Goal: Task Accomplishment & Management: Manage account settings

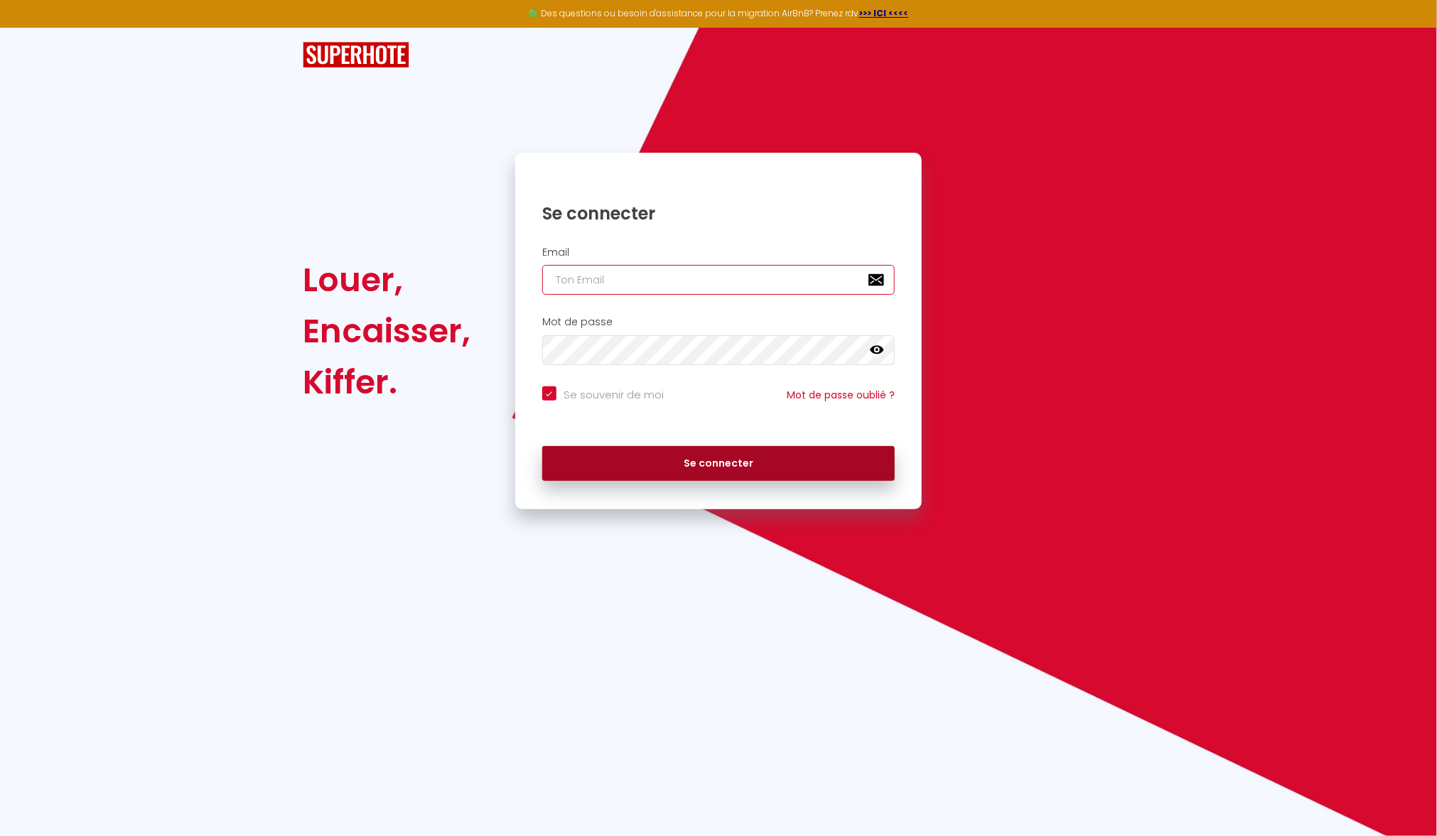
type input "[EMAIL_ADDRESS][DOMAIN_NAME]"
click at [846, 472] on button "Se connecter" at bounding box center [718, 464] width 352 height 36
checkbox input "true"
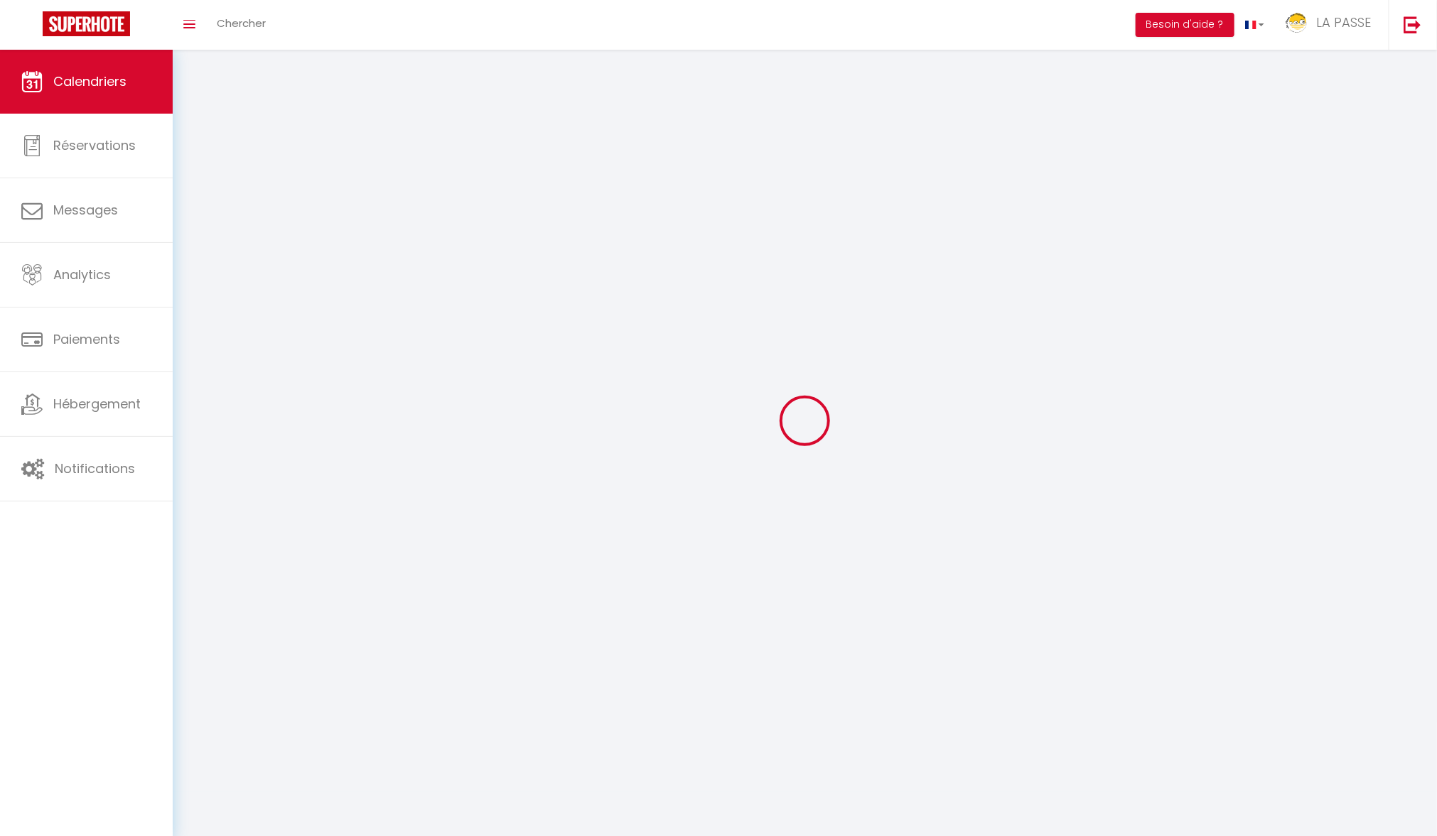
select select
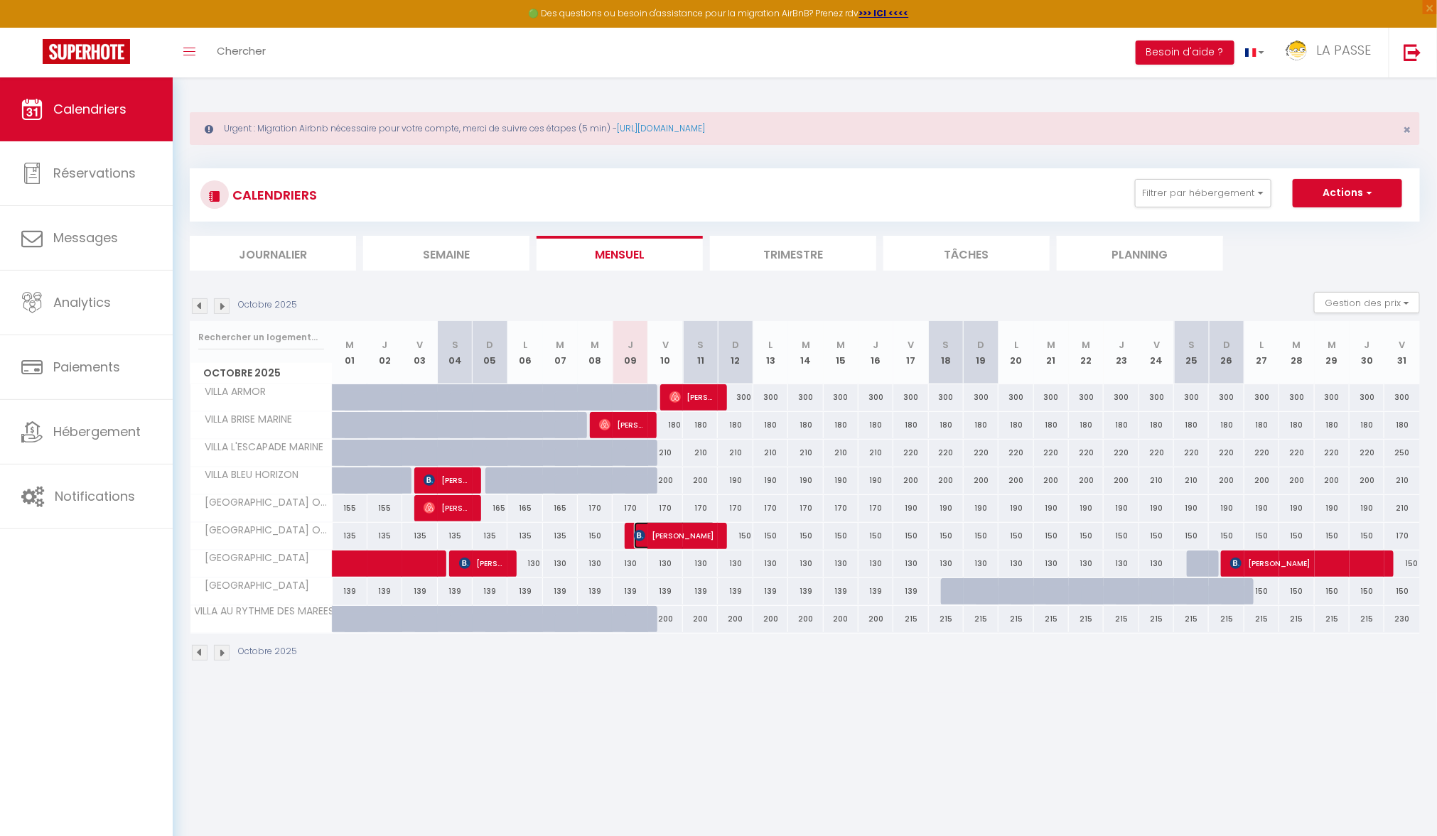
click at [662, 536] on span "[PERSON_NAME]" at bounding box center [674, 535] width 81 height 27
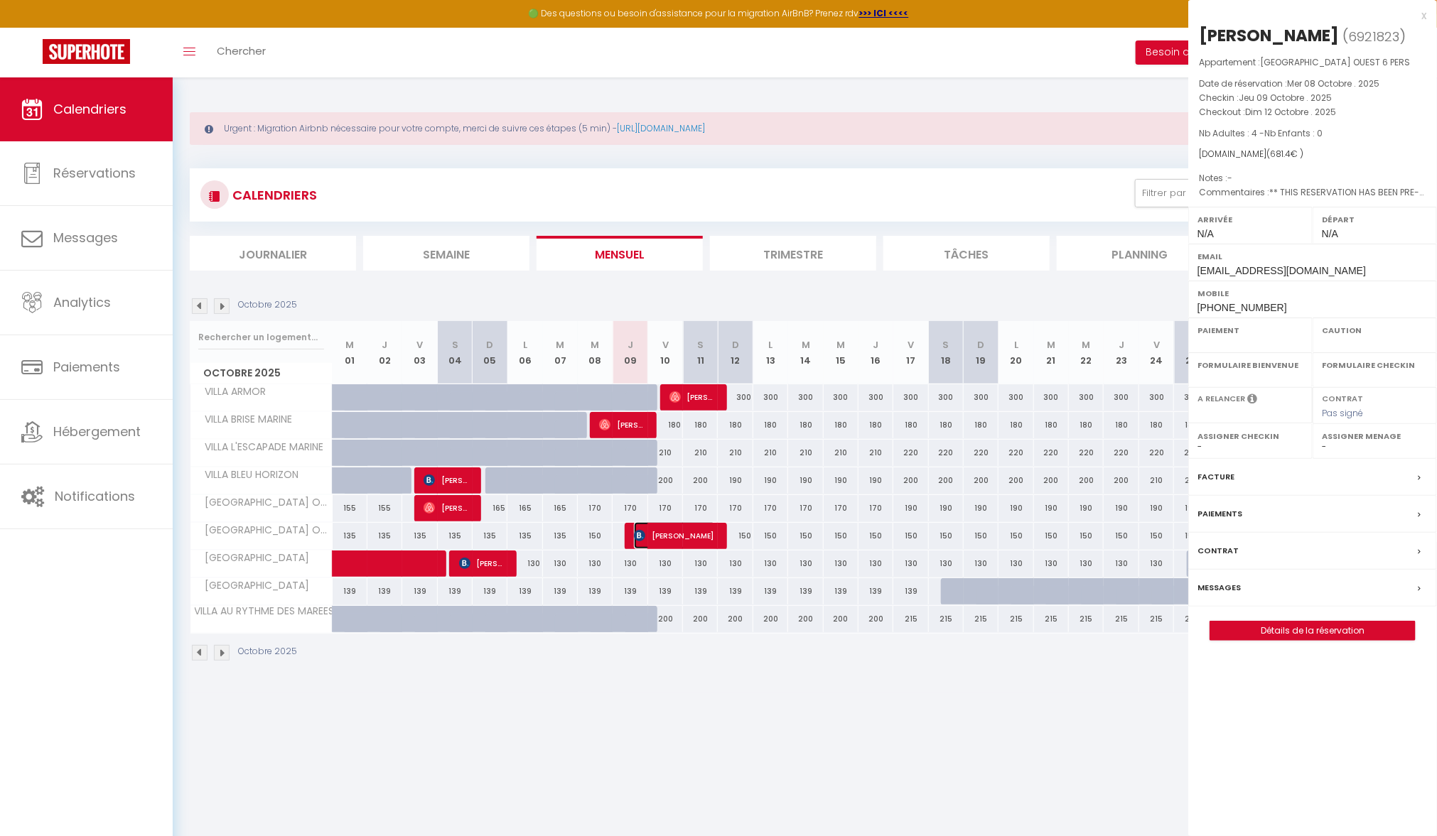
select select "OK"
select select "KO"
select select "0"
select select "1"
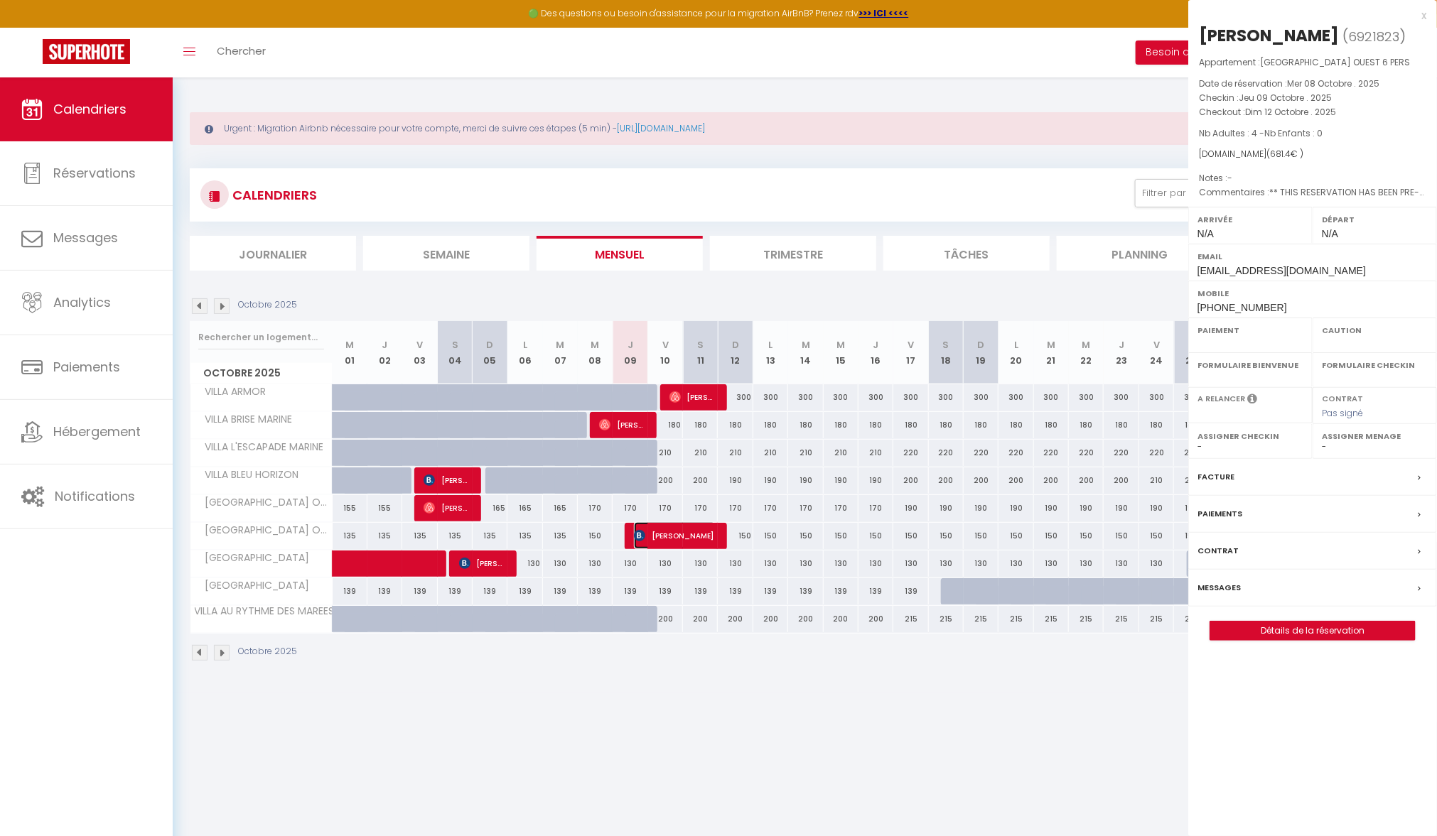
select select
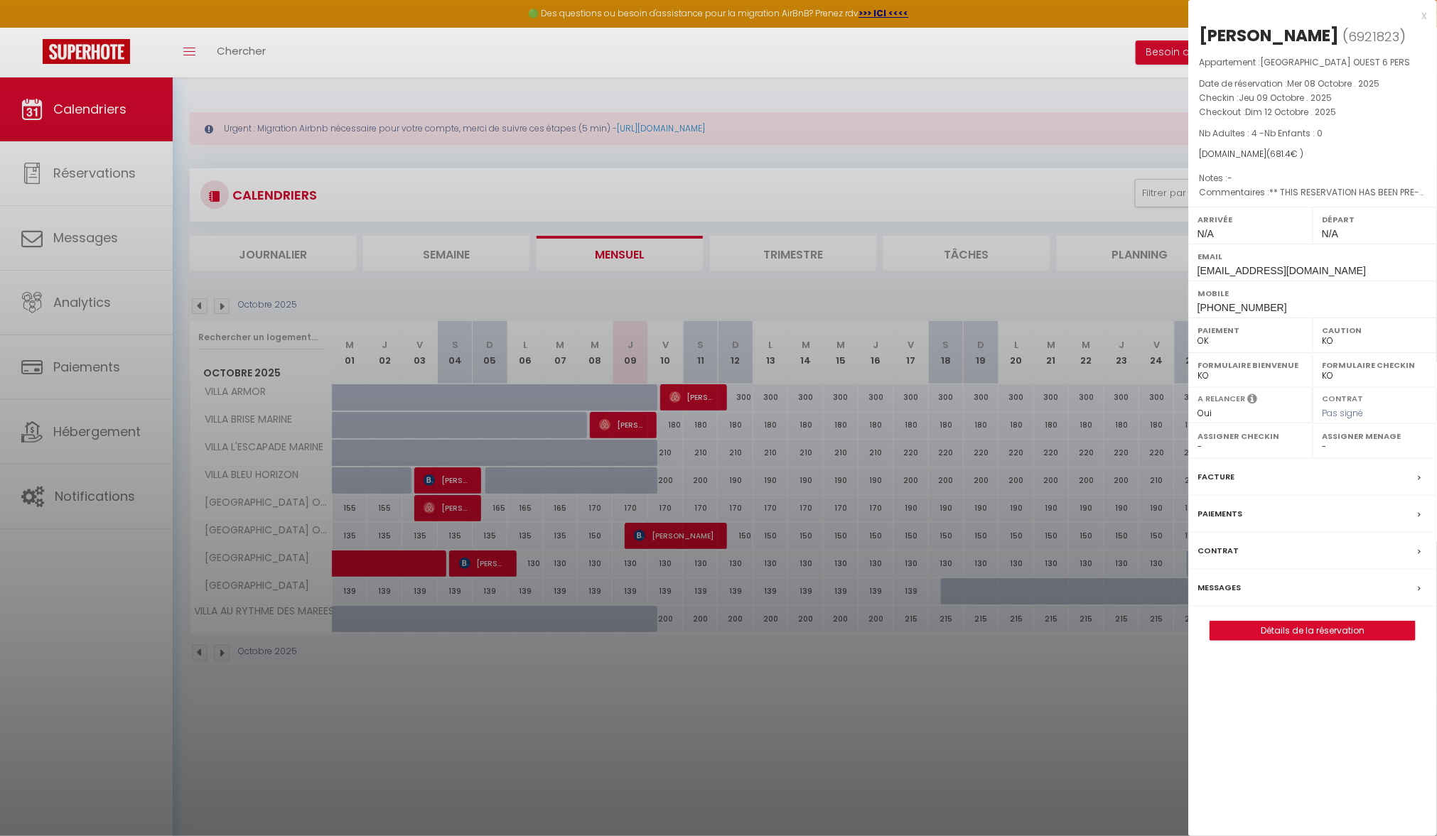
click at [80, 193] on div at bounding box center [718, 418] width 1437 height 836
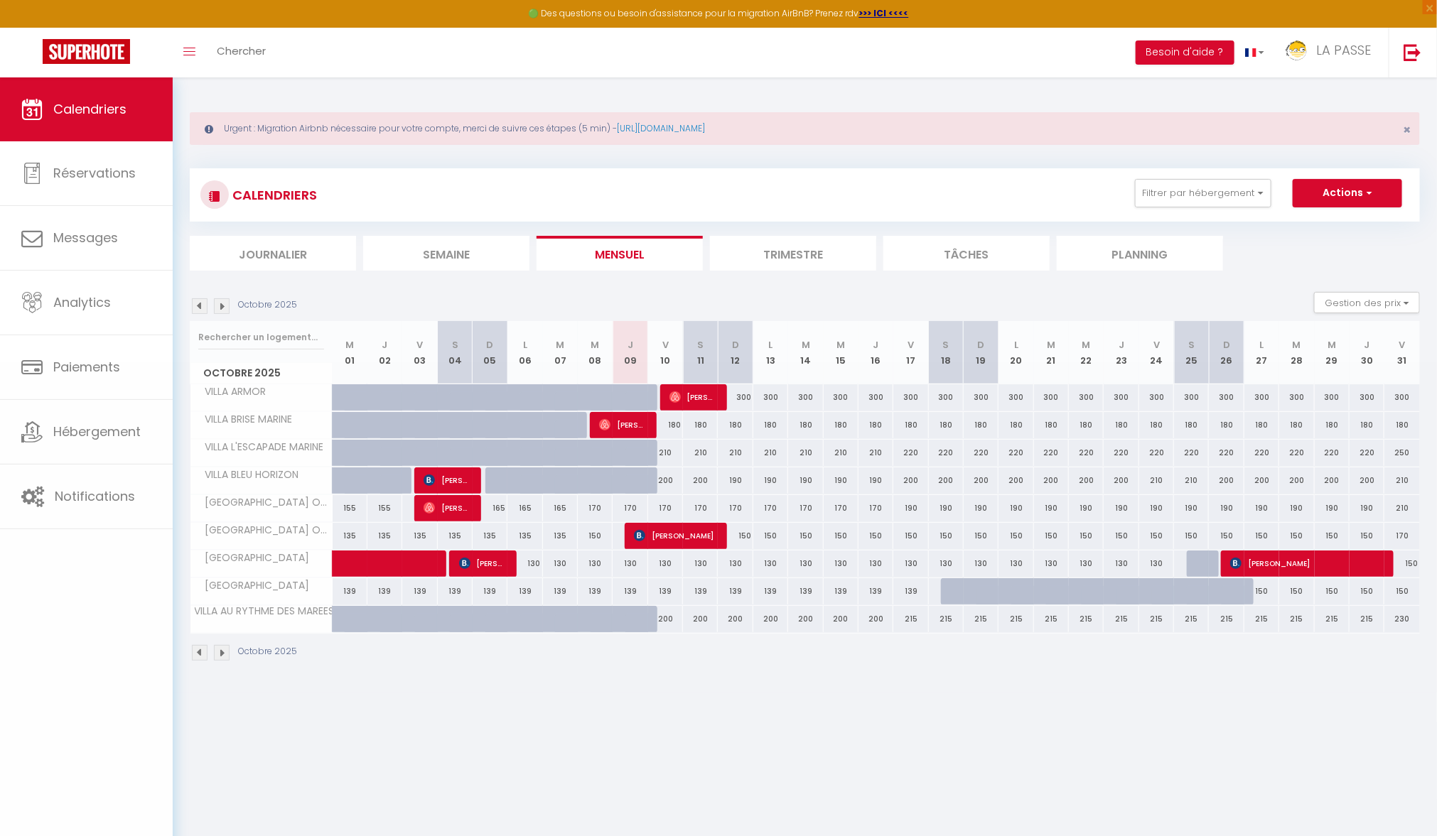
click at [96, 231] on body "🟢 Des questions ou besoin d'assistance pour la migration AirBnB? Prenez rdv >>>…" at bounding box center [718, 495] width 1437 height 836
click at [96, 231] on span "Messages" at bounding box center [85, 238] width 65 height 18
select select "message"
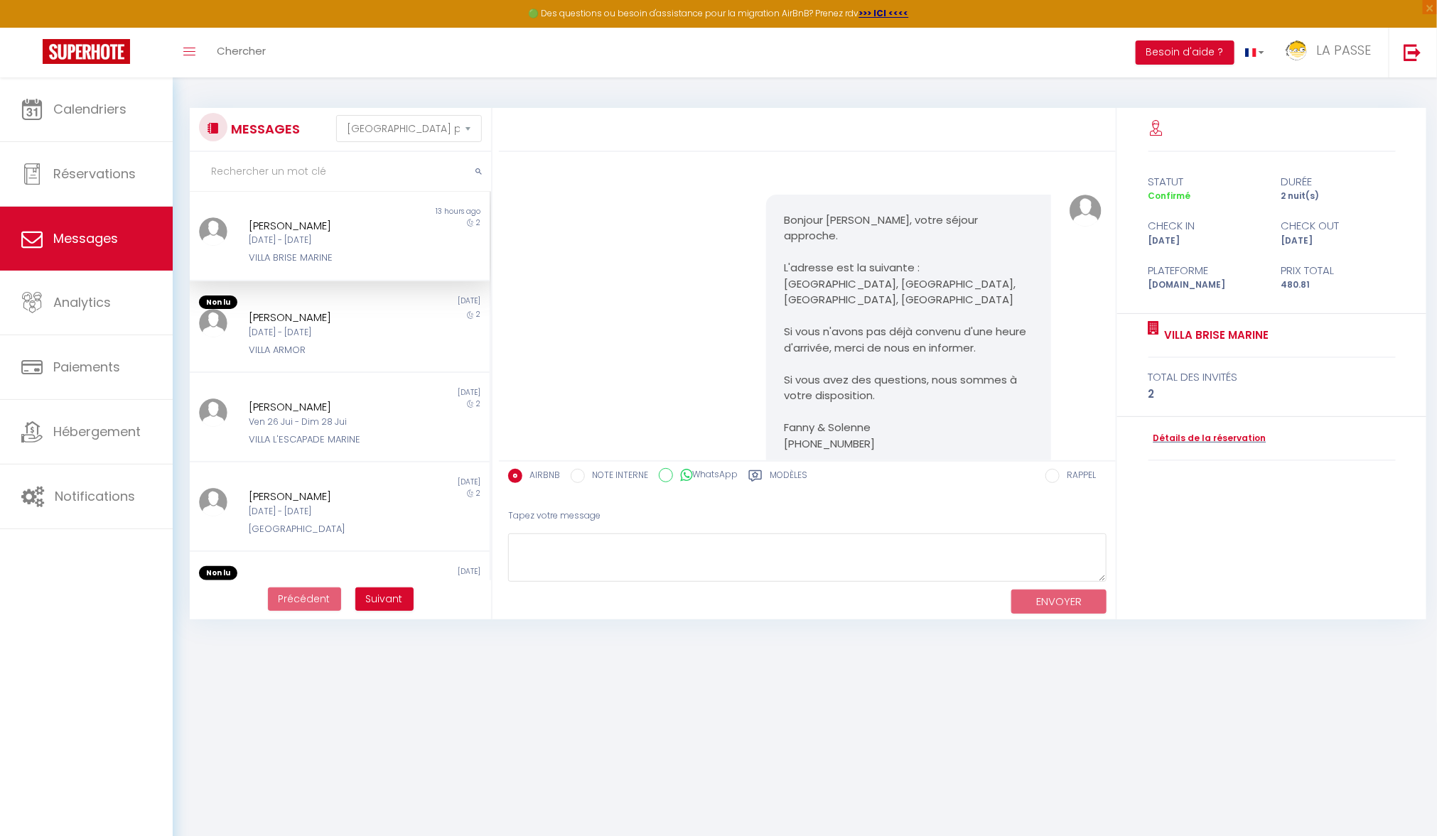
scroll to position [2410, 0]
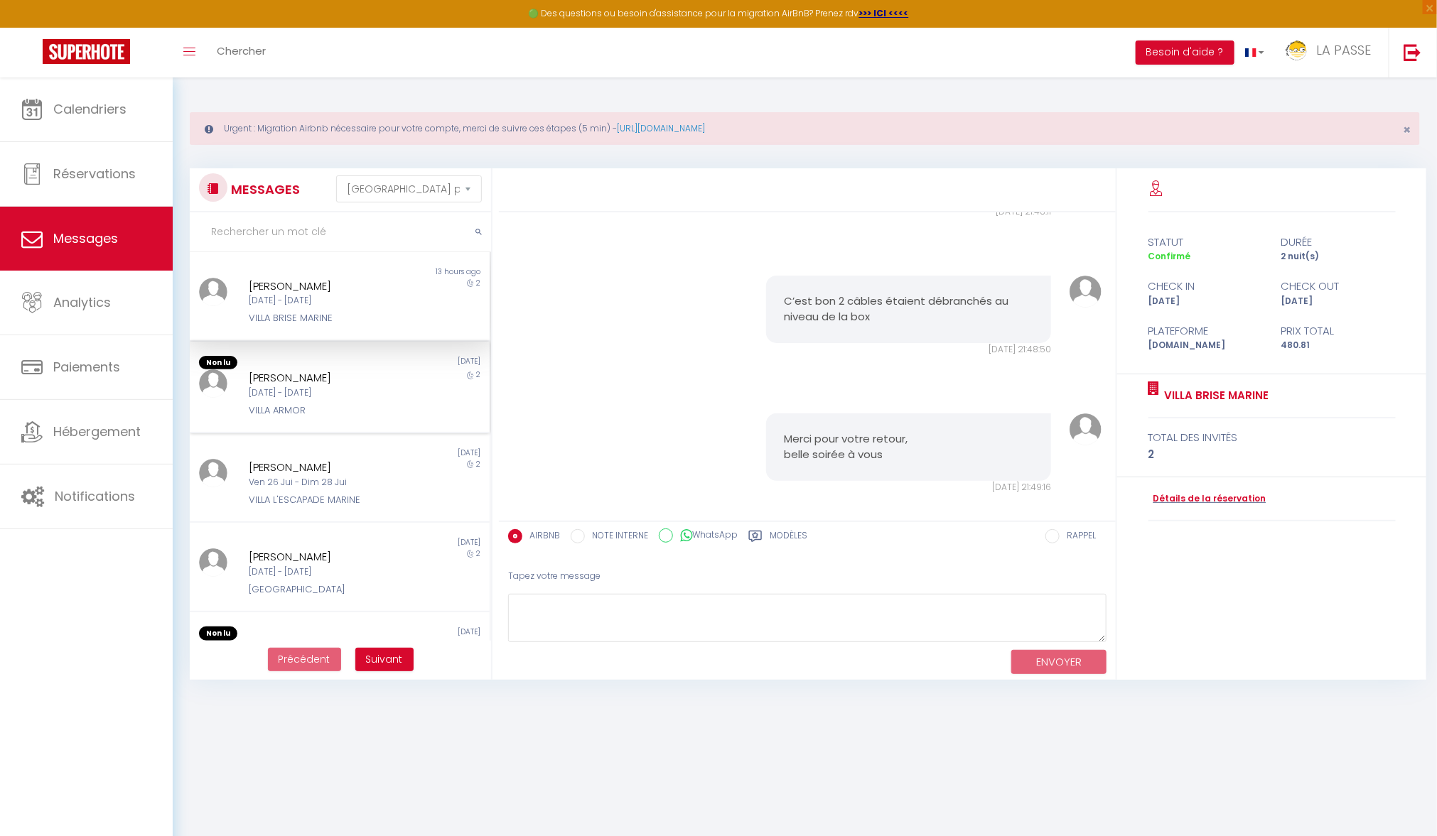
click at [384, 369] on div "[PERSON_NAME]" at bounding box center [327, 377] width 156 height 17
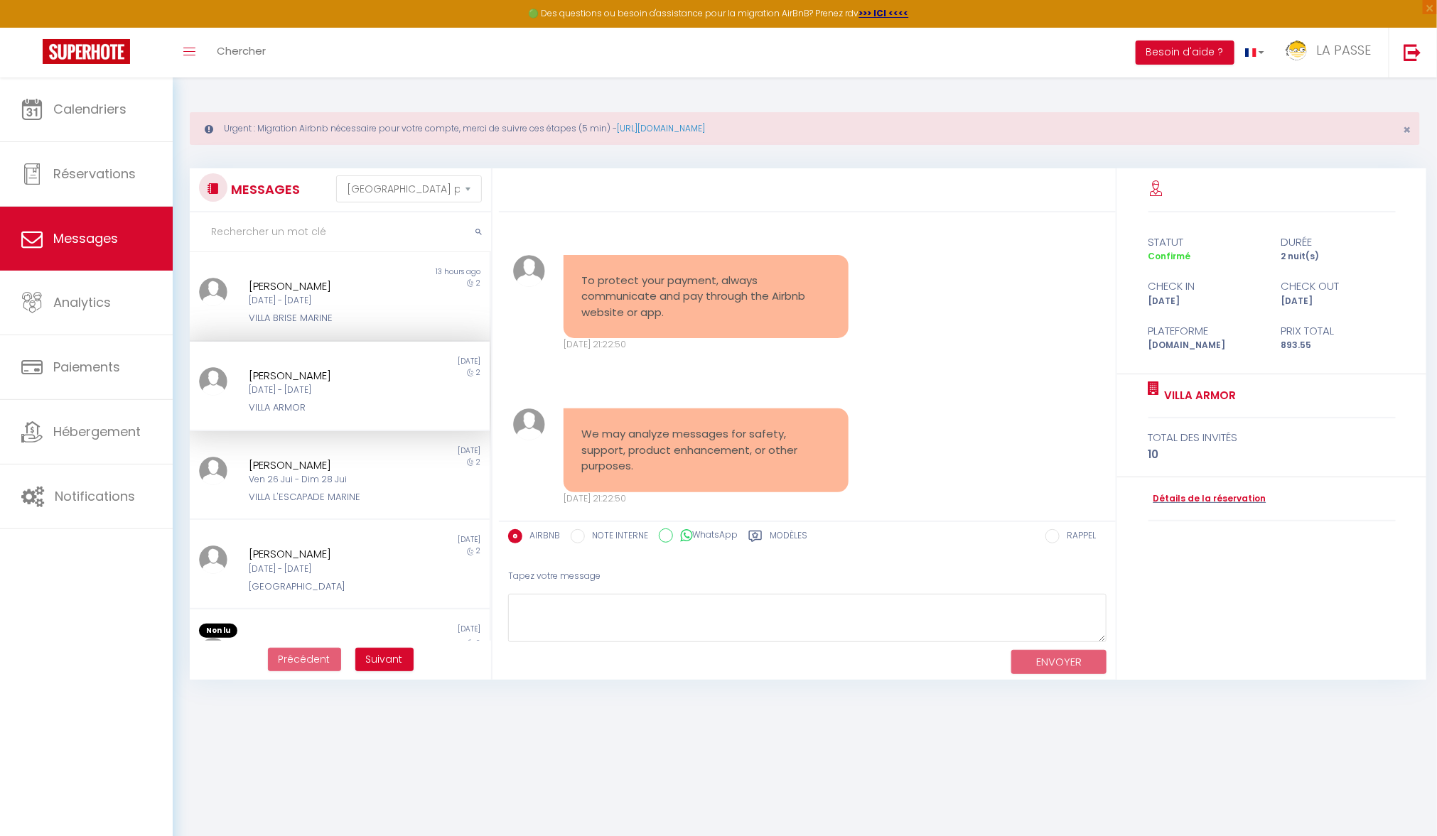
click at [217, 190] on img at bounding box center [212, 188] width 11 height 11
click at [114, 428] on span "Hébergement" at bounding box center [96, 432] width 87 height 18
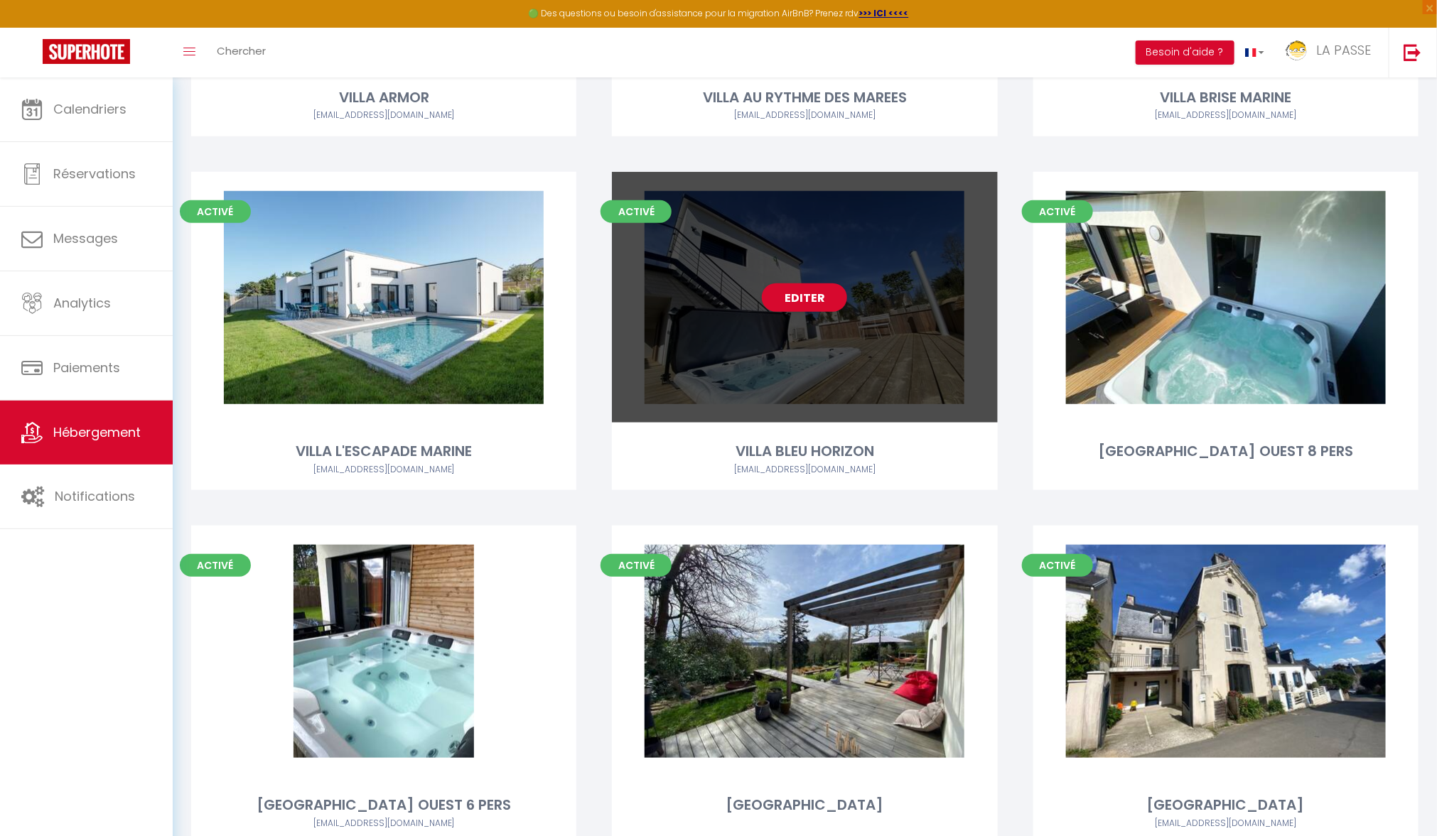
scroll to position [485, 0]
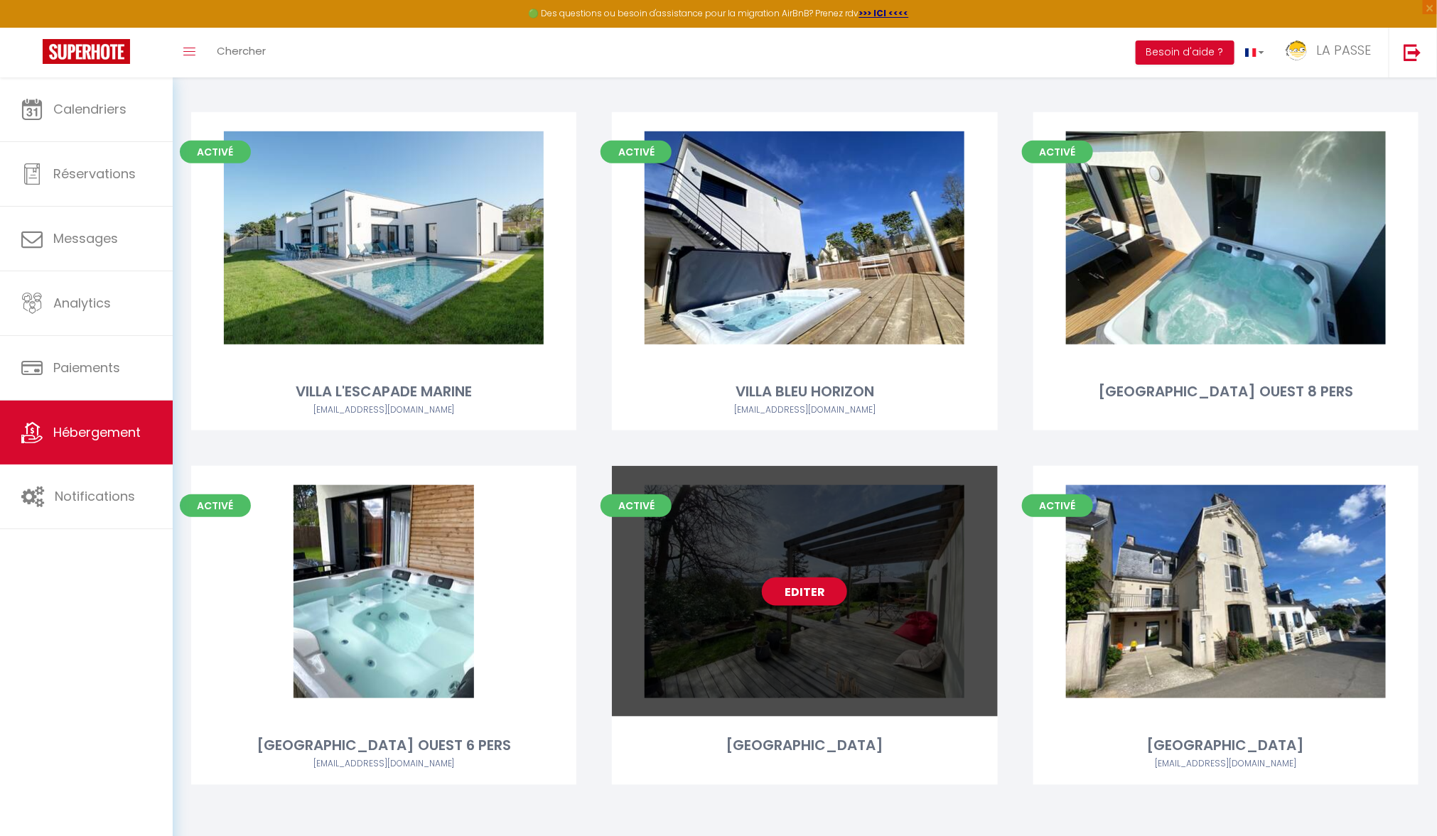
click at [826, 592] on link "Editer" at bounding box center [804, 592] width 85 height 28
select select "3"
select select "2"
select select "1"
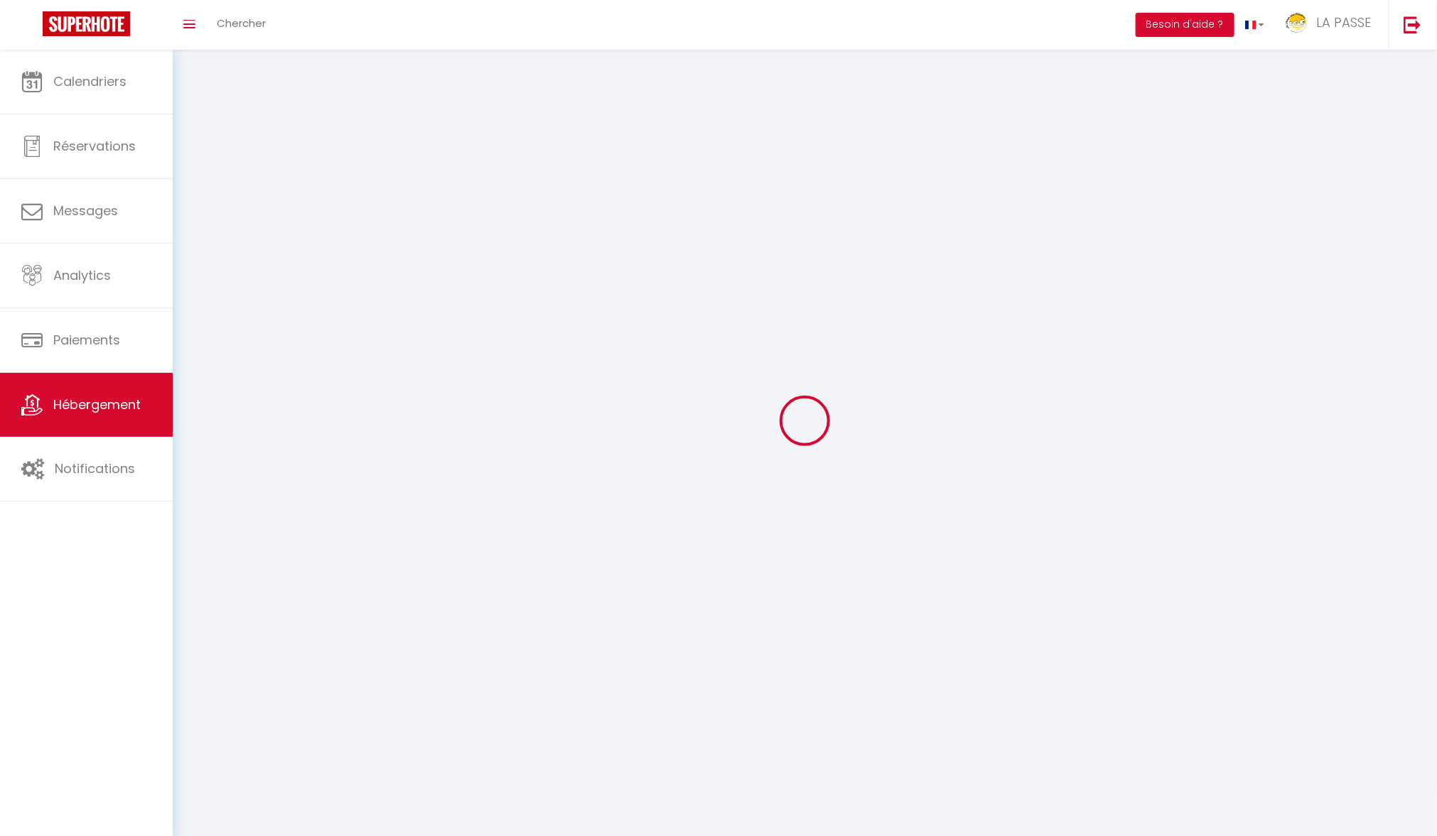
select select
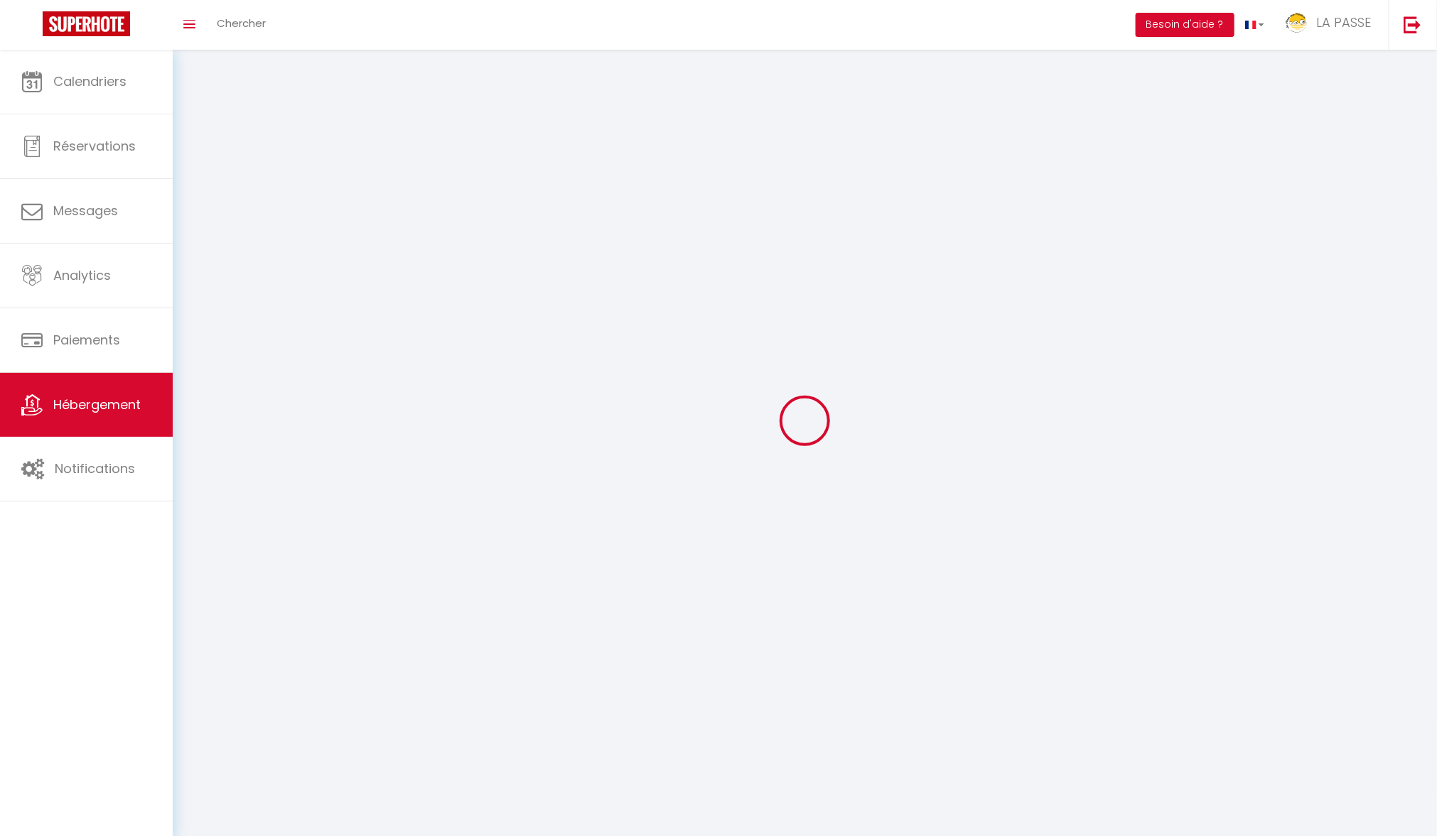
select select
checkbox input "false"
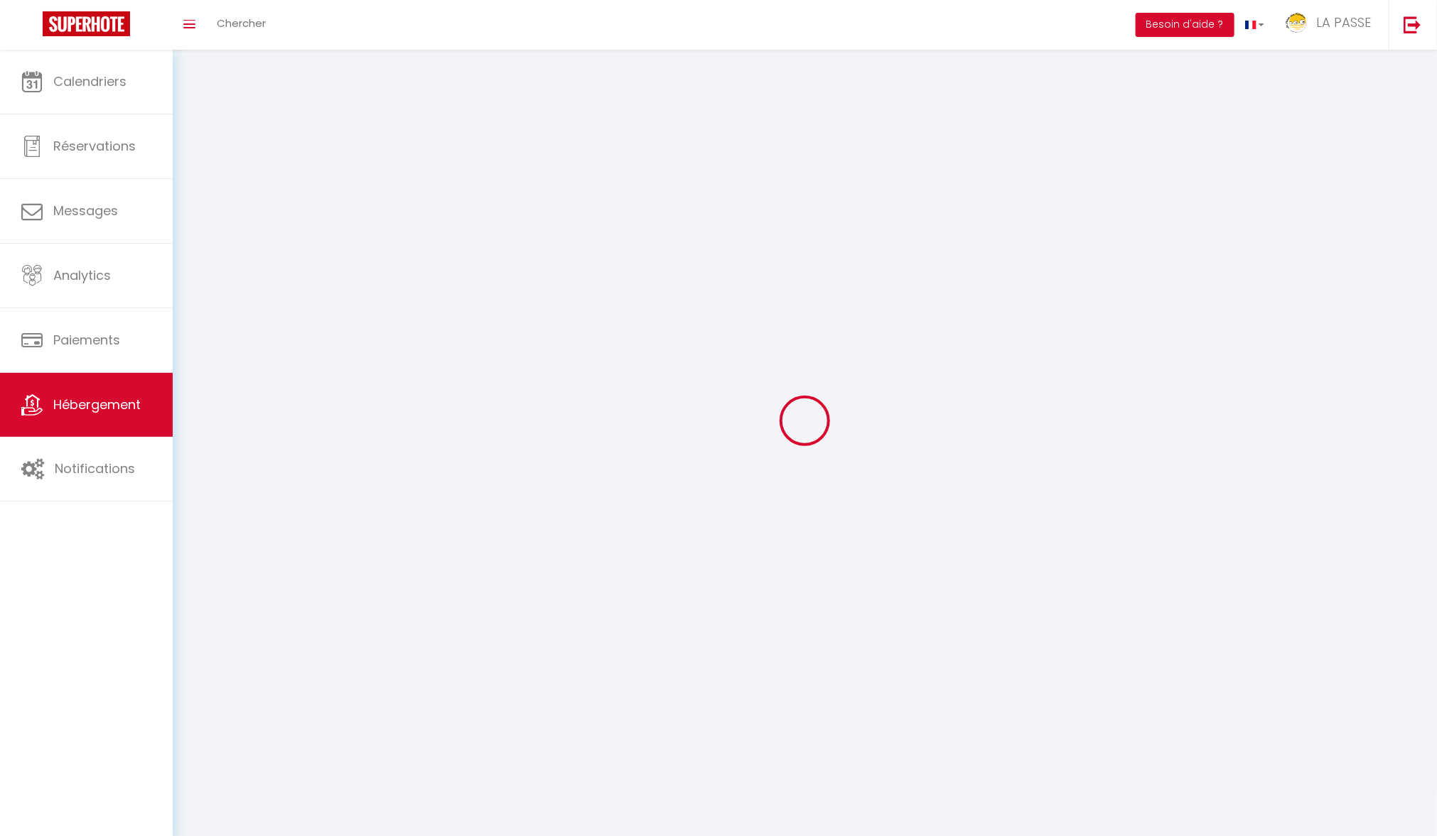
select select
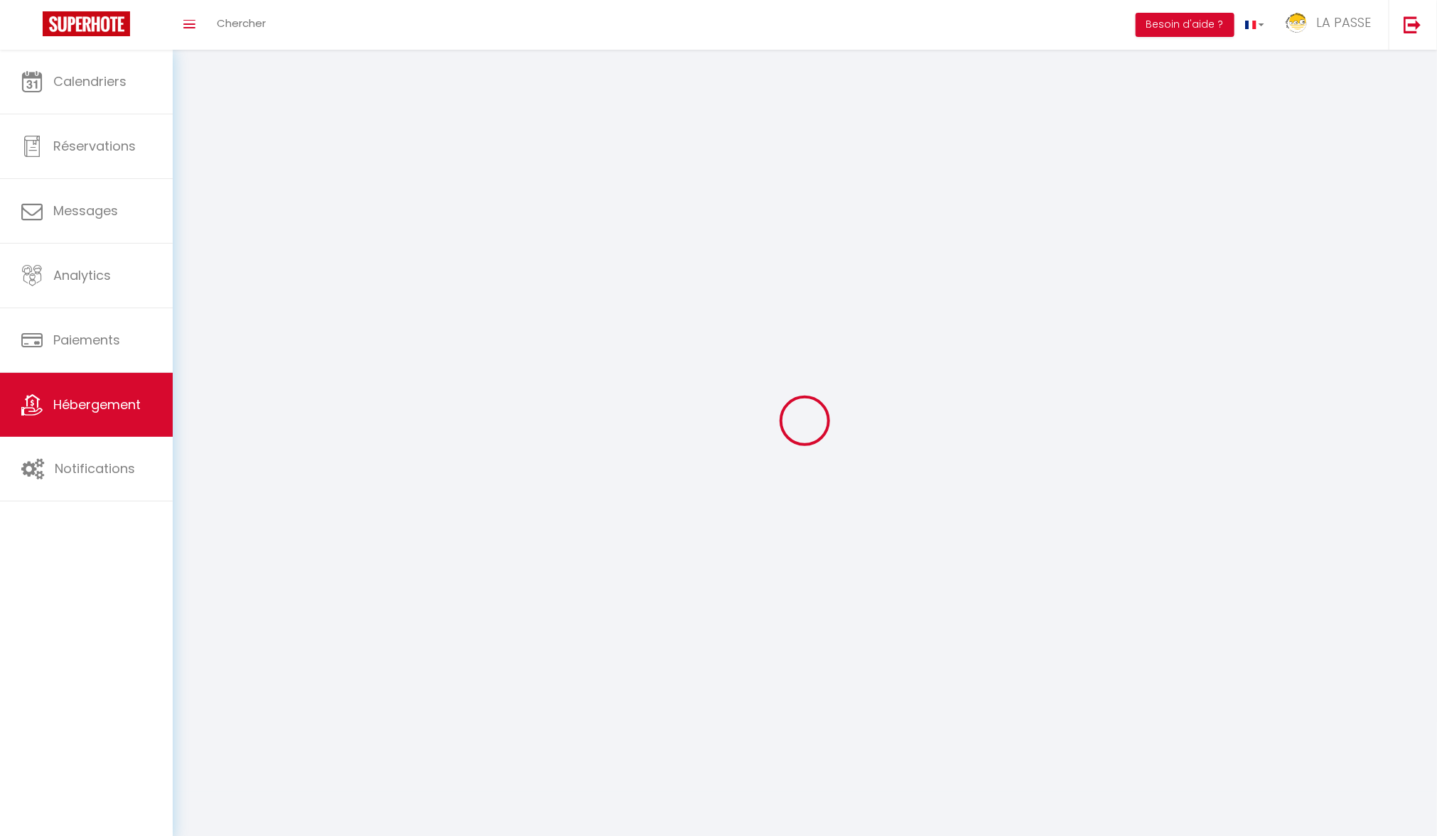
select select
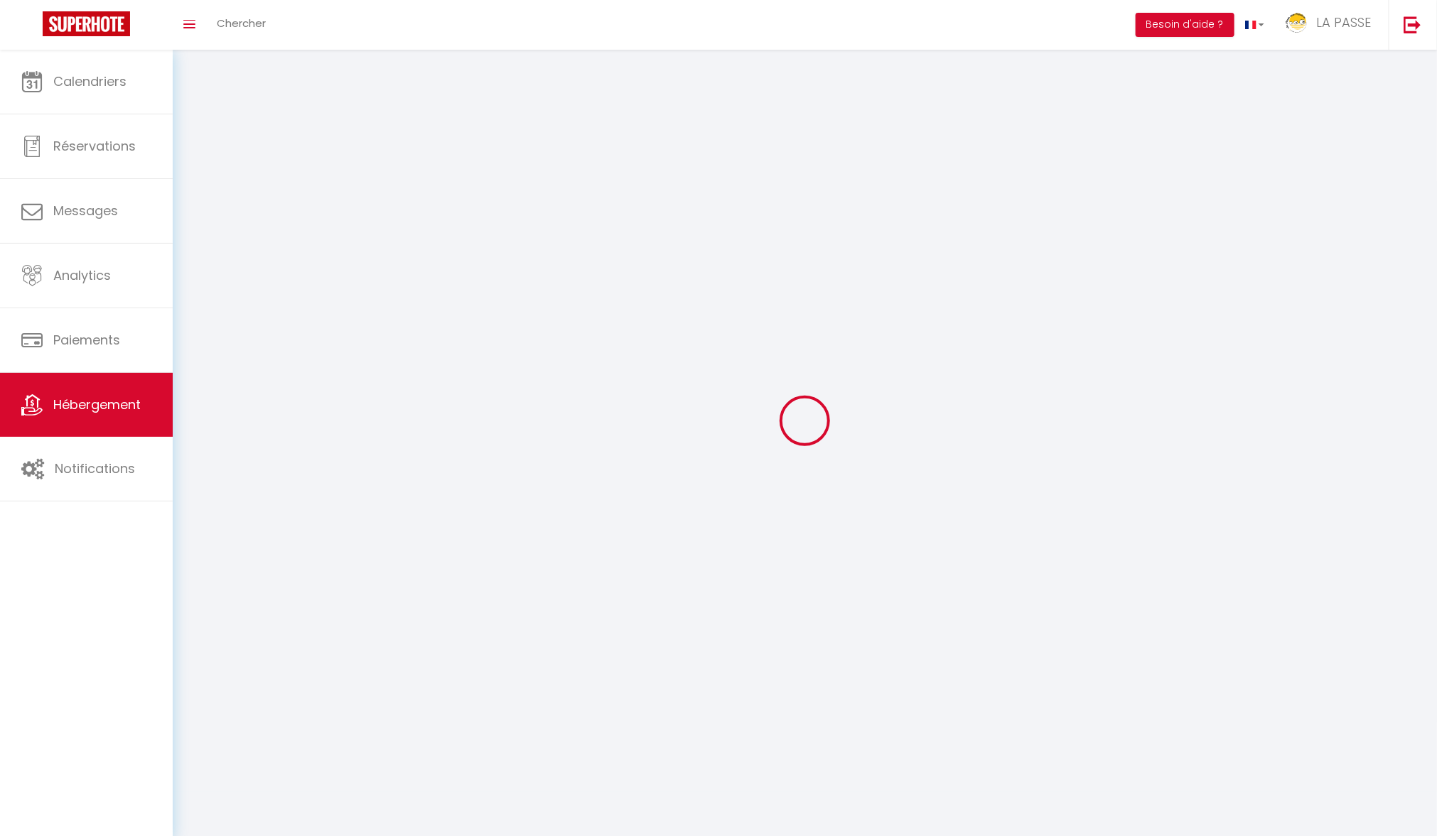
checkbox input "false"
select select
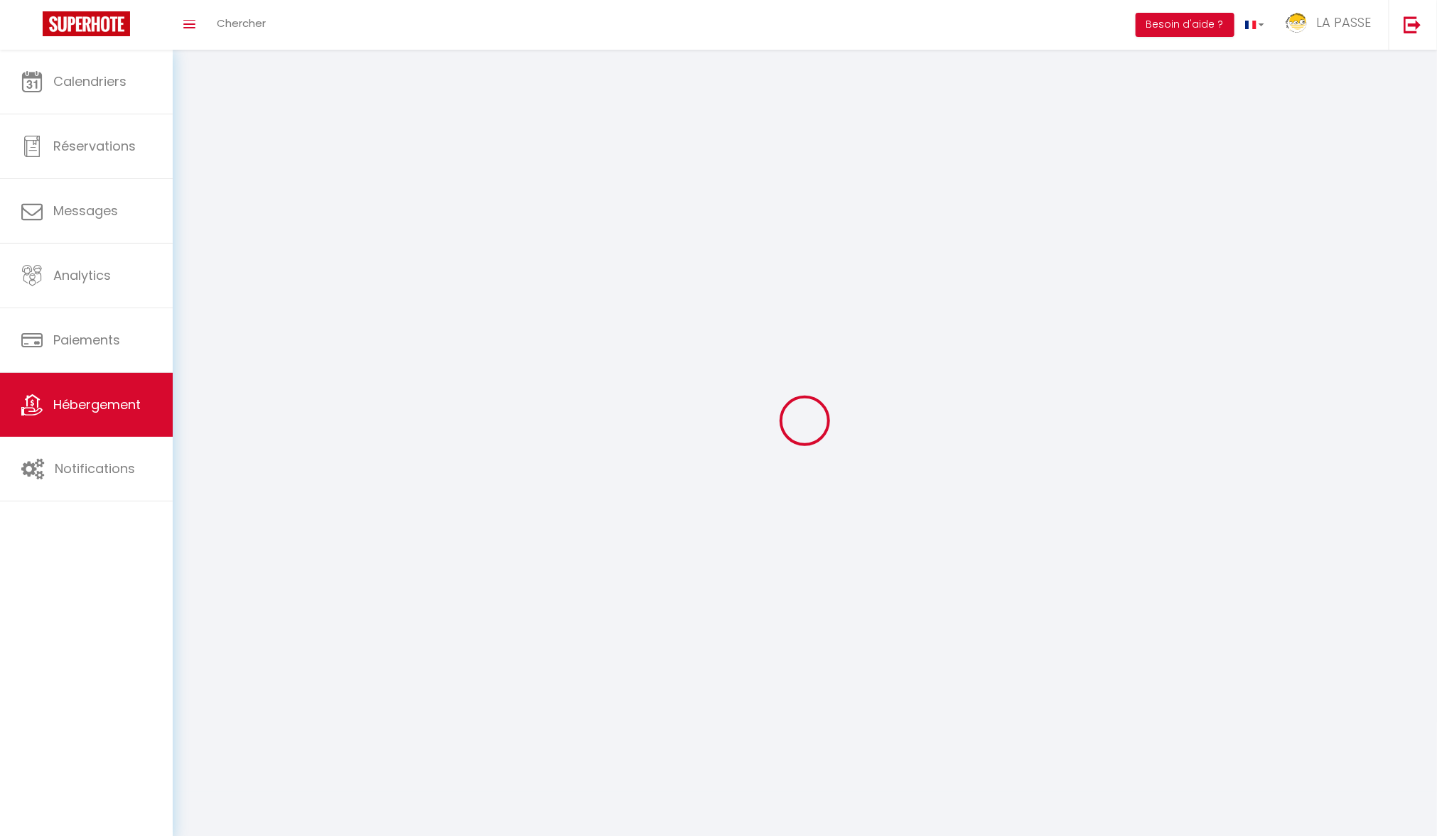
select select
select select "1"
select select "28"
select select
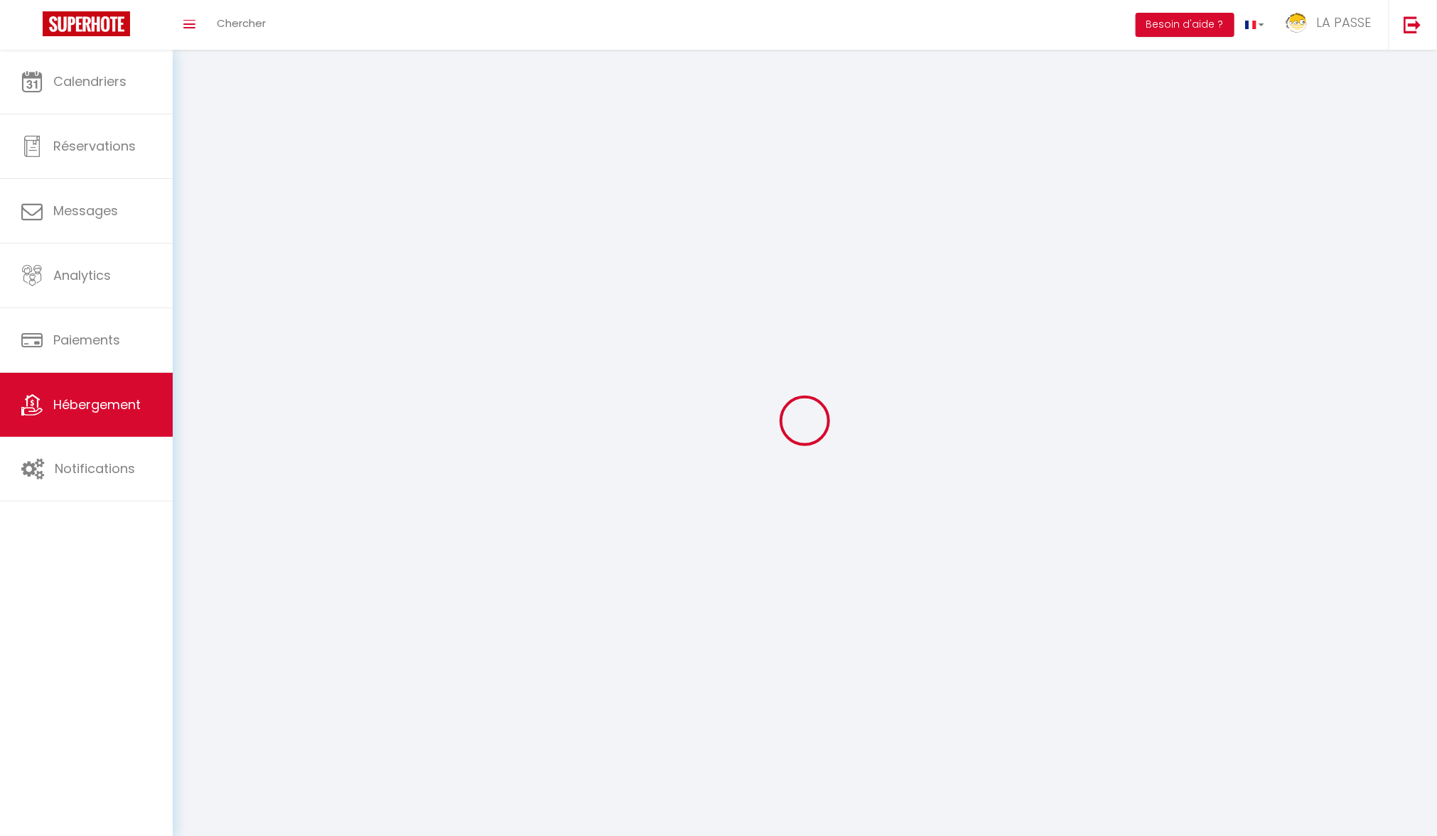
select select
checkbox input "false"
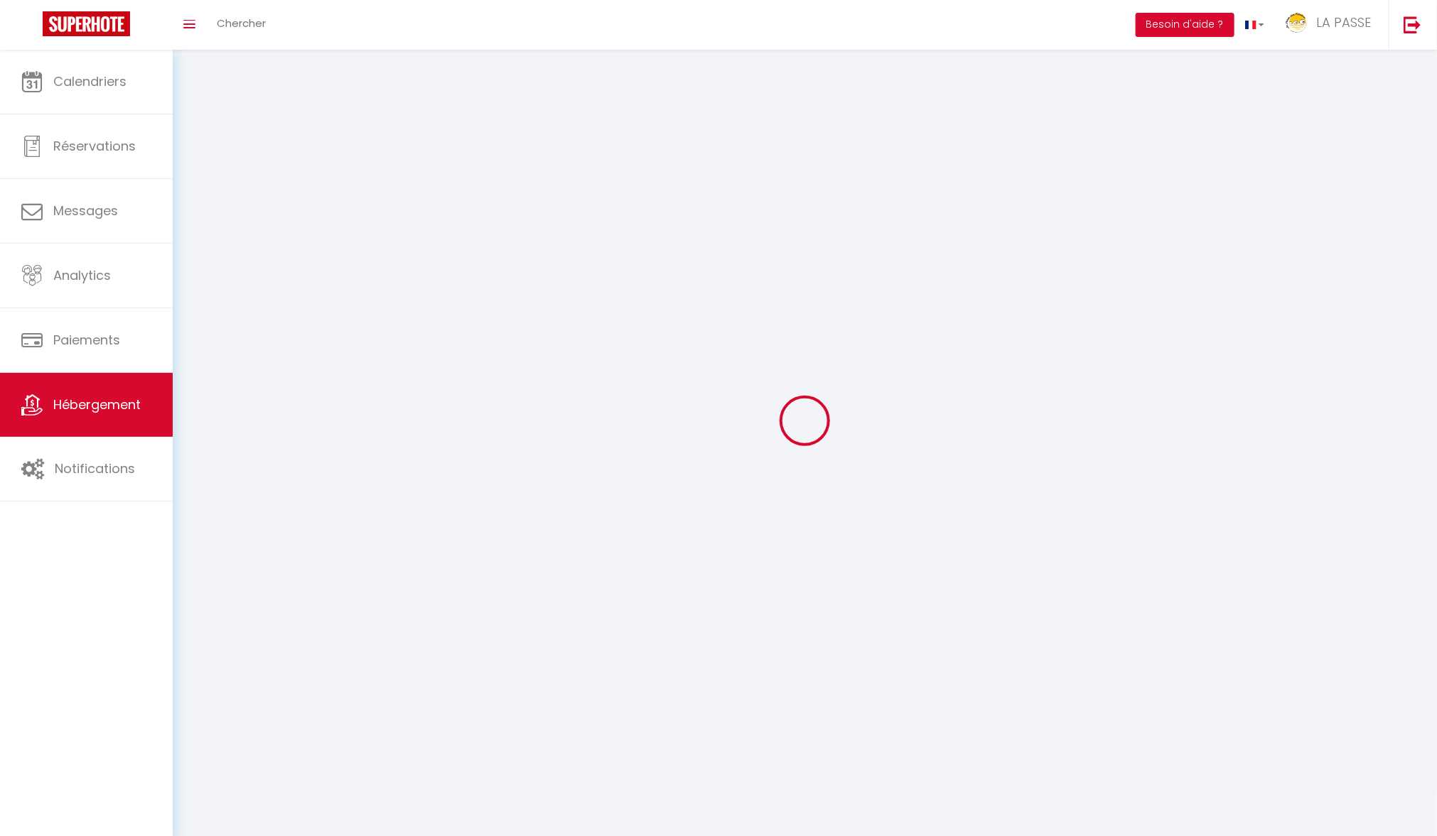
checkbox input "false"
select select
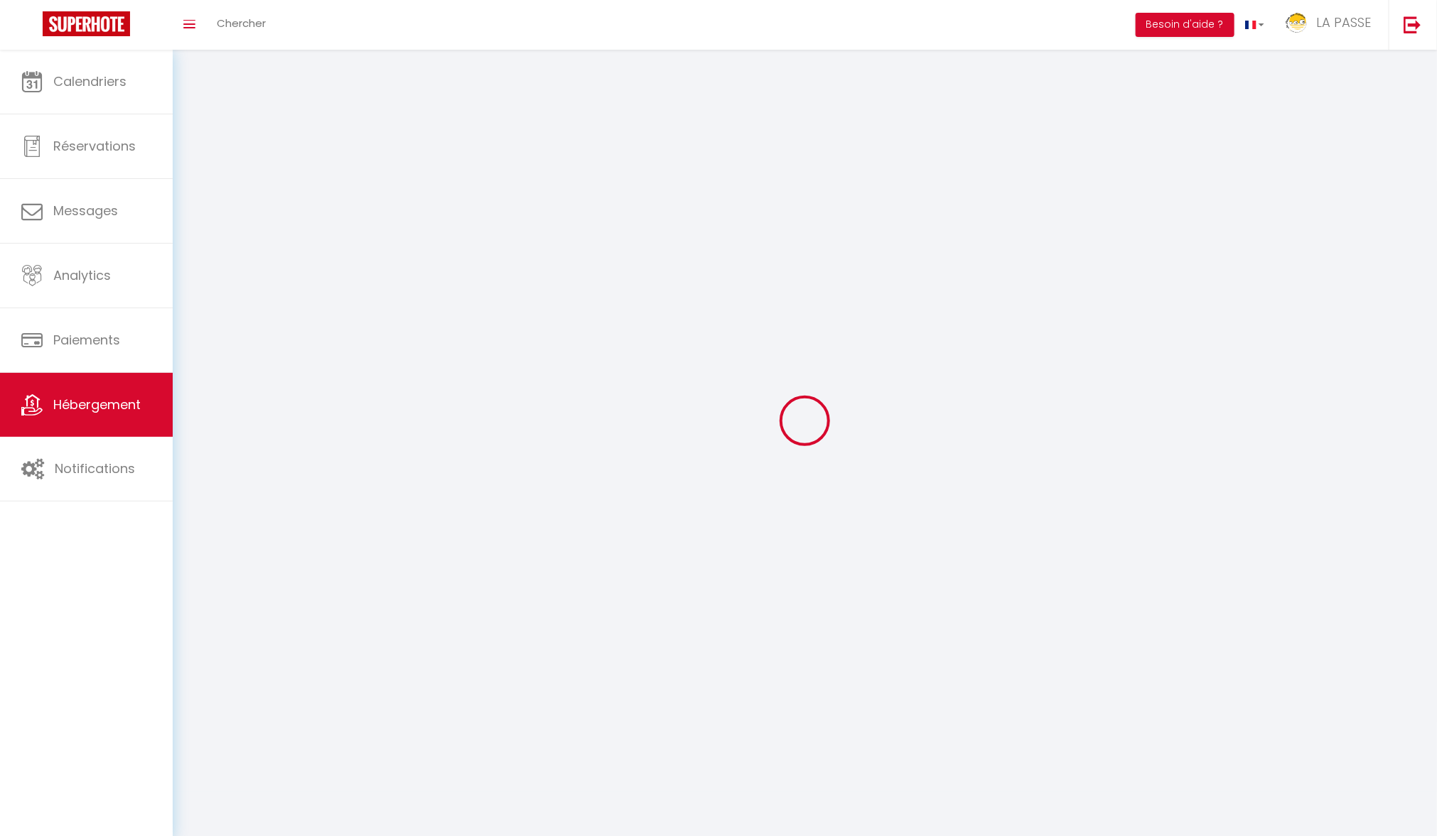
select select
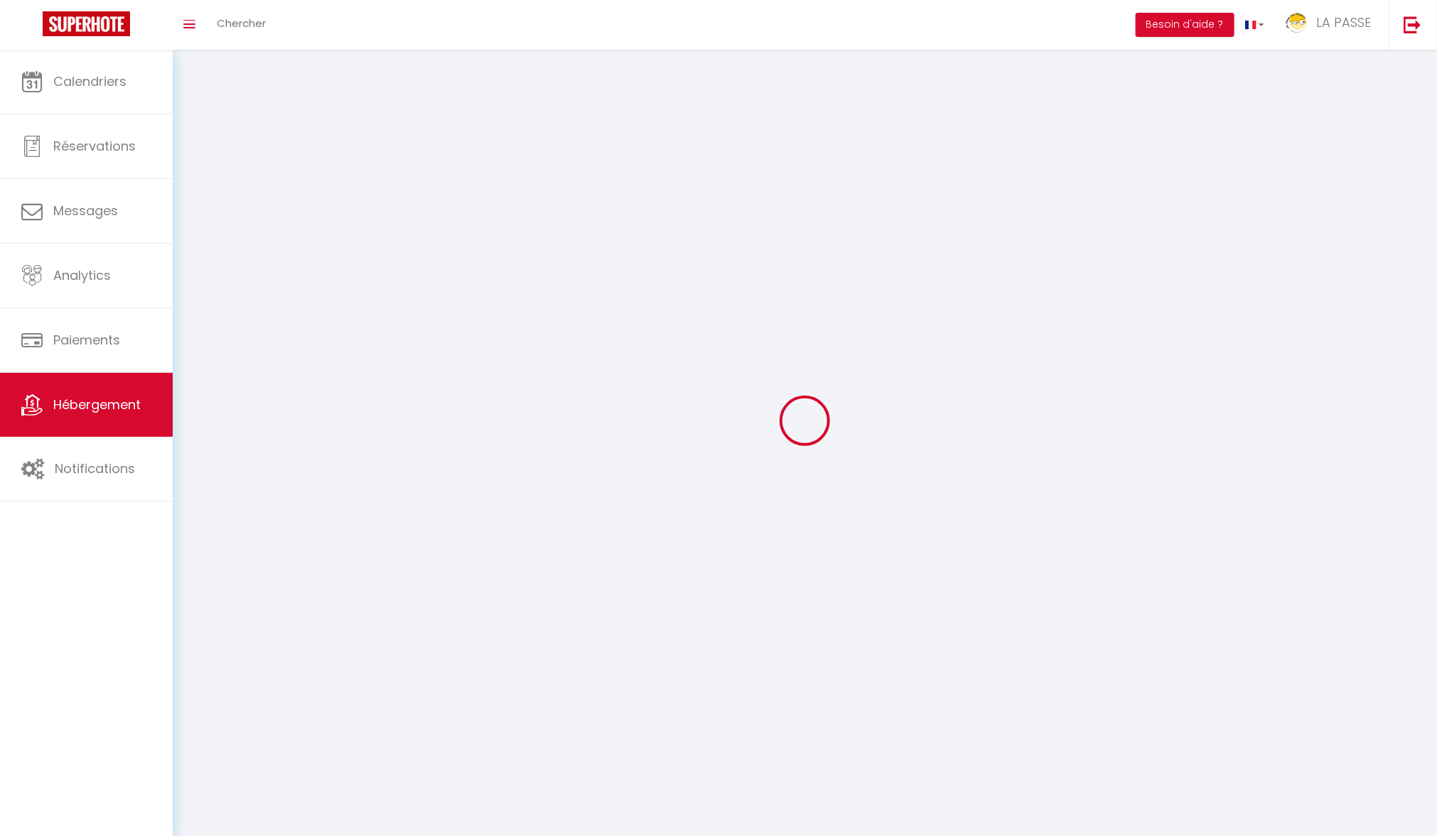
select select
checkbox input "false"
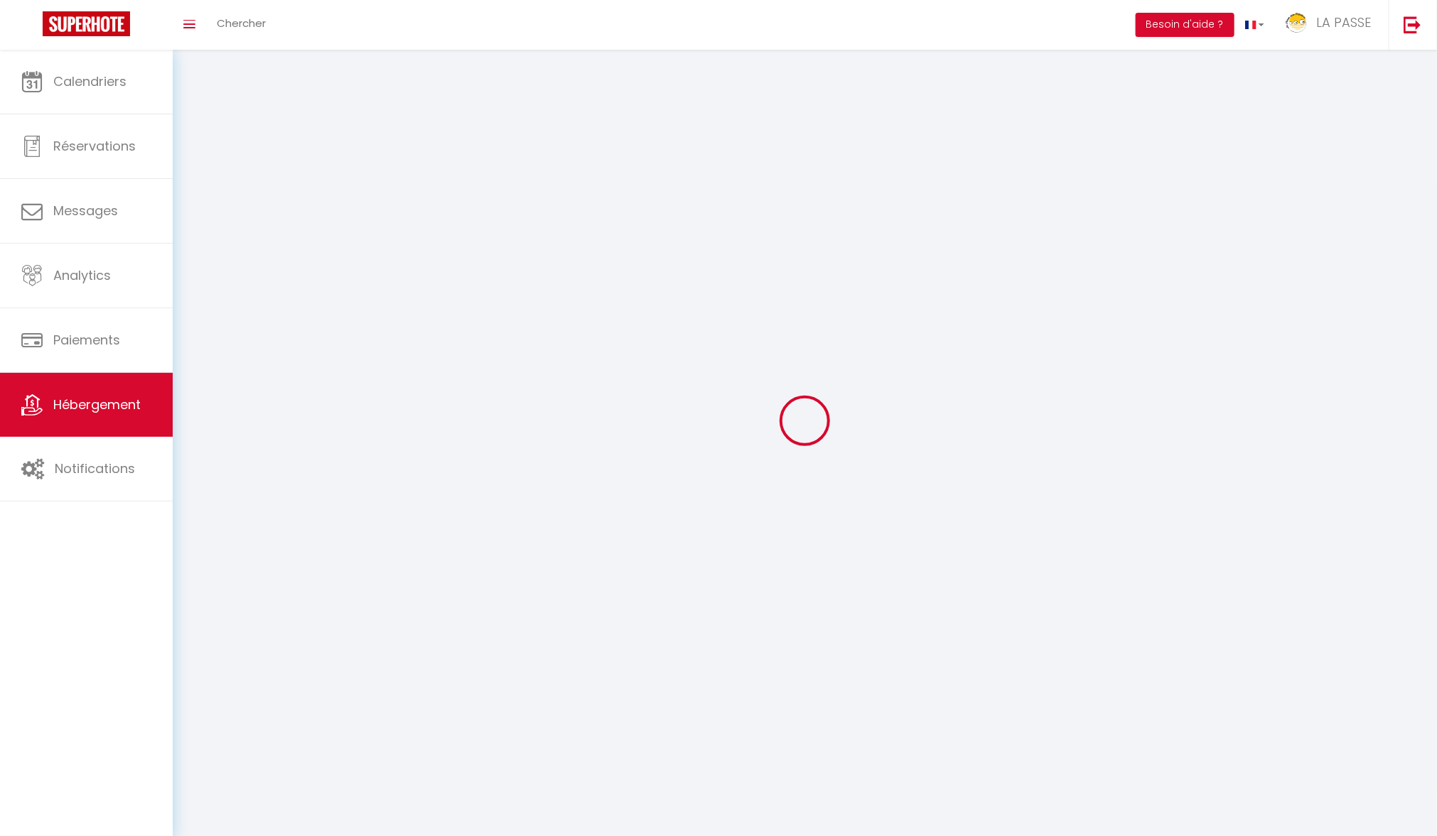
select select
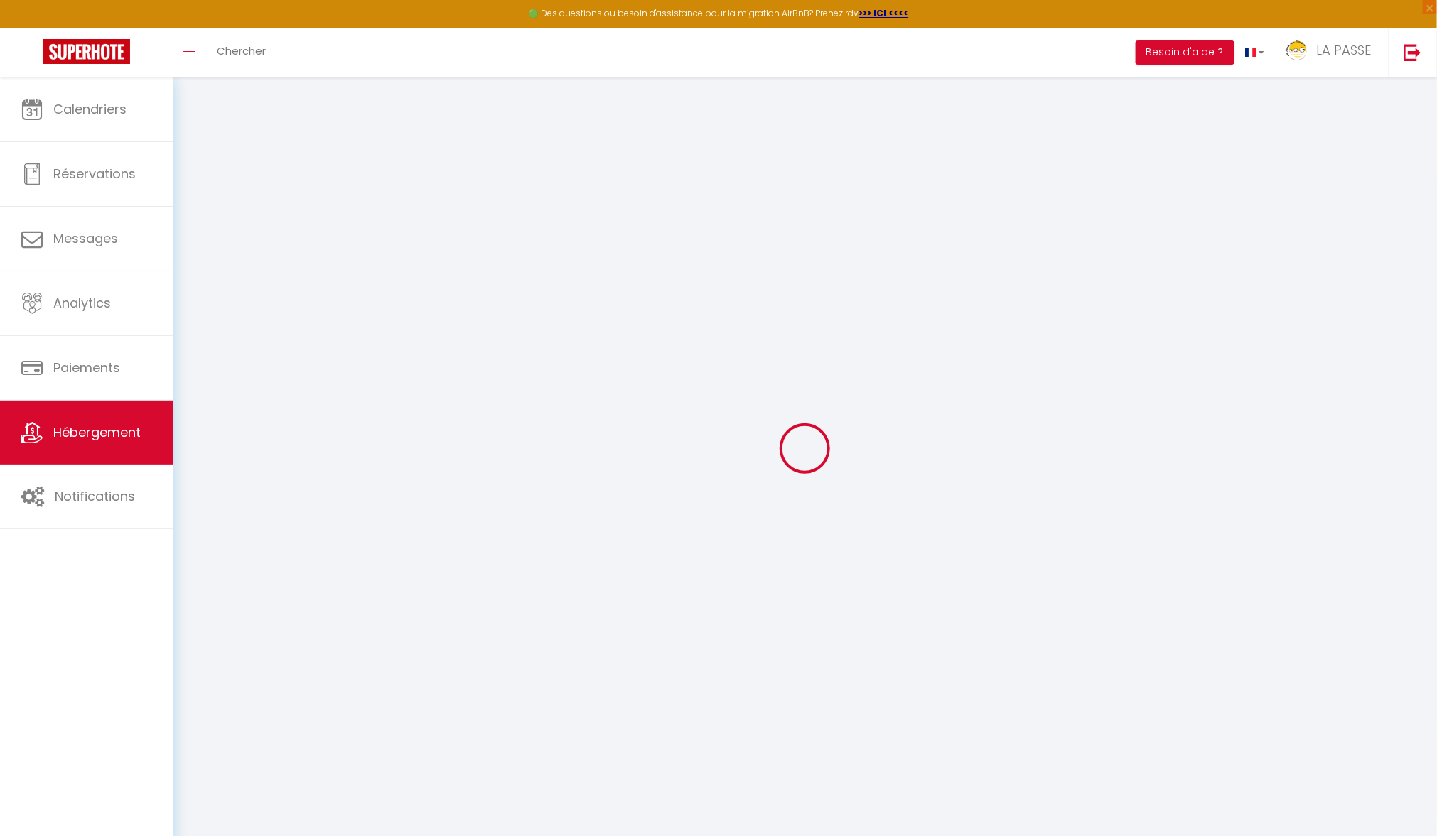
select select
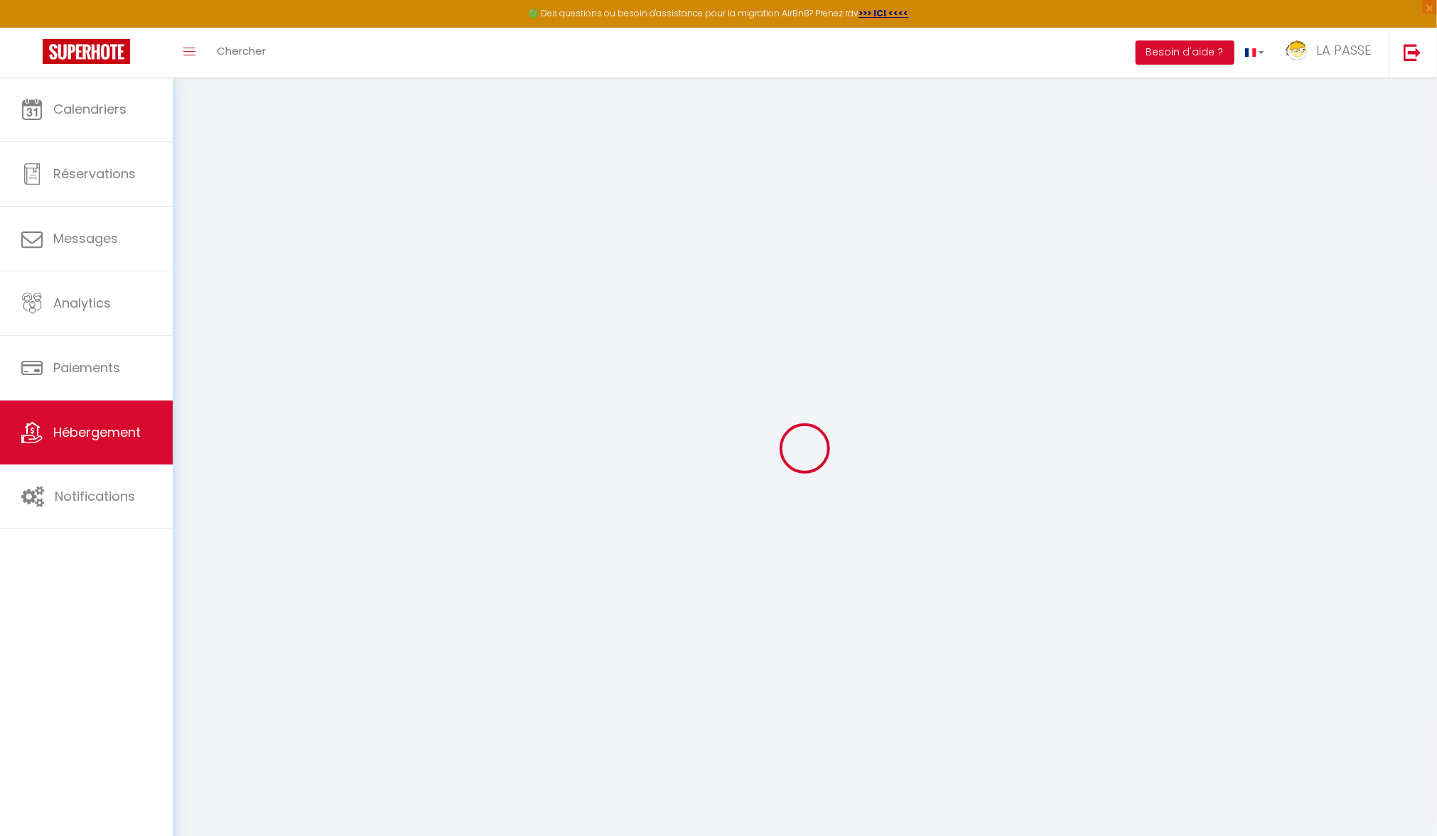
select select
checkbox input "false"
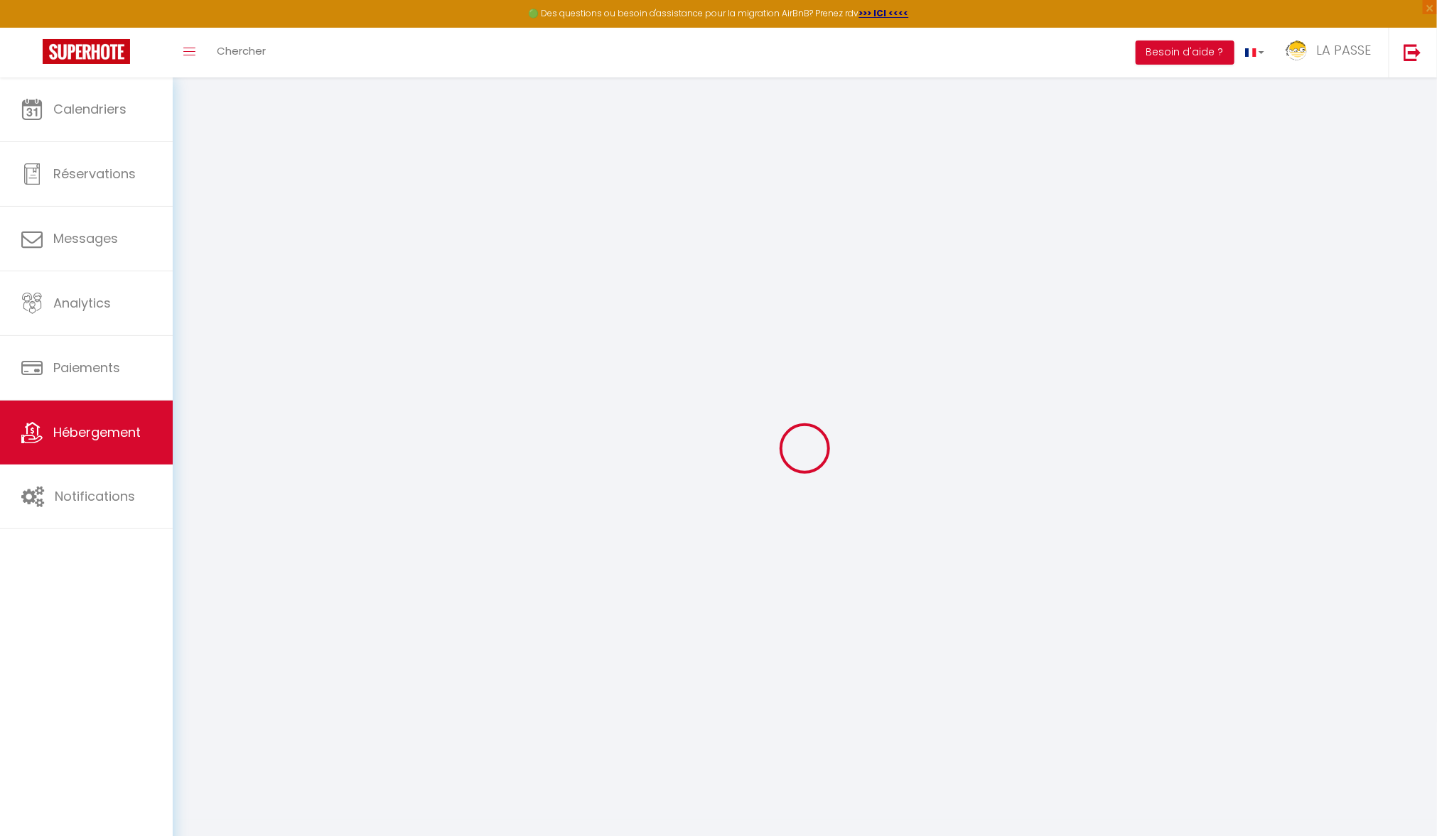
select select
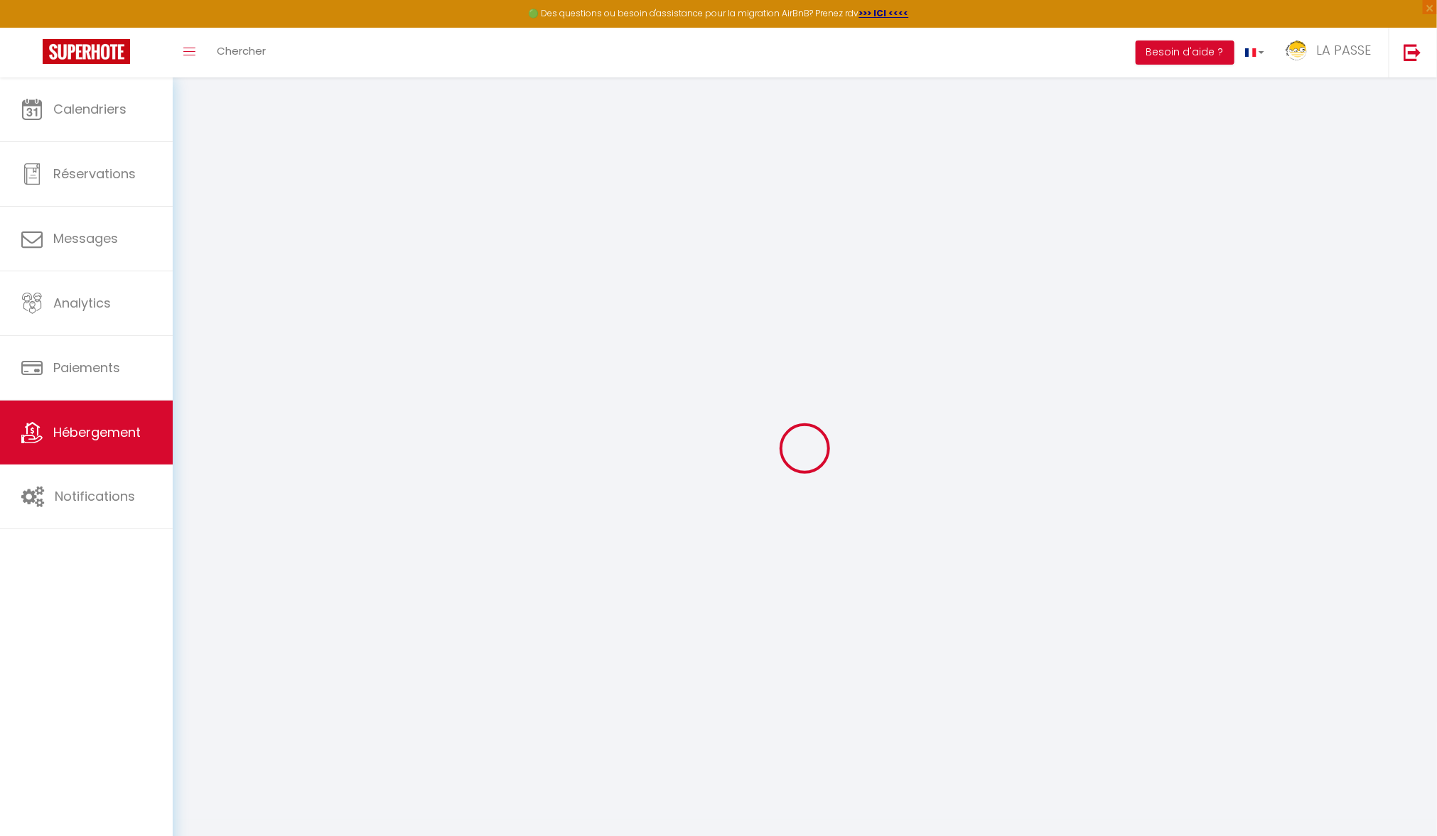
select select
checkbox input "false"
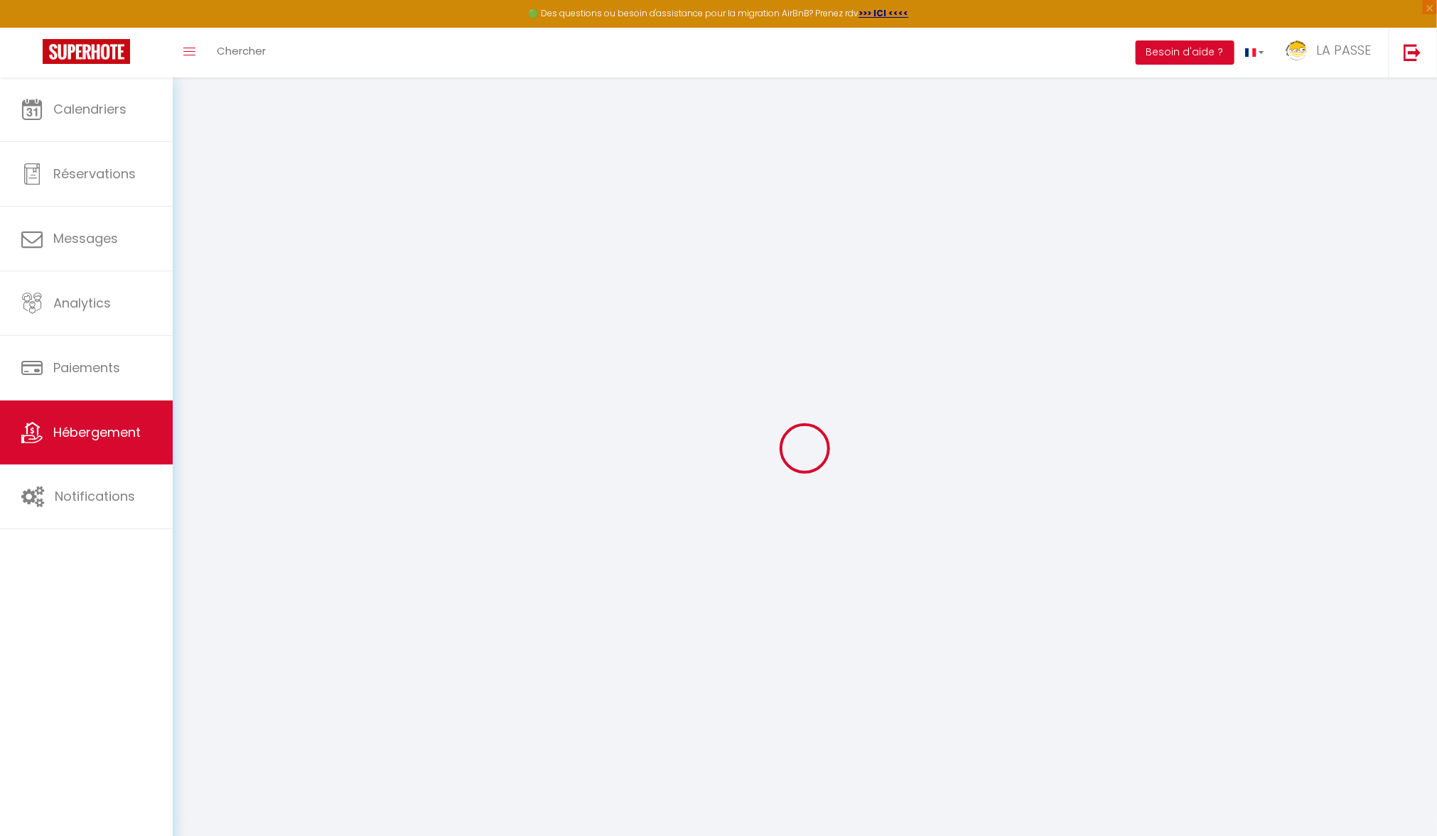
checkbox input "false"
select select
type input "[GEOGRAPHIC_DATA]"
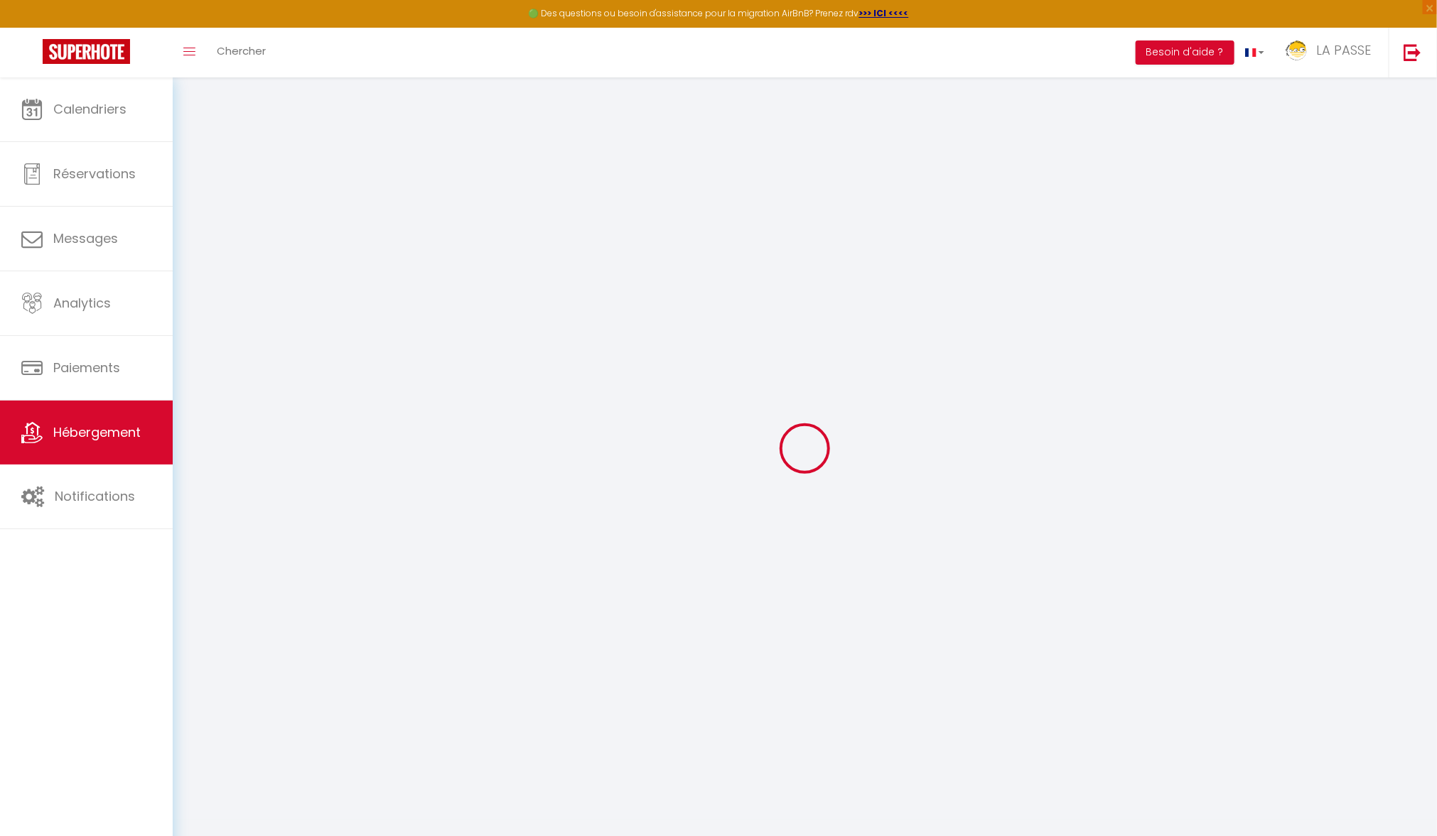
select select "houses"
select select "2"
type input "130"
type input "100"
select select
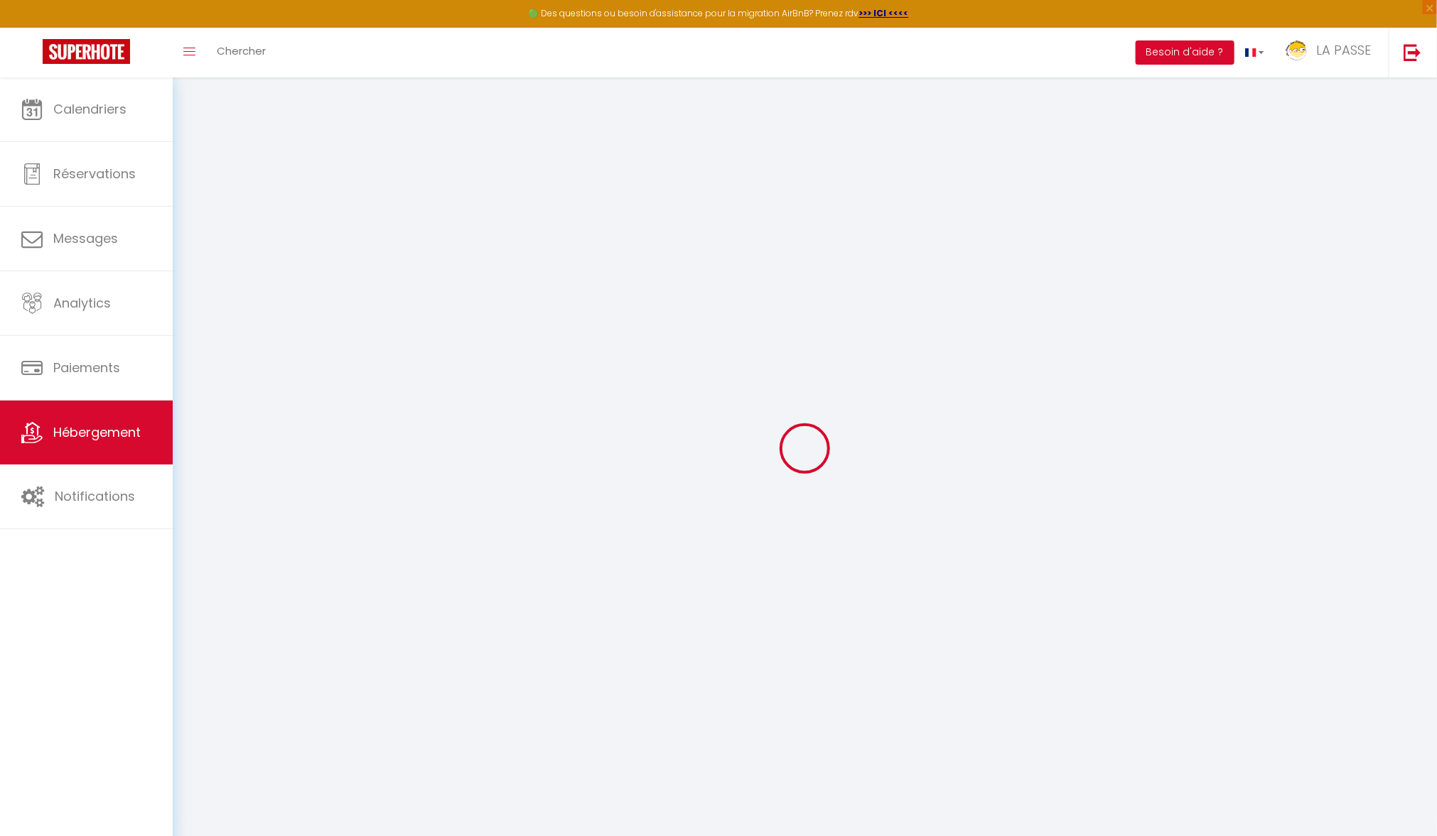
select select
type input "[STREET_ADDRESS][PERSON_NAME]"
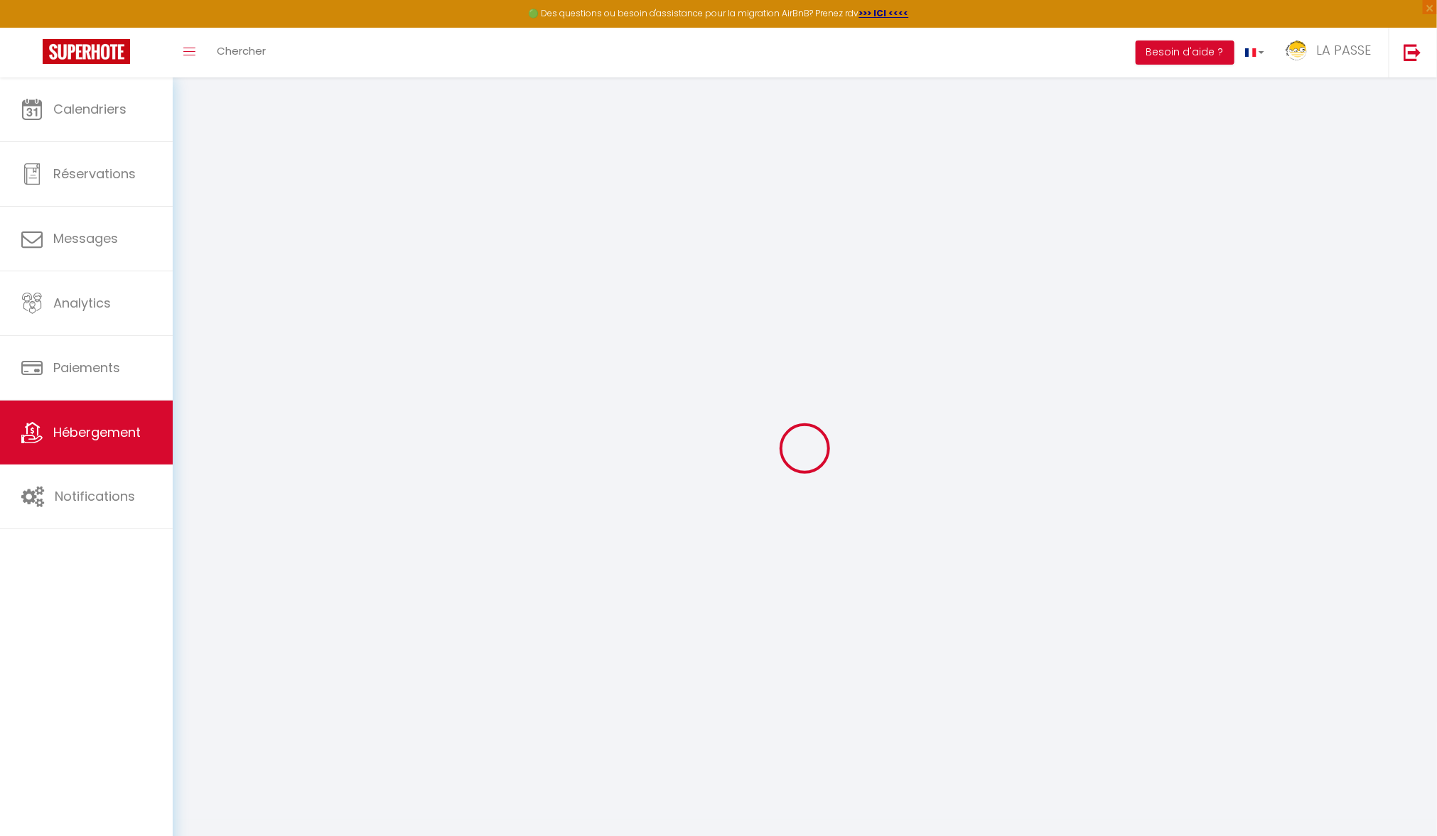
type input "29660"
type input "Carantec"
type input "[EMAIL_ADDRESS][DOMAIN_NAME]"
select select
checkbox input "false"
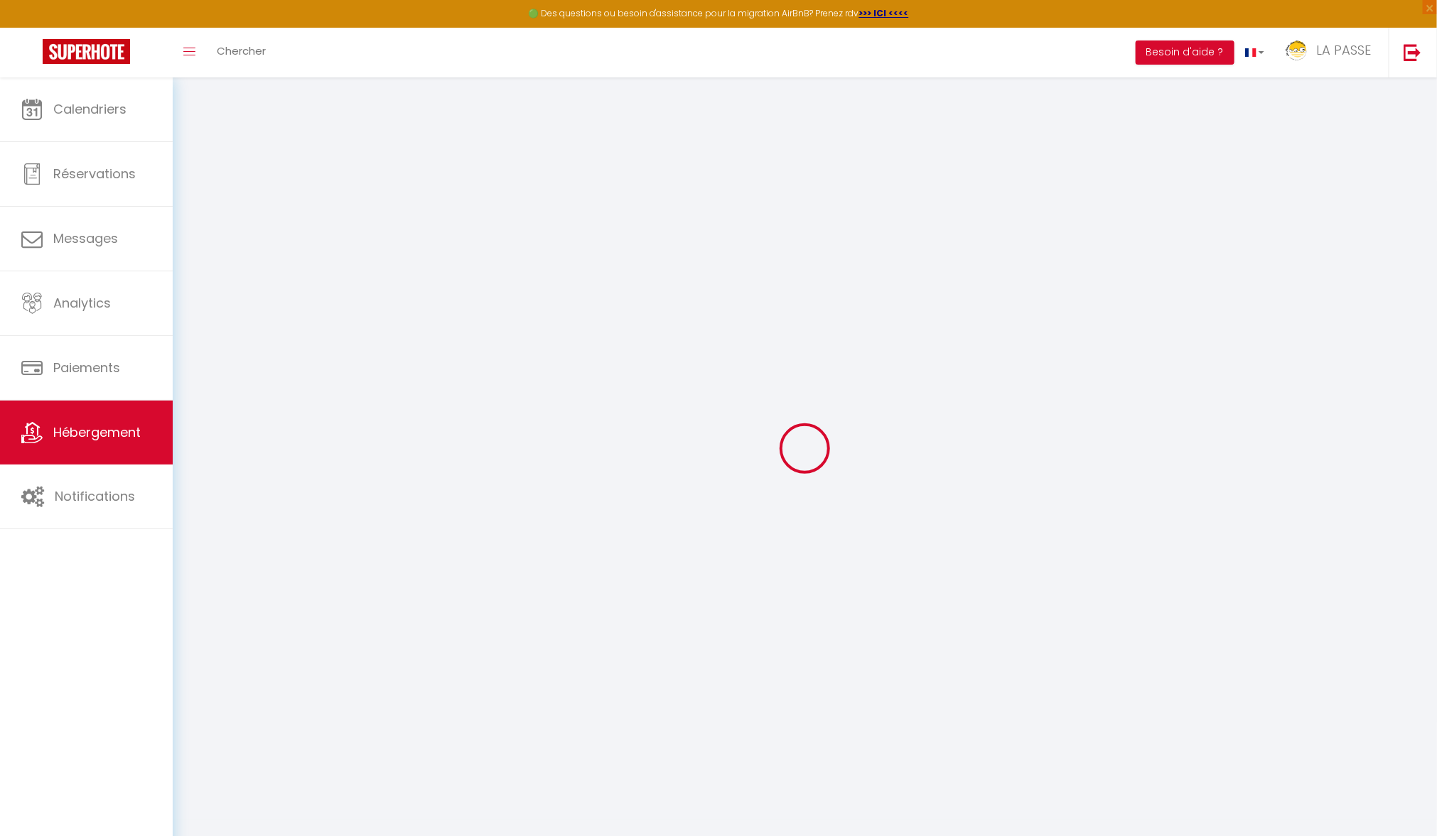
checkbox input "false"
type input "0"
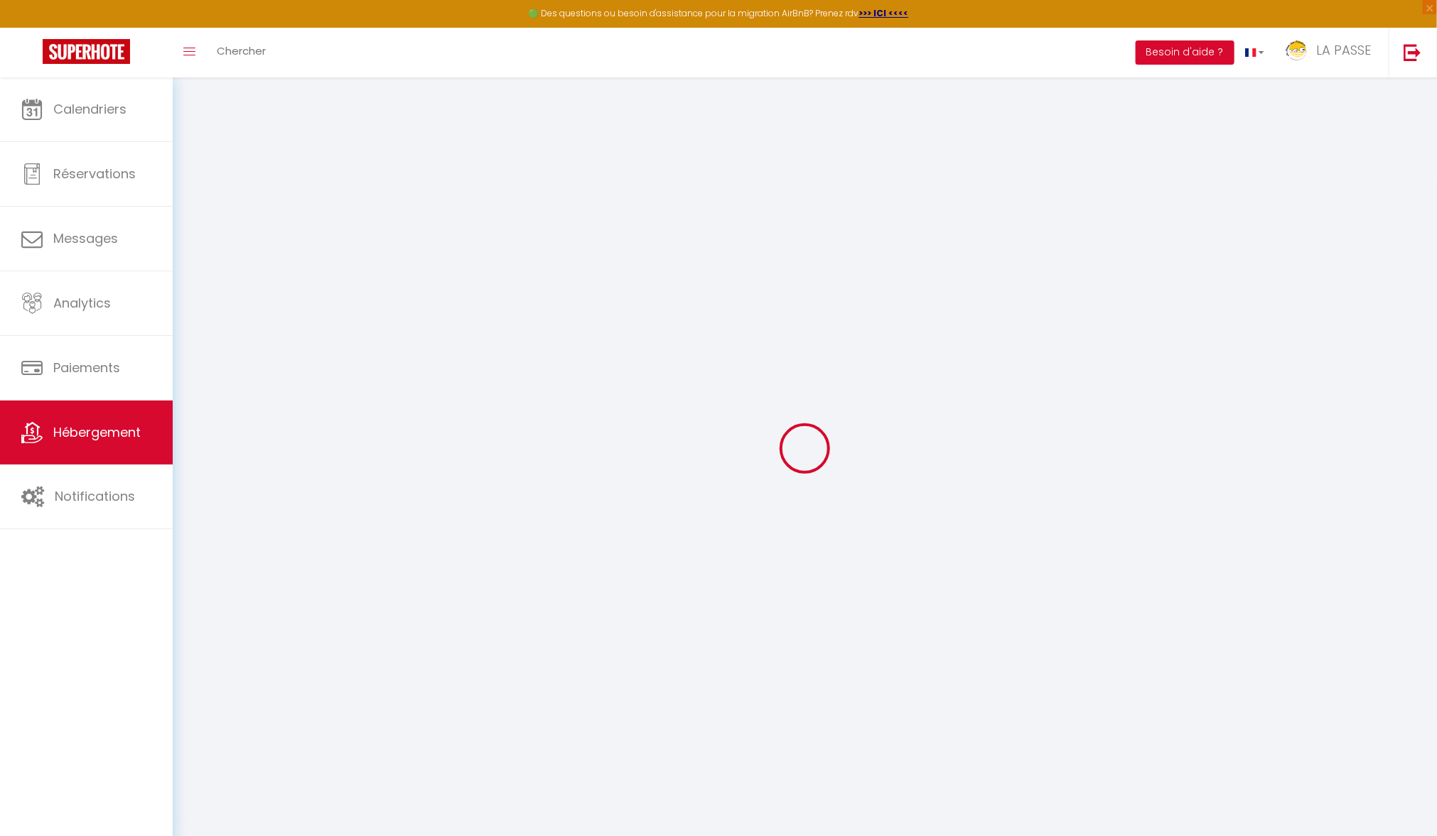
type input "0"
select select
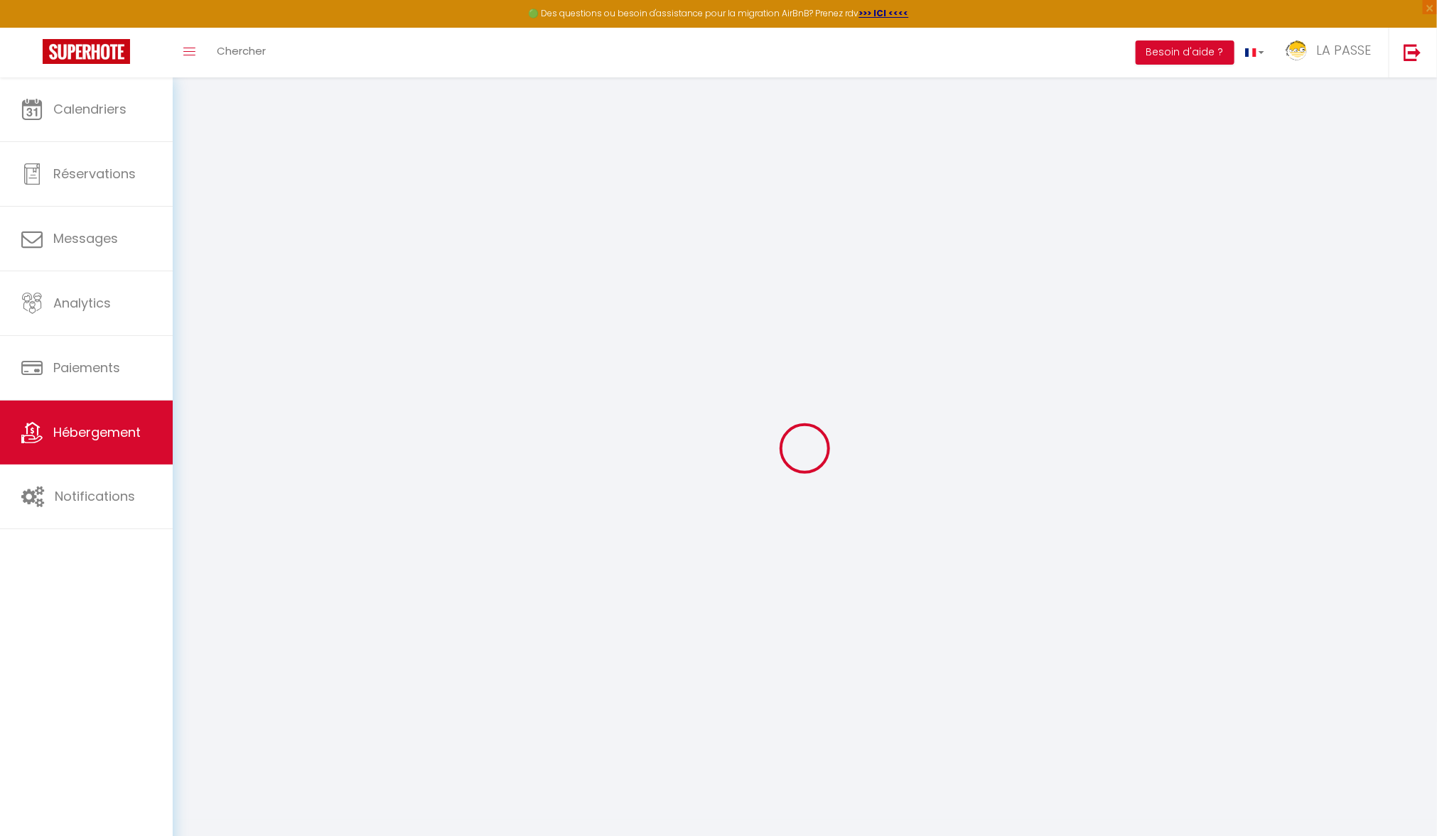
select select
checkbox input "false"
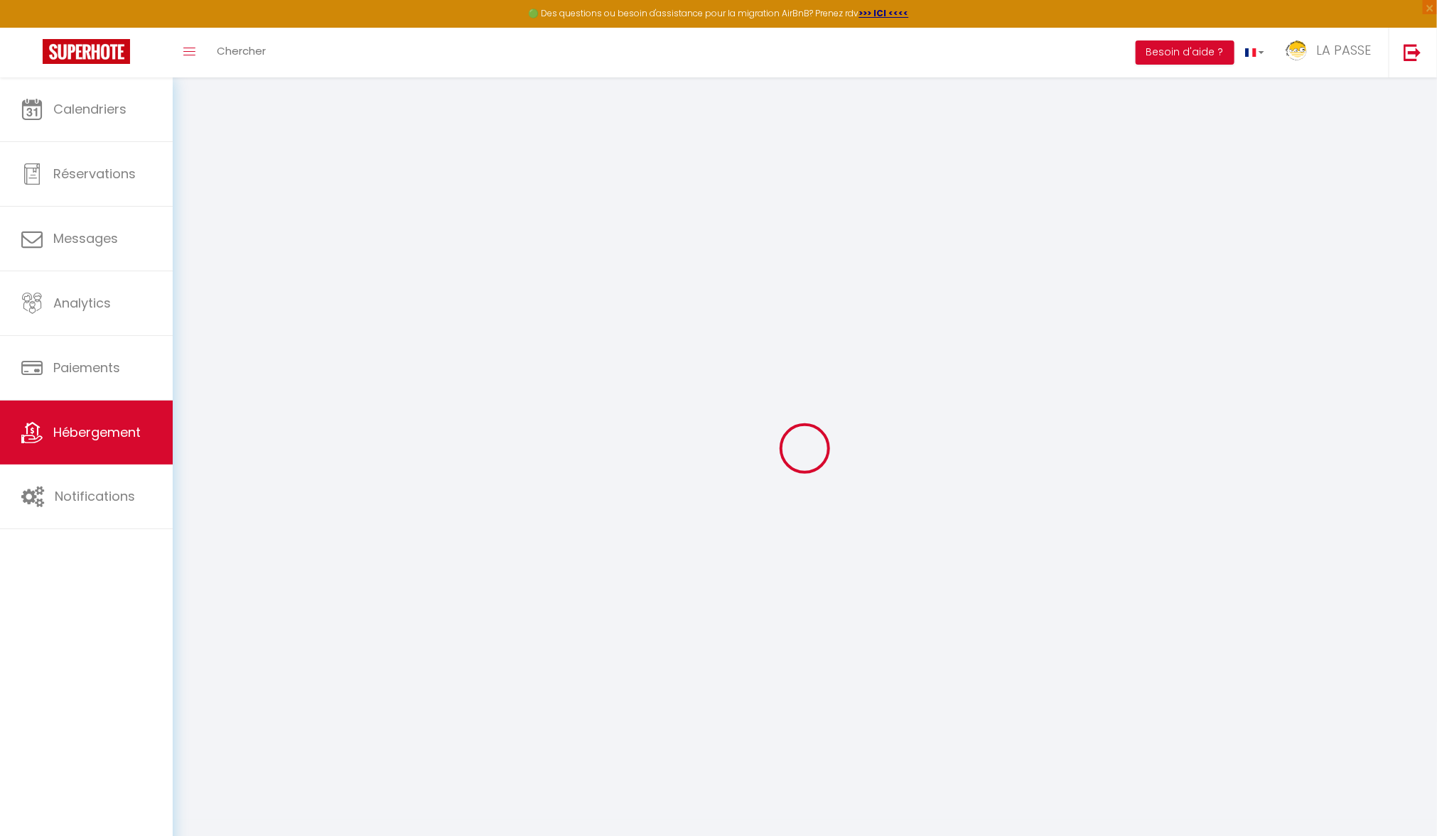
checkbox input "false"
select select
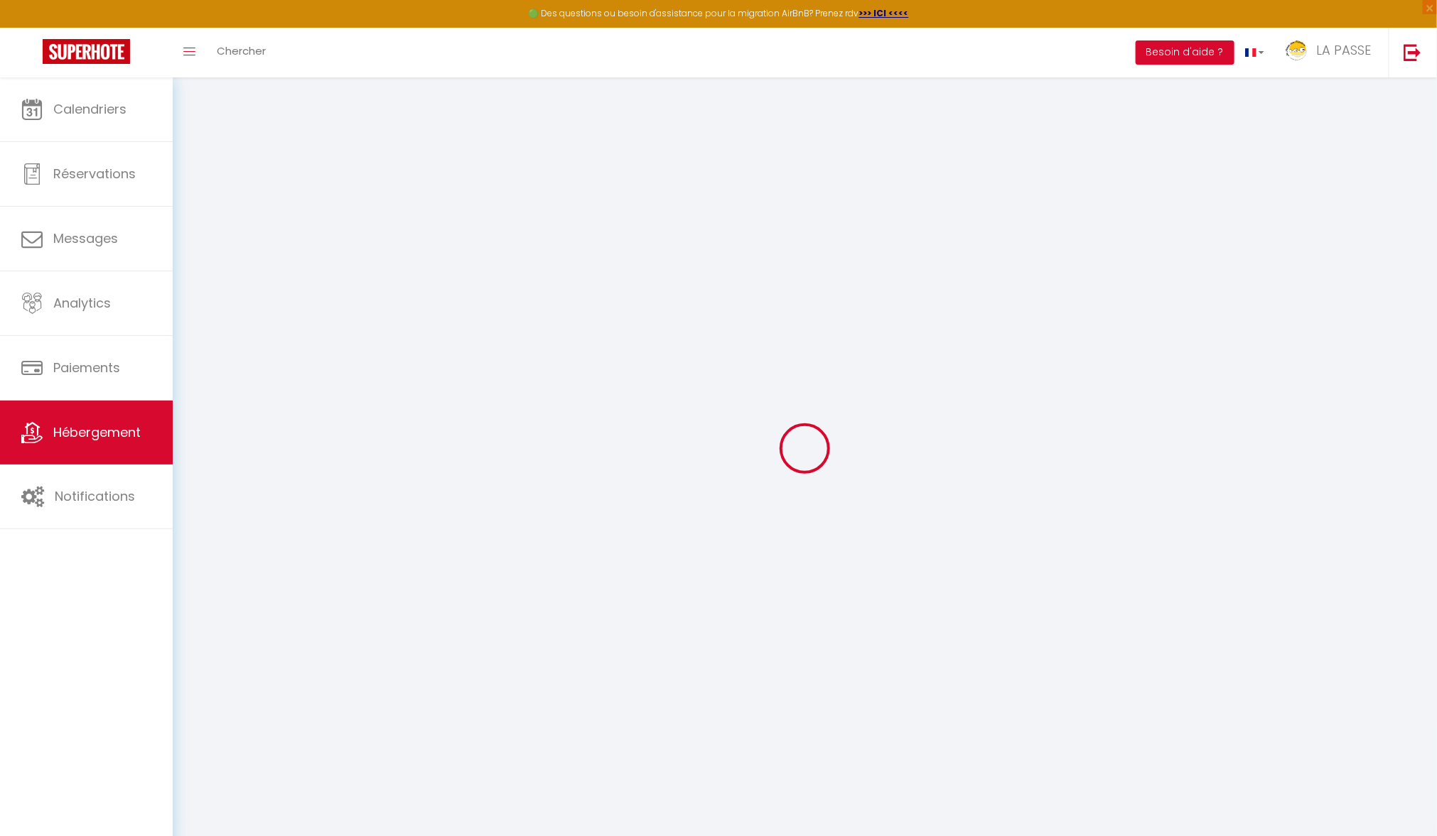
select select
checkbox input "false"
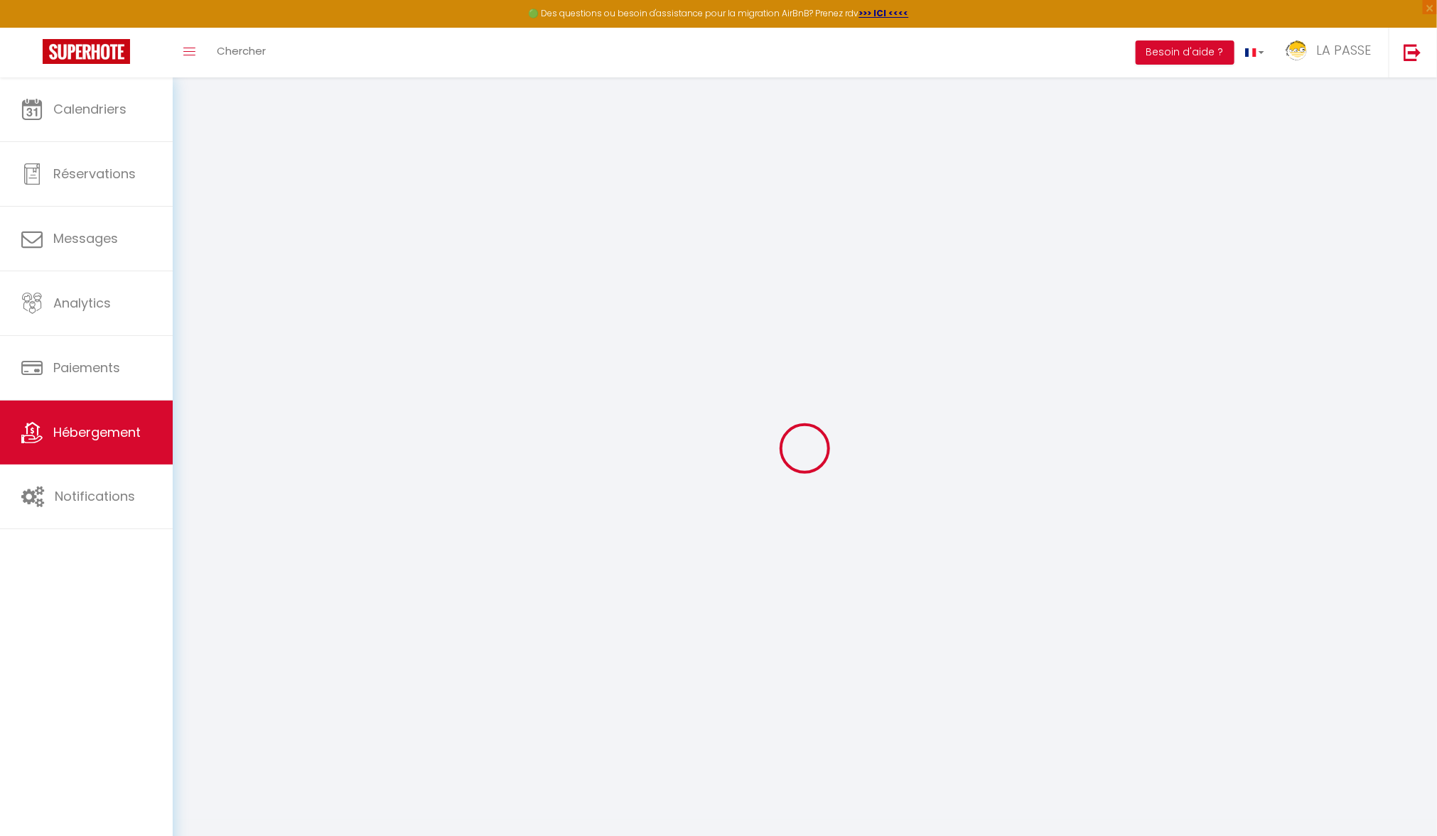
checkbox input "false"
select select
checkbox input "false"
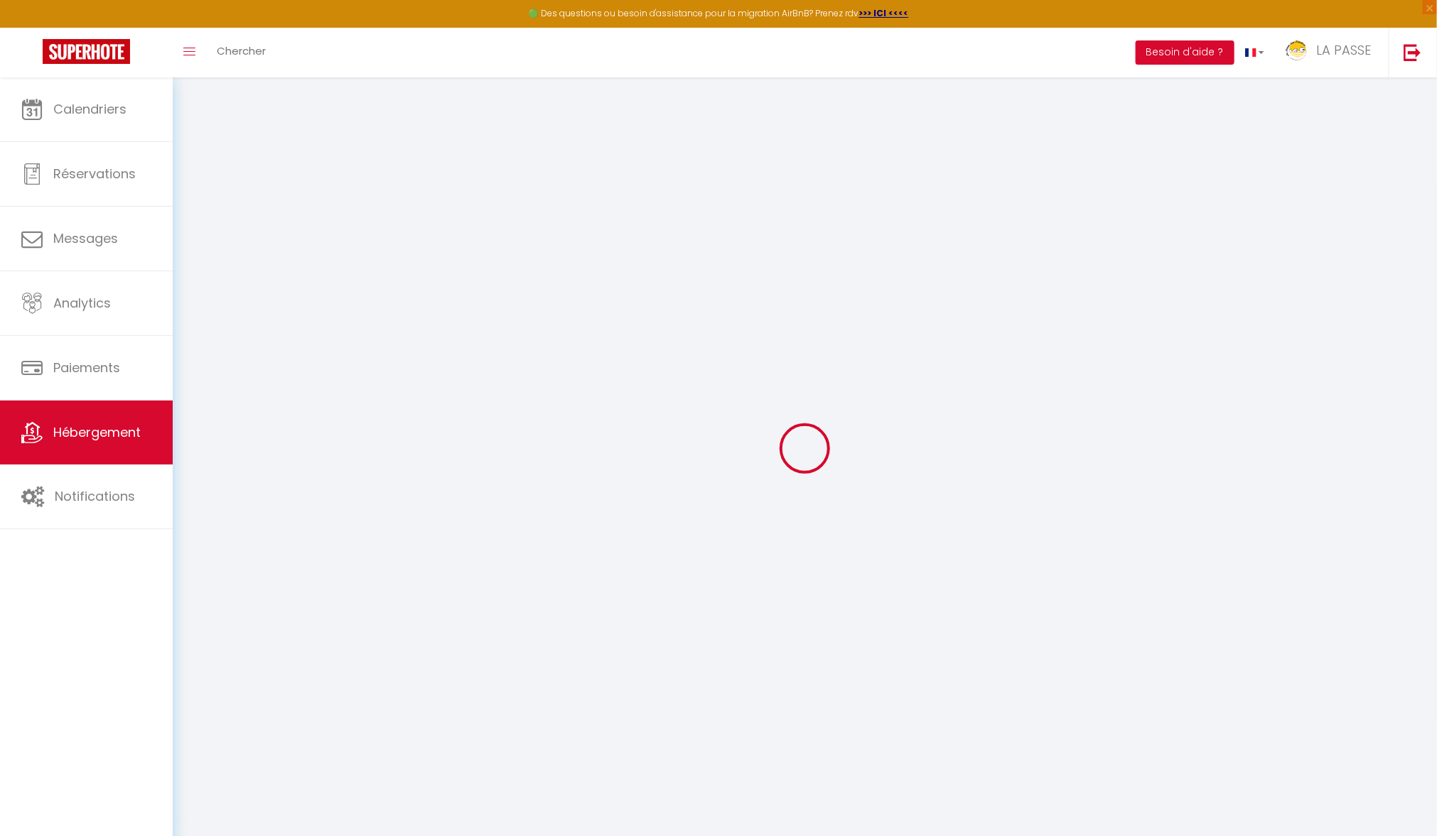
checkbox input "false"
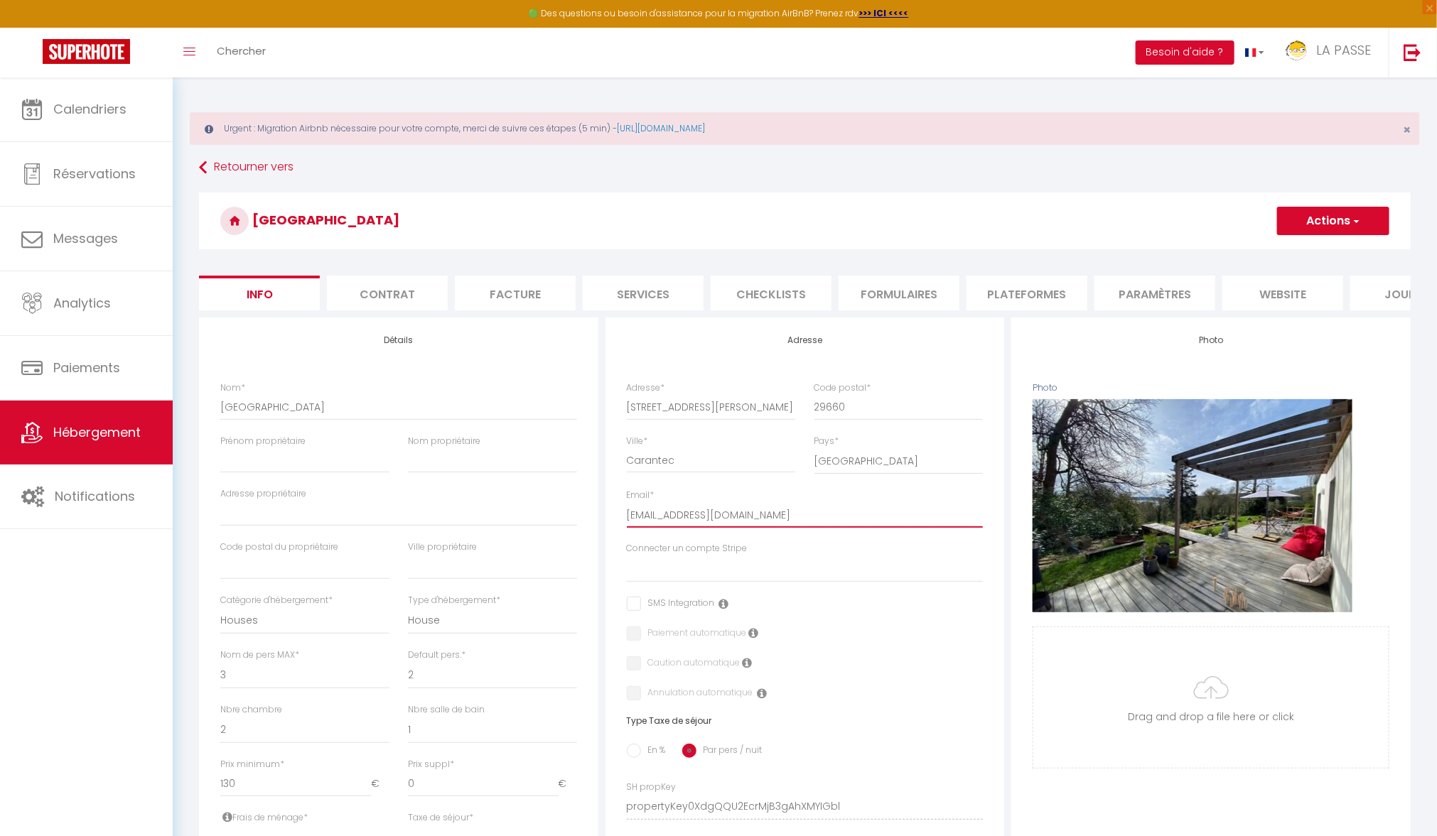
click at [685, 505] on input "[EMAIL_ADDRESS][DOMAIN_NAME]" at bounding box center [805, 515] width 357 height 26
select select
checkbox input "false"
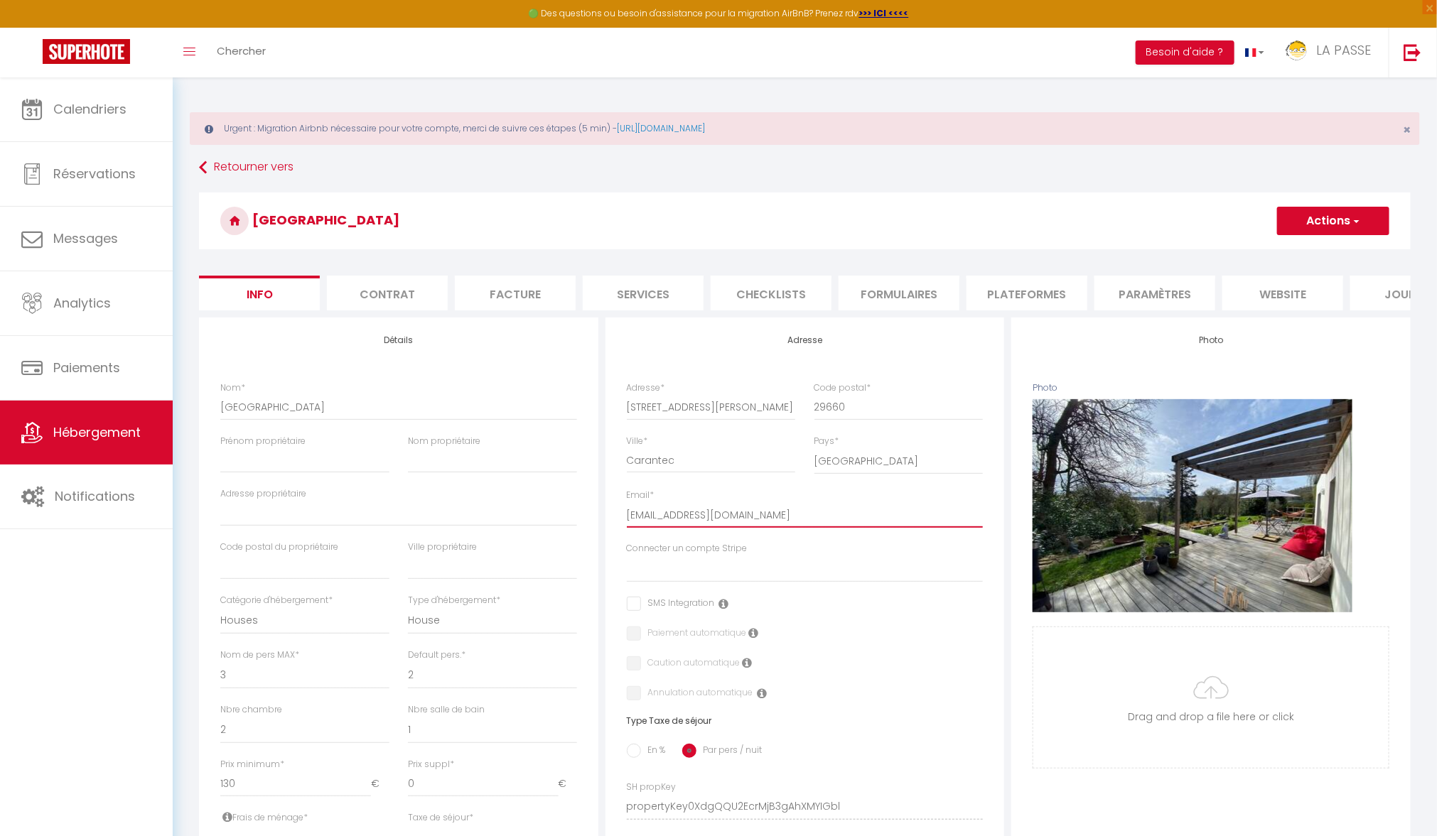
checkbox input "false"
click at [685, 505] on input "[EMAIL_ADDRESS][DOMAIN_NAME]" at bounding box center [805, 515] width 357 height 26
click at [1177, 292] on li "Paramètres" at bounding box center [1154, 293] width 121 height 35
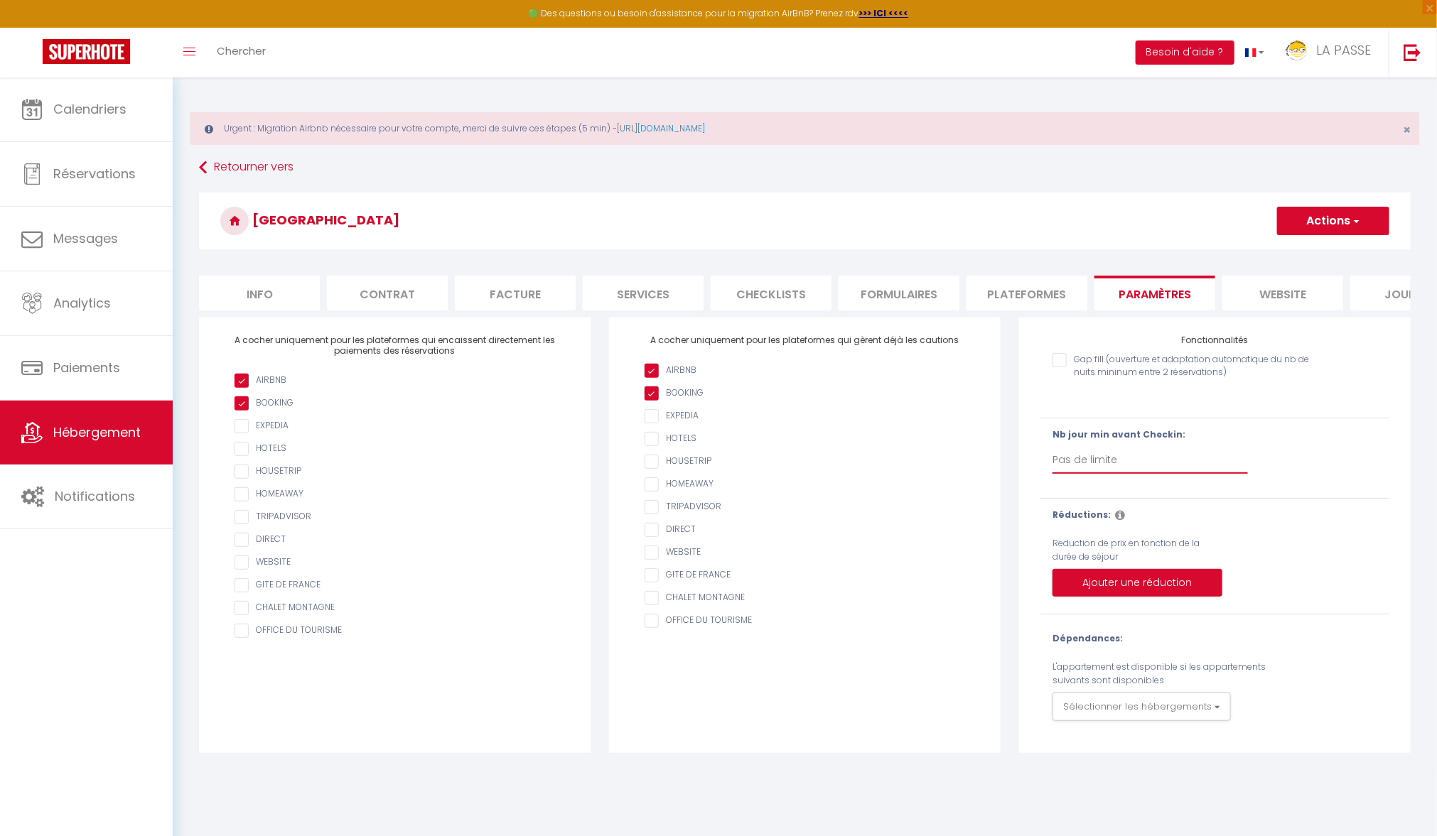
click at [1113, 457] on select "Pas de limite 1 2 3 4 5 6 7" at bounding box center [1149, 460] width 195 height 27
select select "1"
checkbox input "false"
click at [1332, 225] on button "Actions" at bounding box center [1333, 221] width 112 height 28
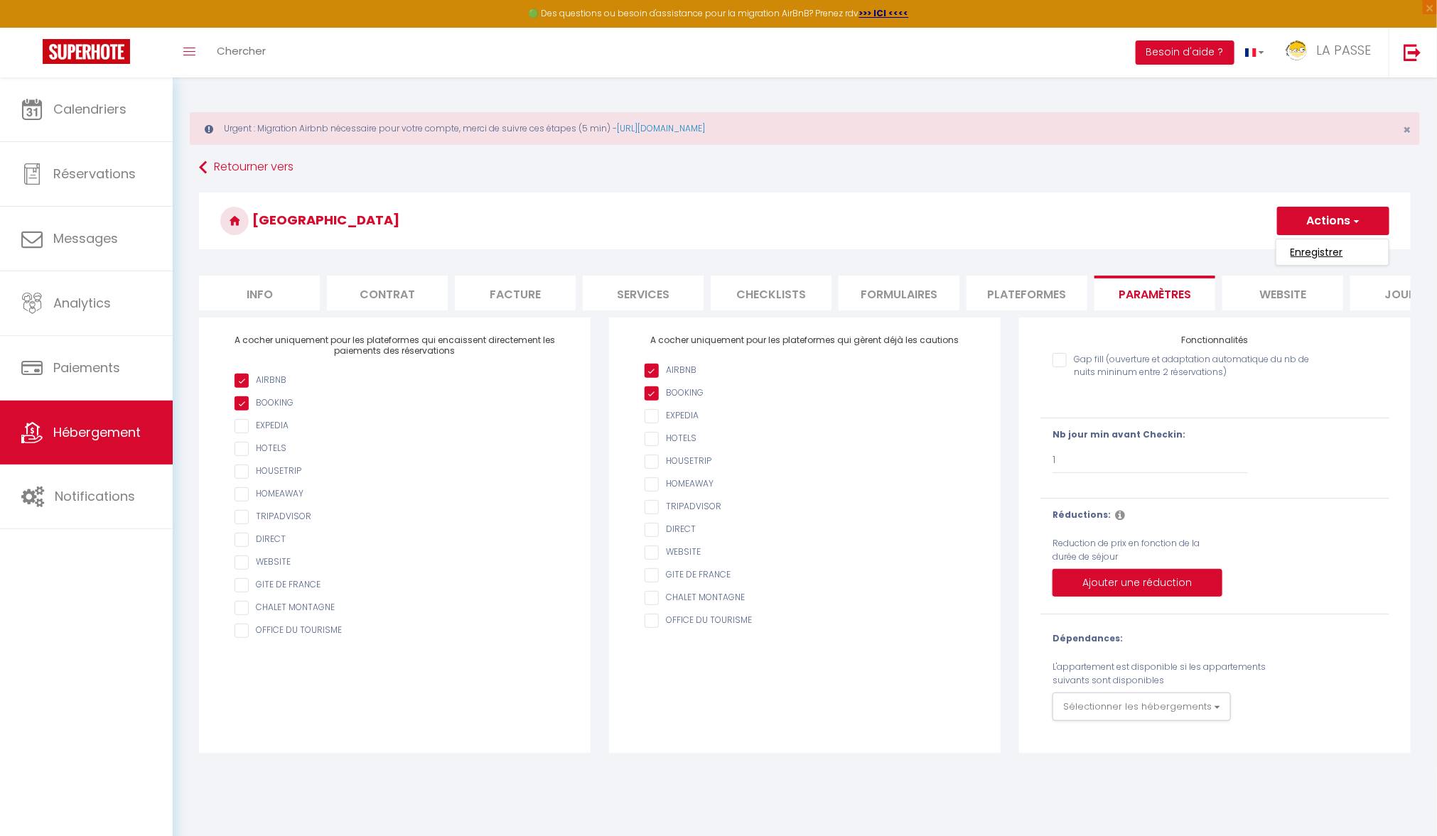
click at [1324, 249] on input "Enregistrer" at bounding box center [1316, 252] width 53 height 14
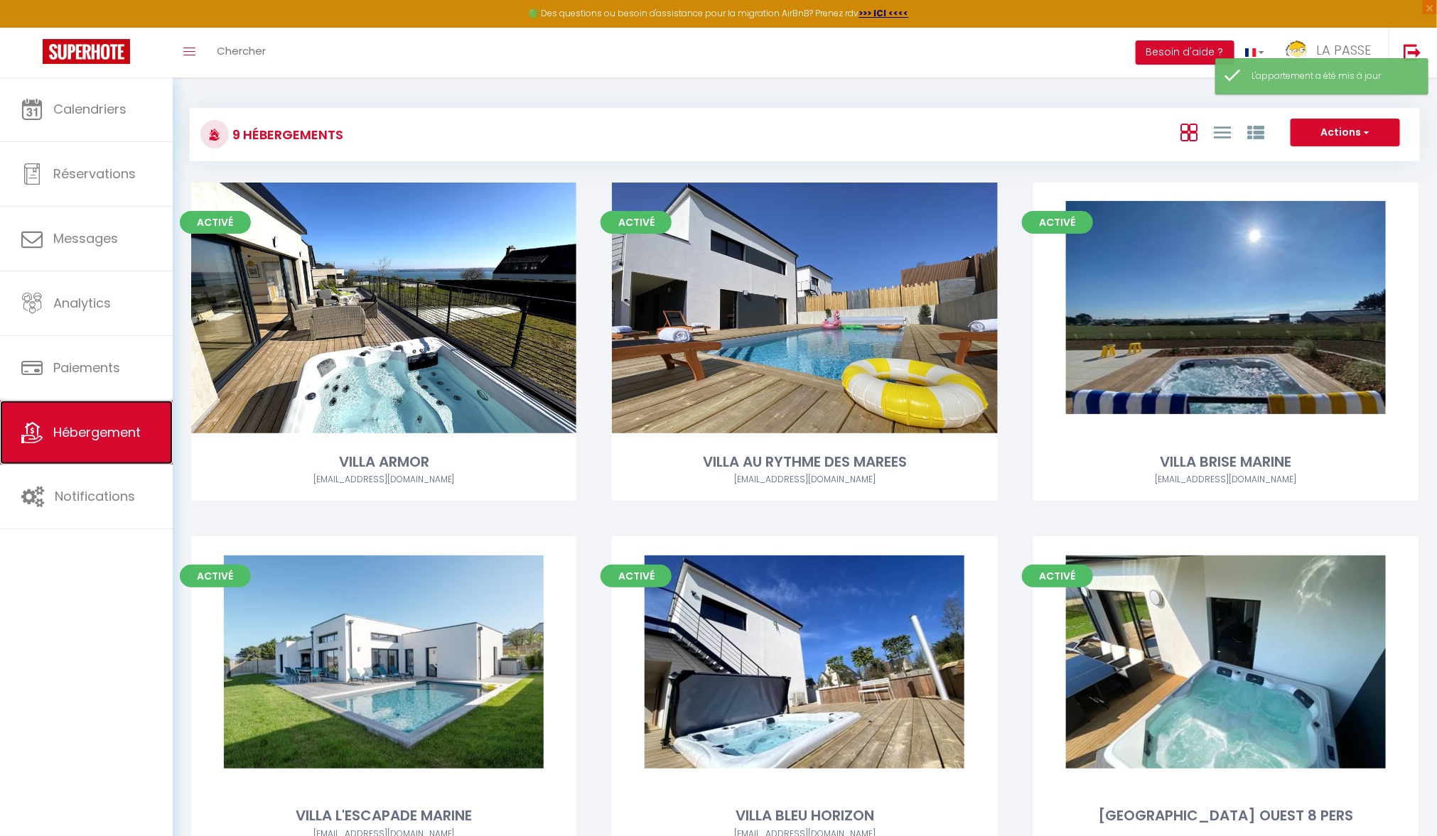
click at [81, 443] on link "Hébergement" at bounding box center [86, 433] width 173 height 64
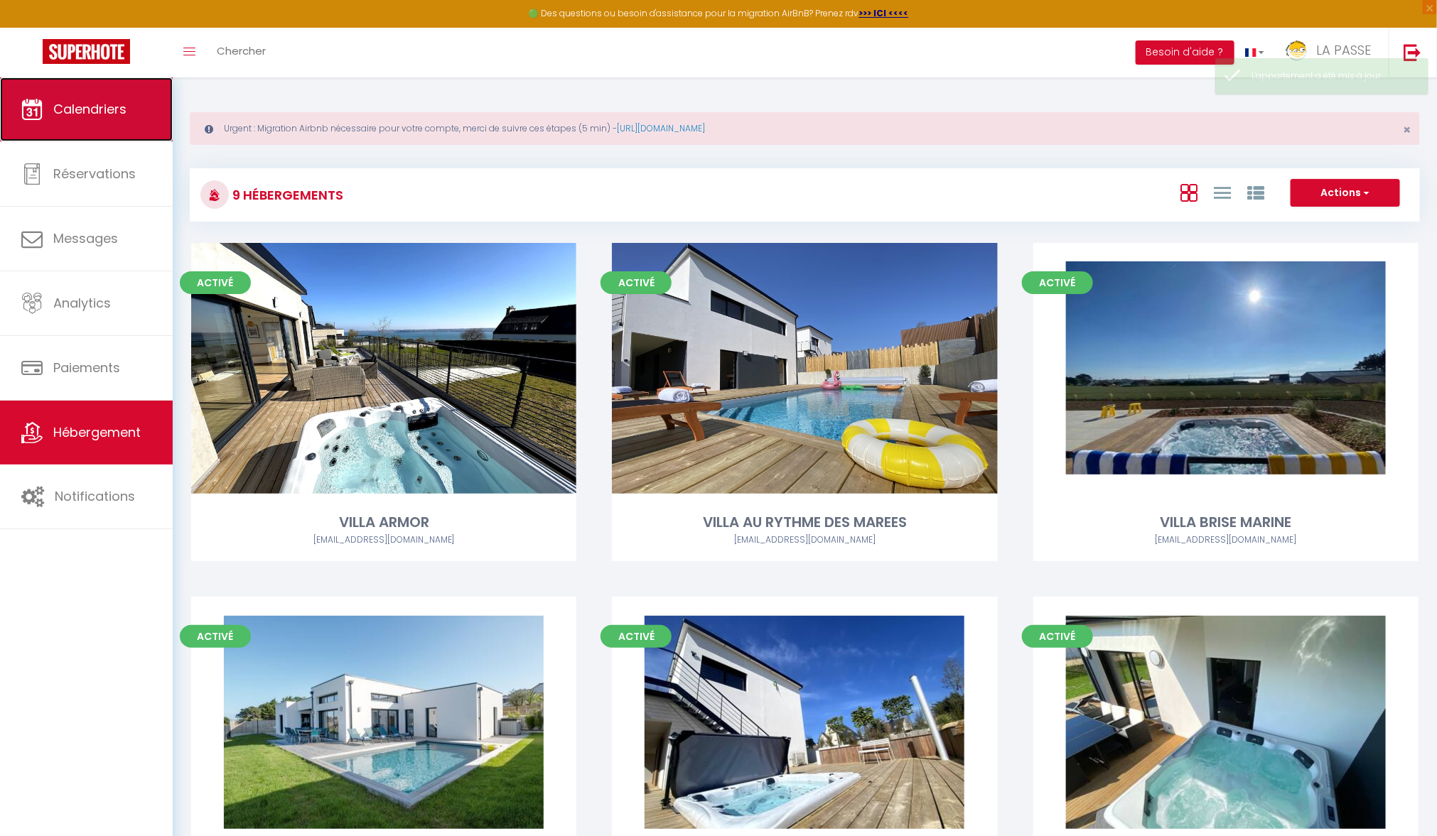
click at [116, 126] on link "Calendriers" at bounding box center [86, 109] width 173 height 64
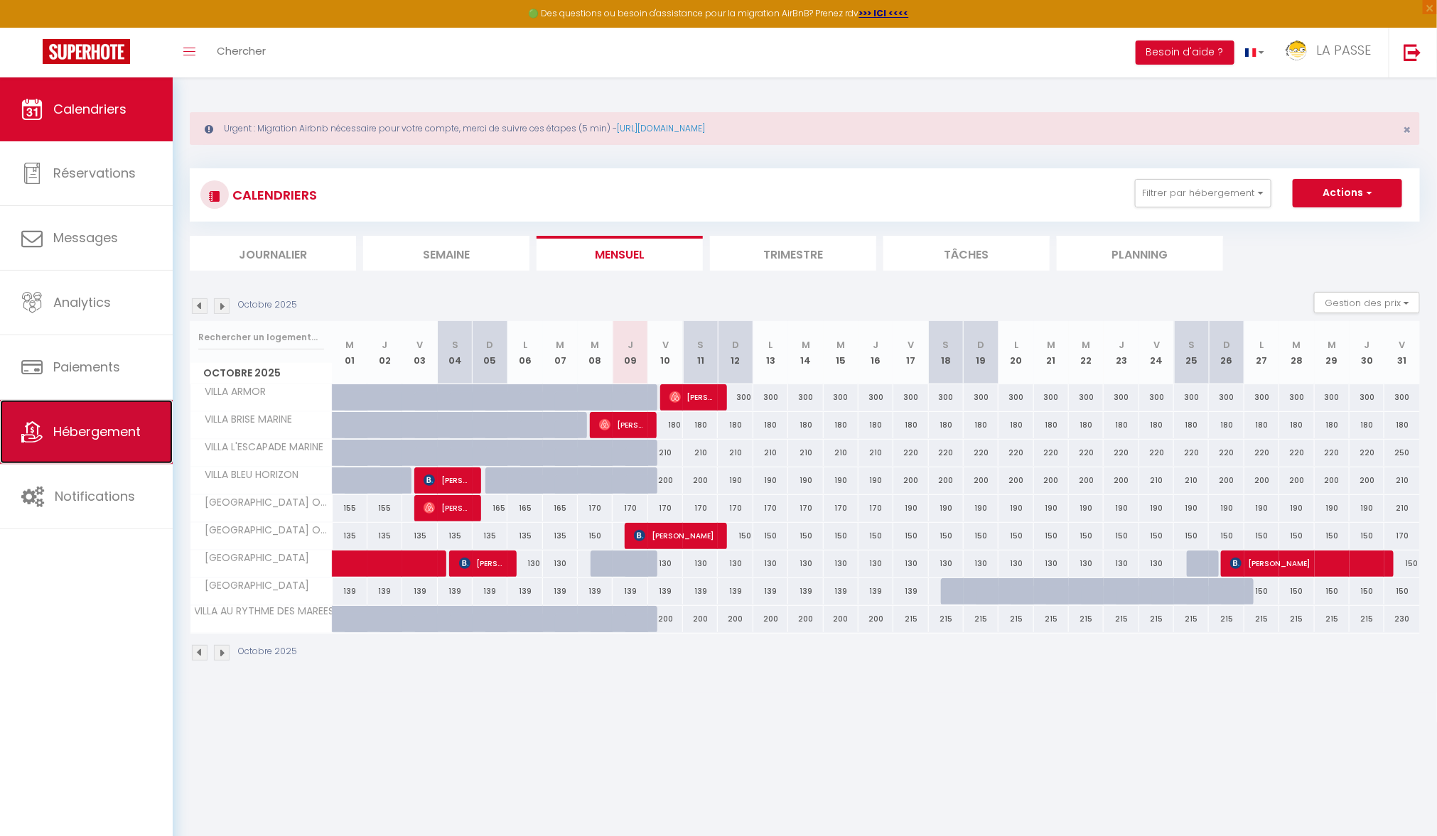
click at [147, 441] on link "Hébergement" at bounding box center [86, 432] width 173 height 64
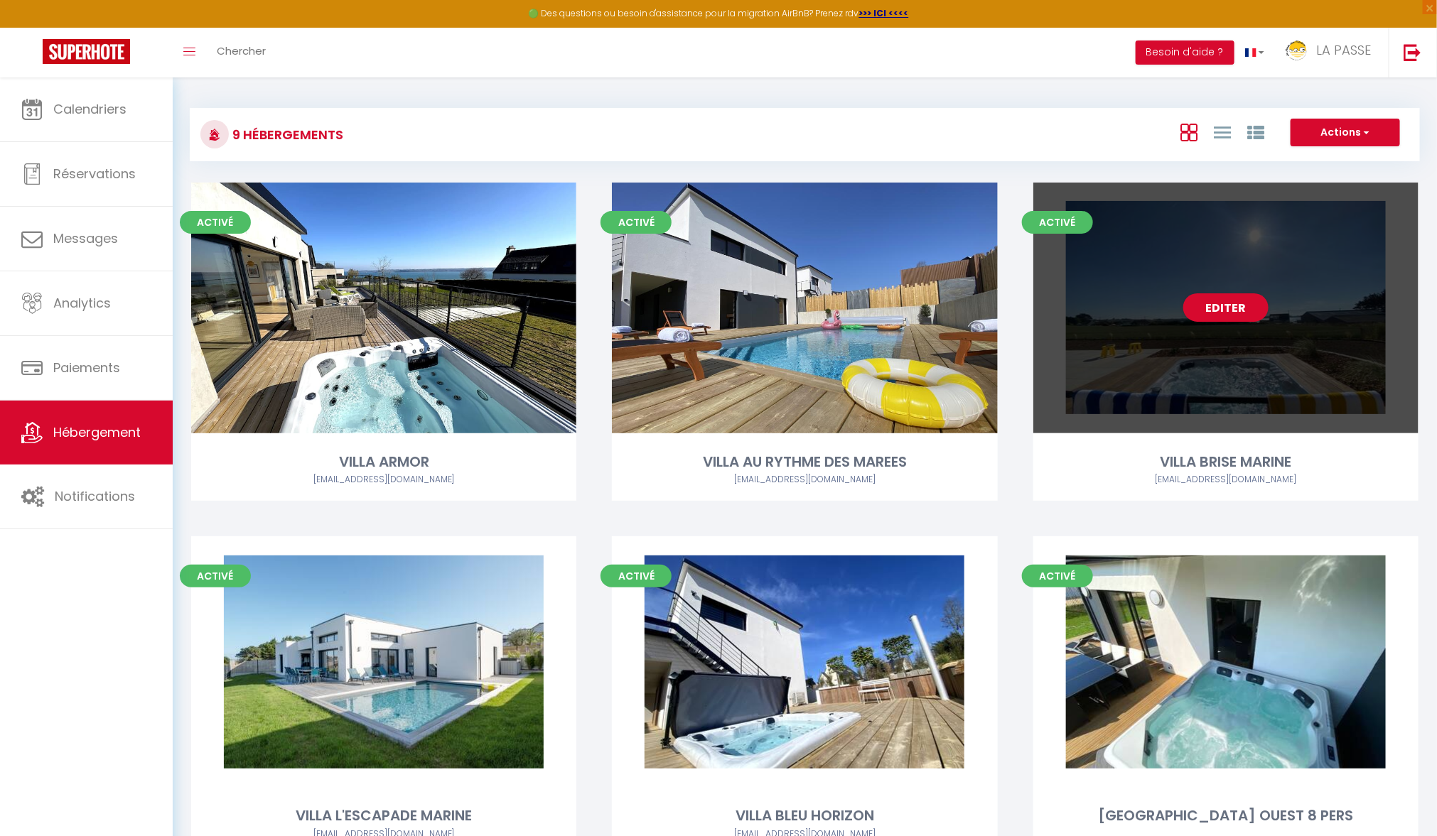
scroll to position [425, 0]
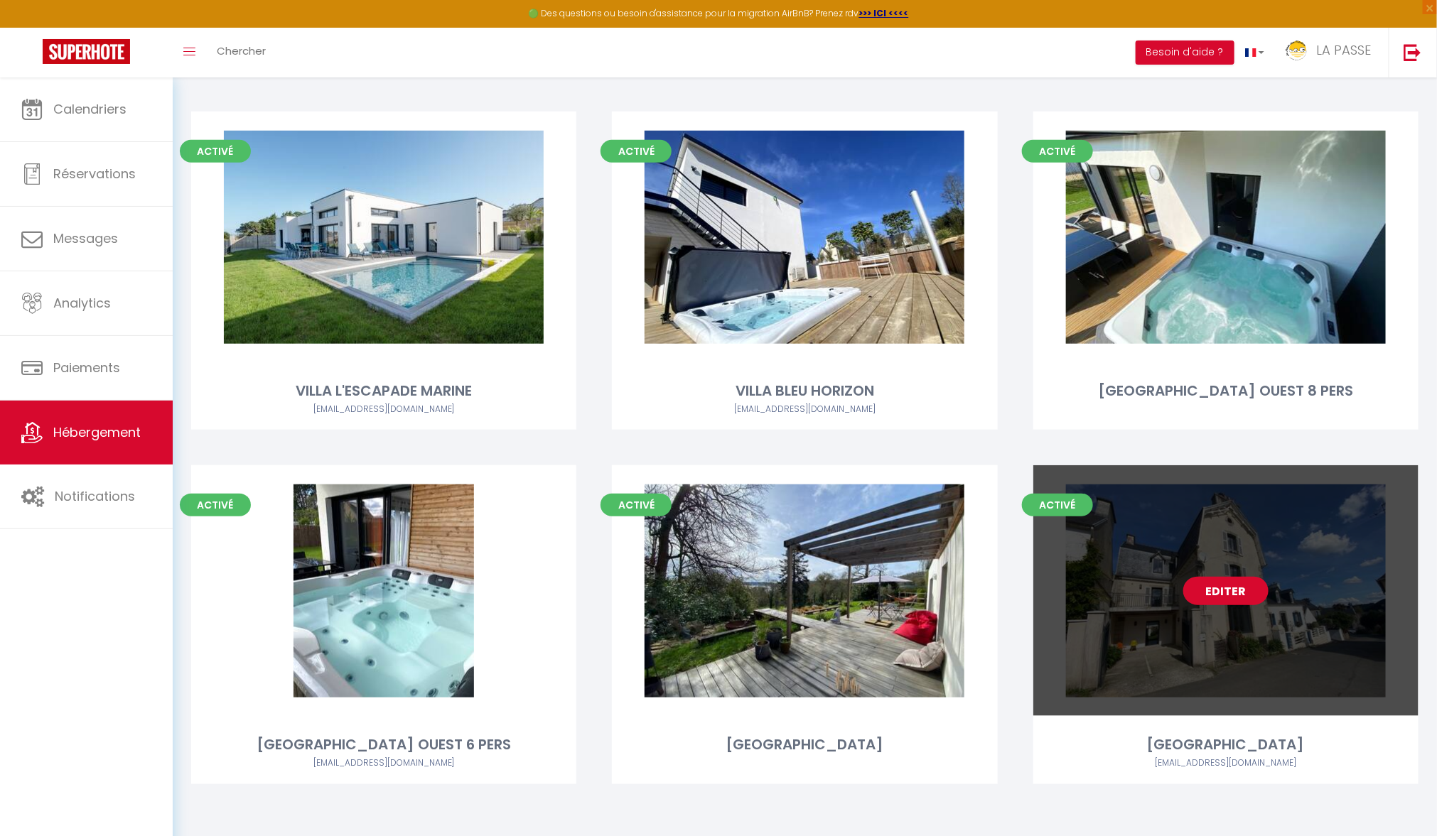
click at [1226, 593] on link "Editer" at bounding box center [1225, 591] width 85 height 28
click at [1226, 593] on link "Editer" at bounding box center [1225, 592] width 85 height 28
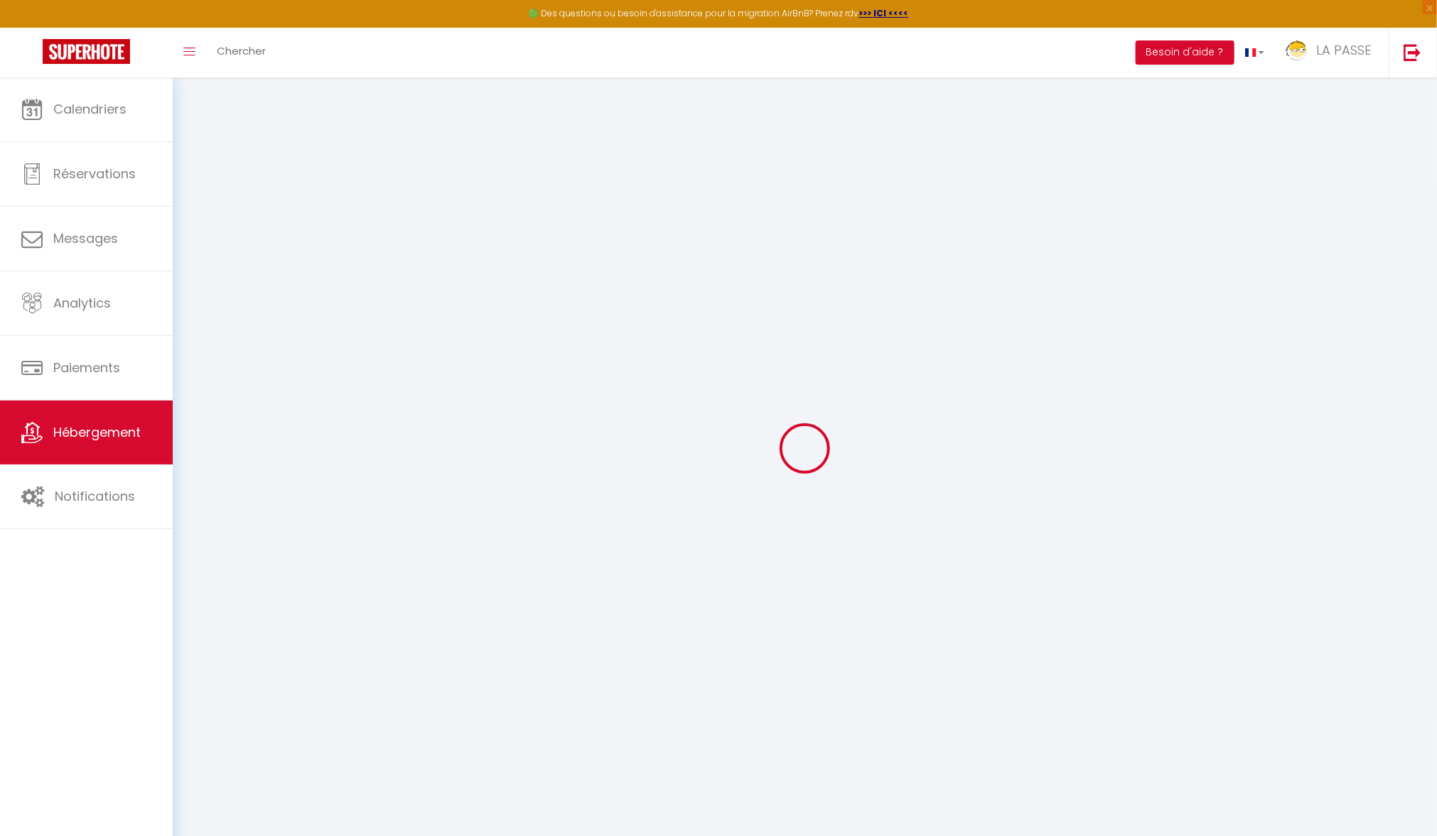
select select
checkbox input "false"
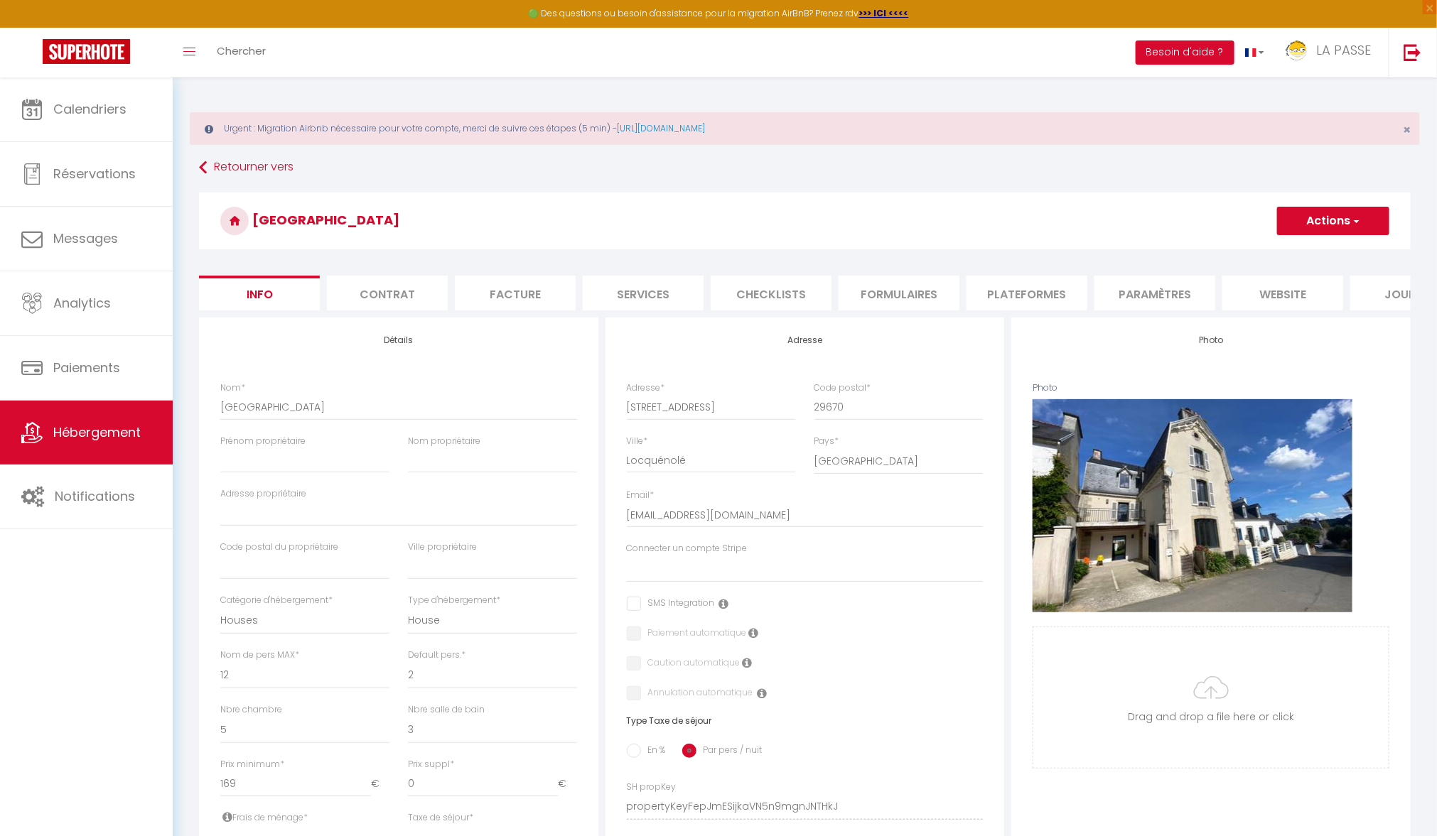
select select
checkbox input "false"
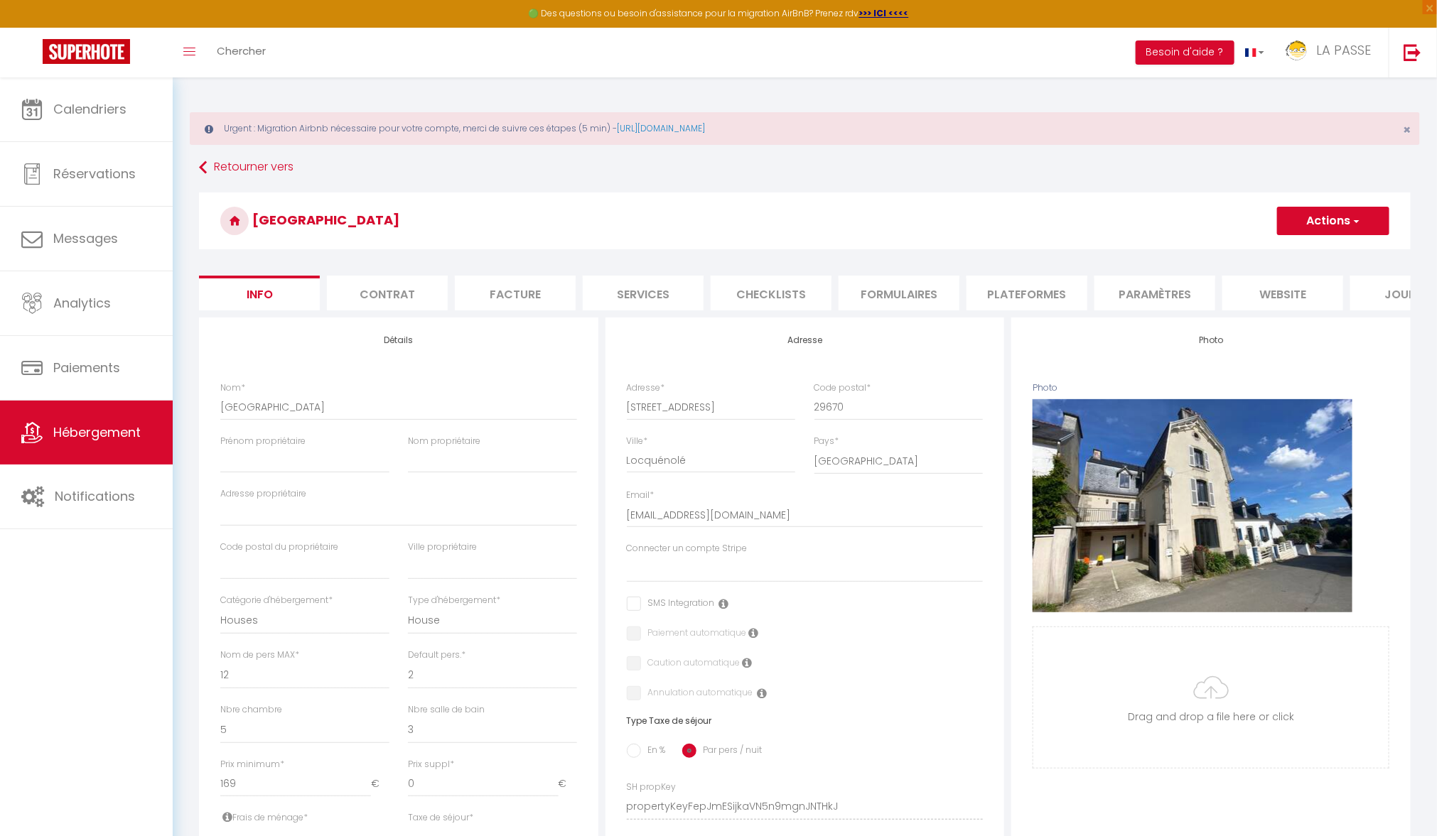
click at [1135, 227] on h3 "[GEOGRAPHIC_DATA]" at bounding box center [805, 221] width 1212 height 57
click at [1148, 292] on li "Paramètres" at bounding box center [1154, 293] width 121 height 35
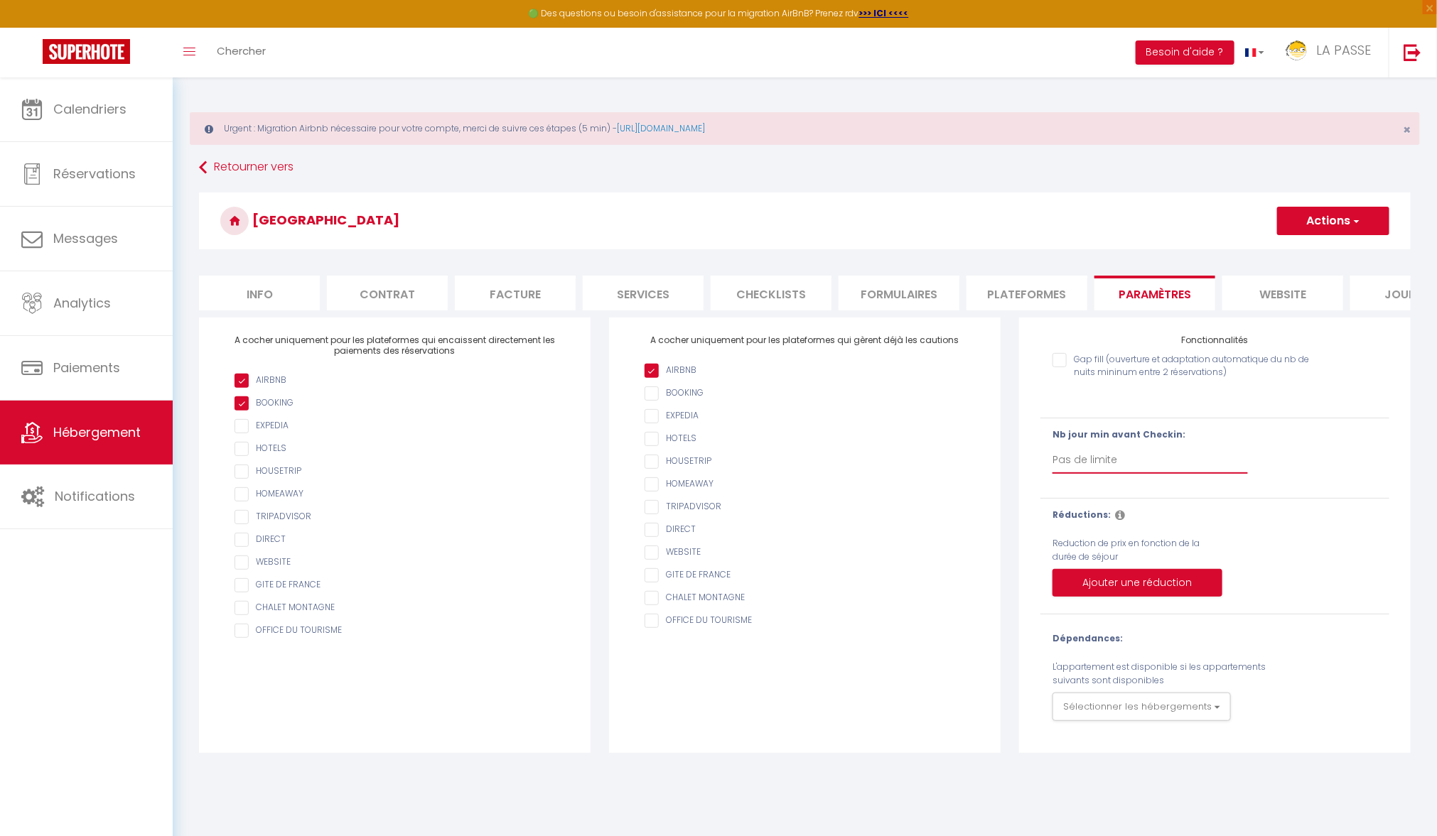
click at [1144, 458] on select "Pas de limite 1 2 3 4 5 6 7" at bounding box center [1149, 460] width 195 height 27
select select "1"
checkbox input "false"
click at [1296, 230] on button "Actions" at bounding box center [1333, 221] width 112 height 28
click at [1294, 253] on input "Enregistrer" at bounding box center [1316, 252] width 53 height 14
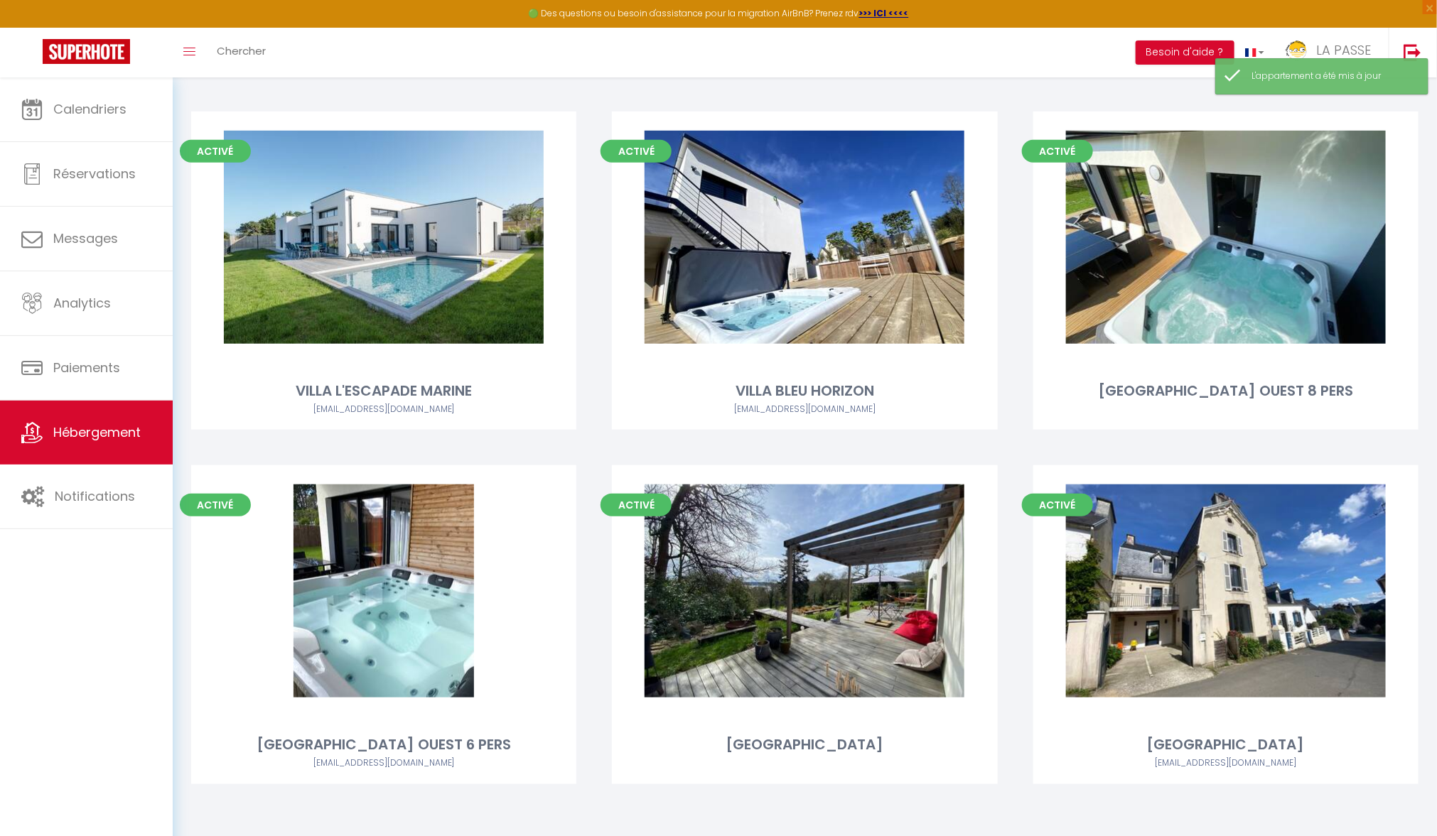
scroll to position [485, 0]
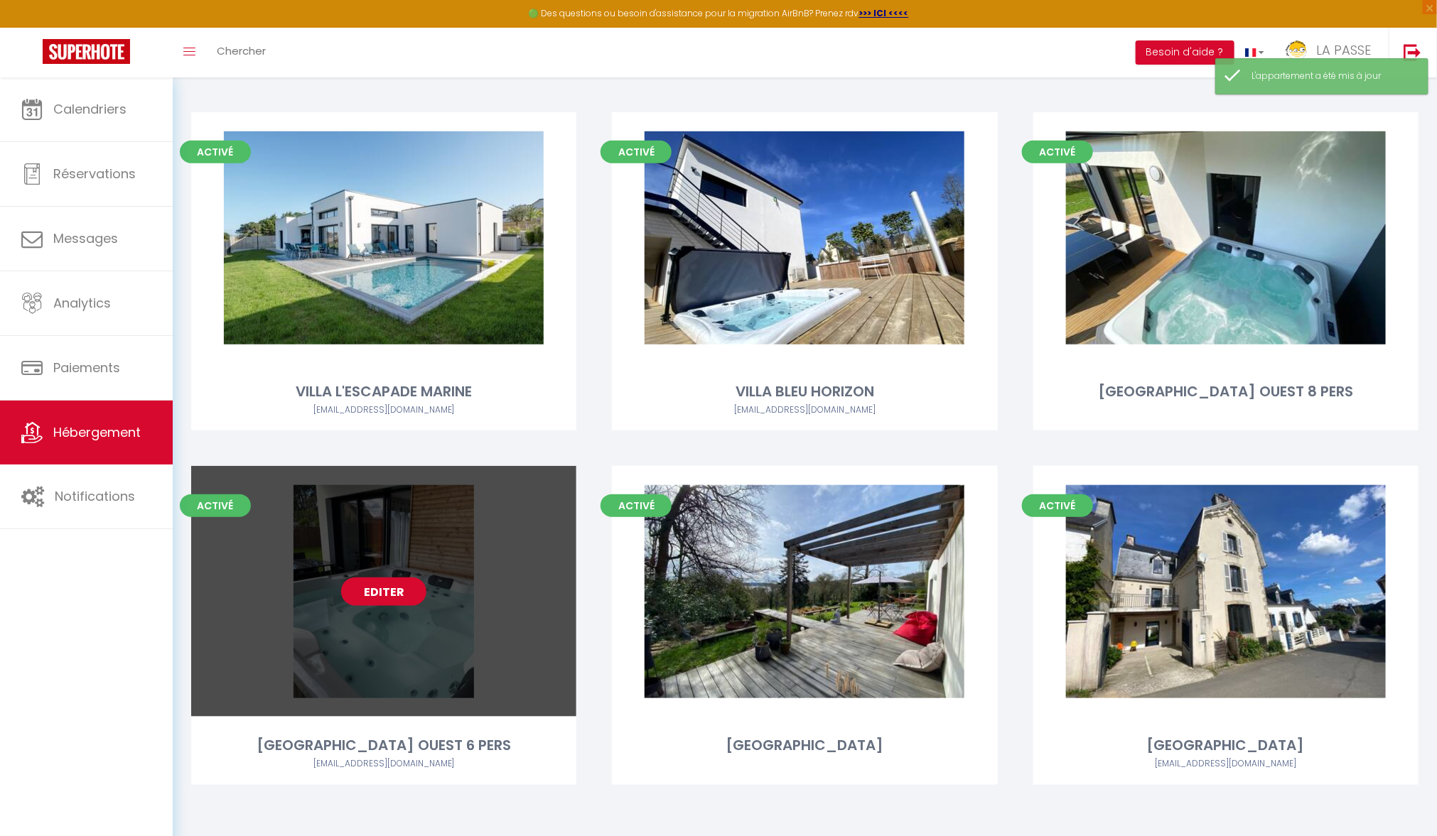
click at [374, 589] on link "Editer" at bounding box center [383, 592] width 85 height 28
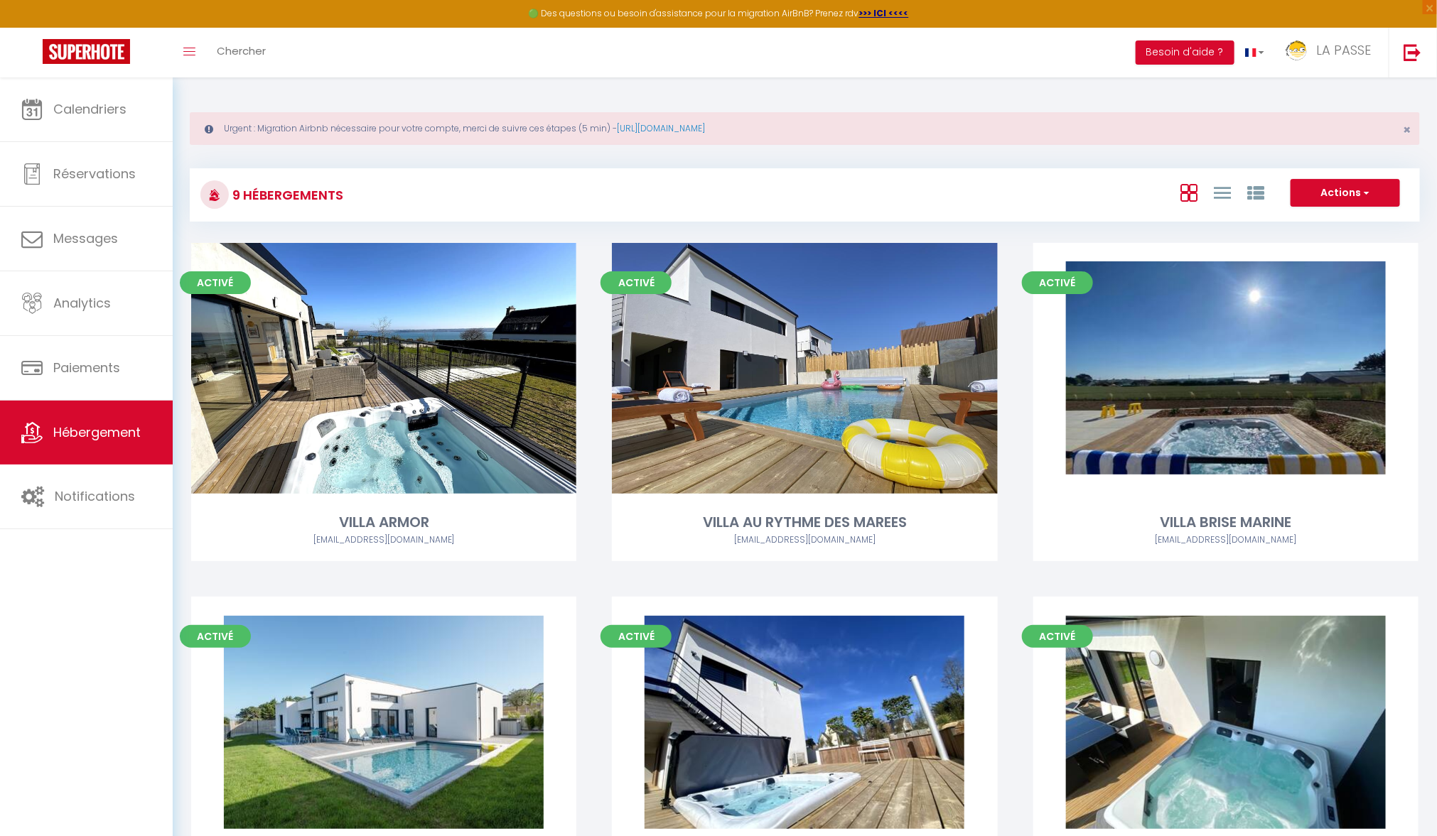
select select "3"
select select "2"
select select "1"
select select
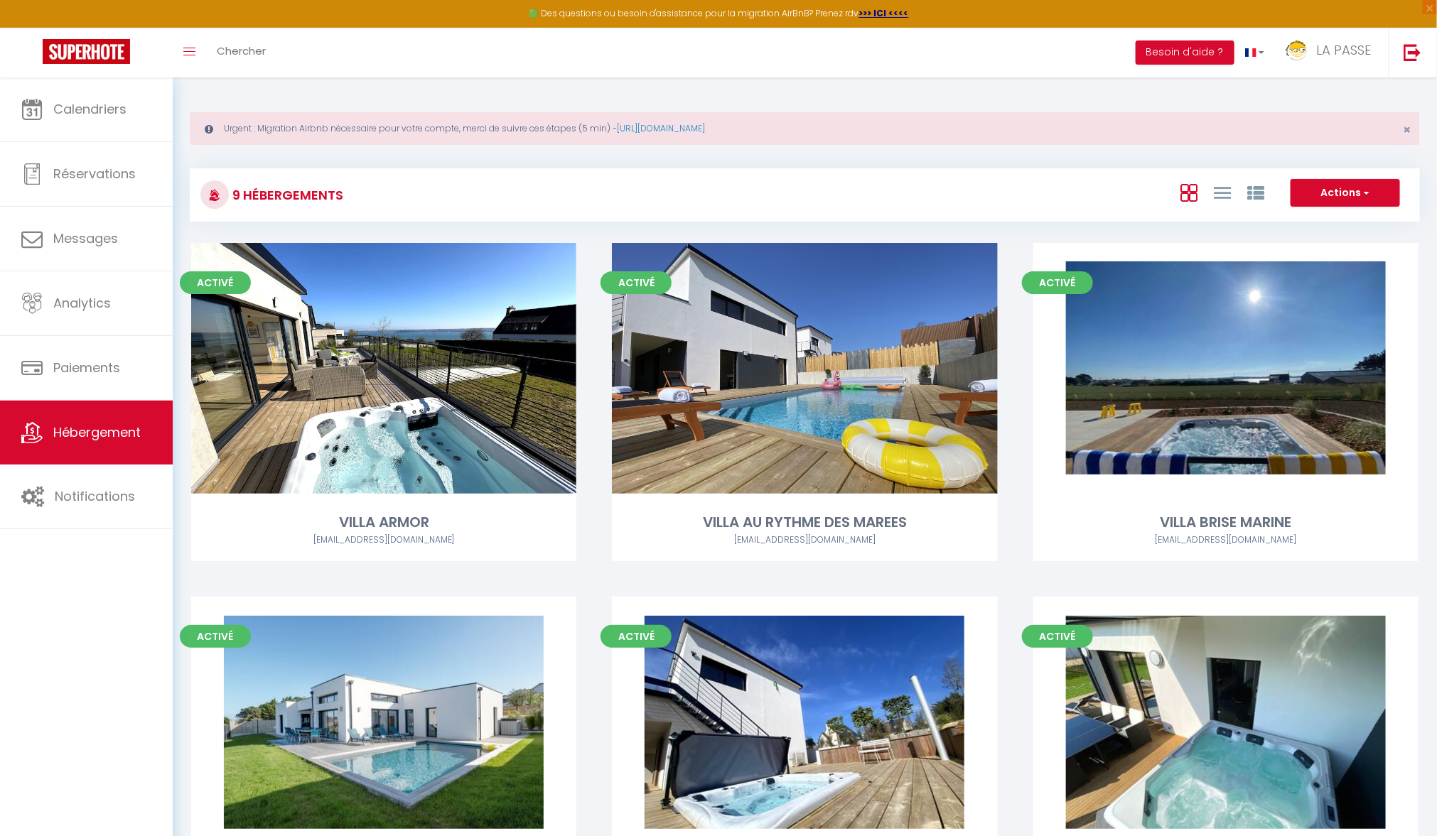
select select "28"
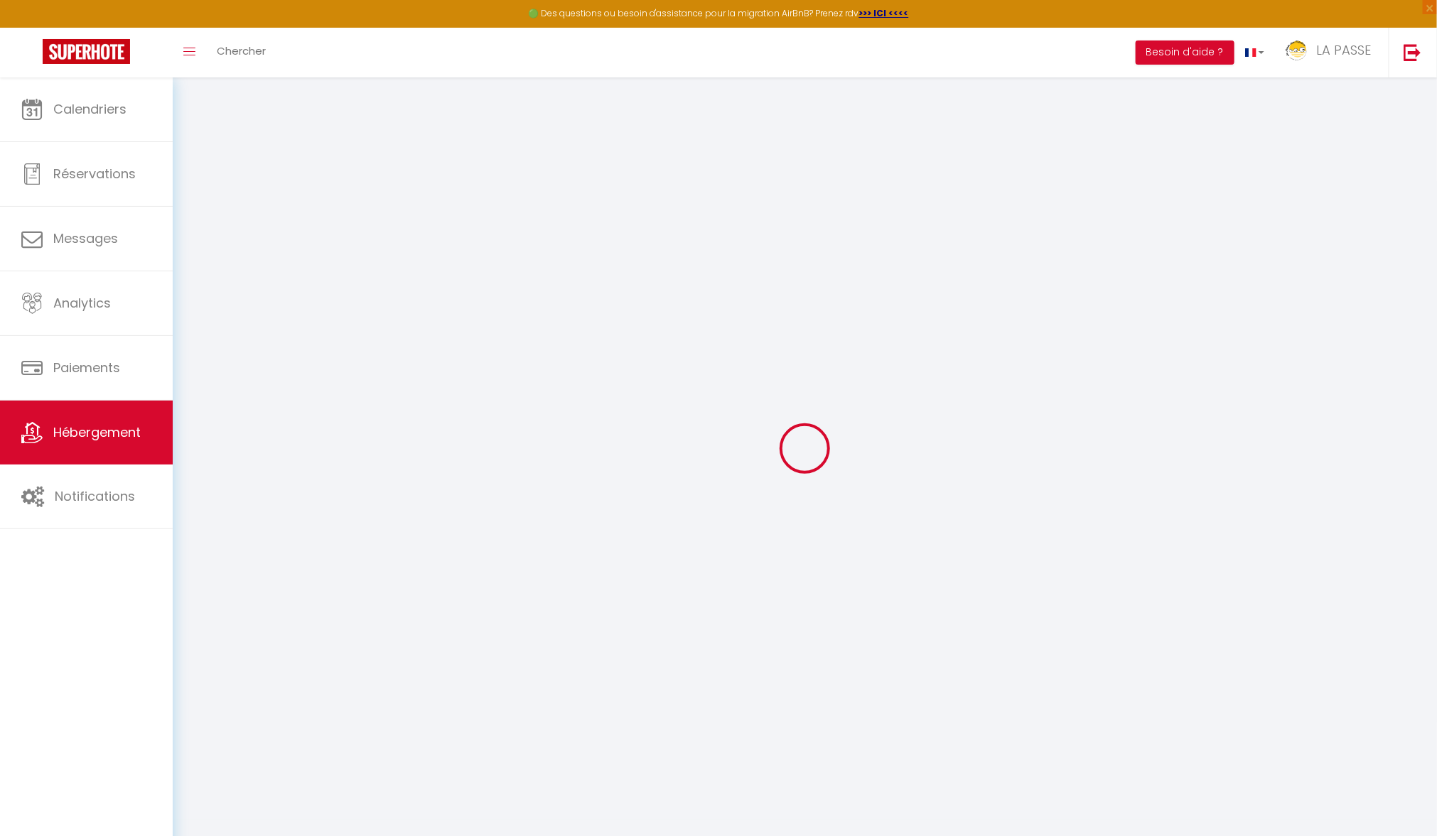
select select
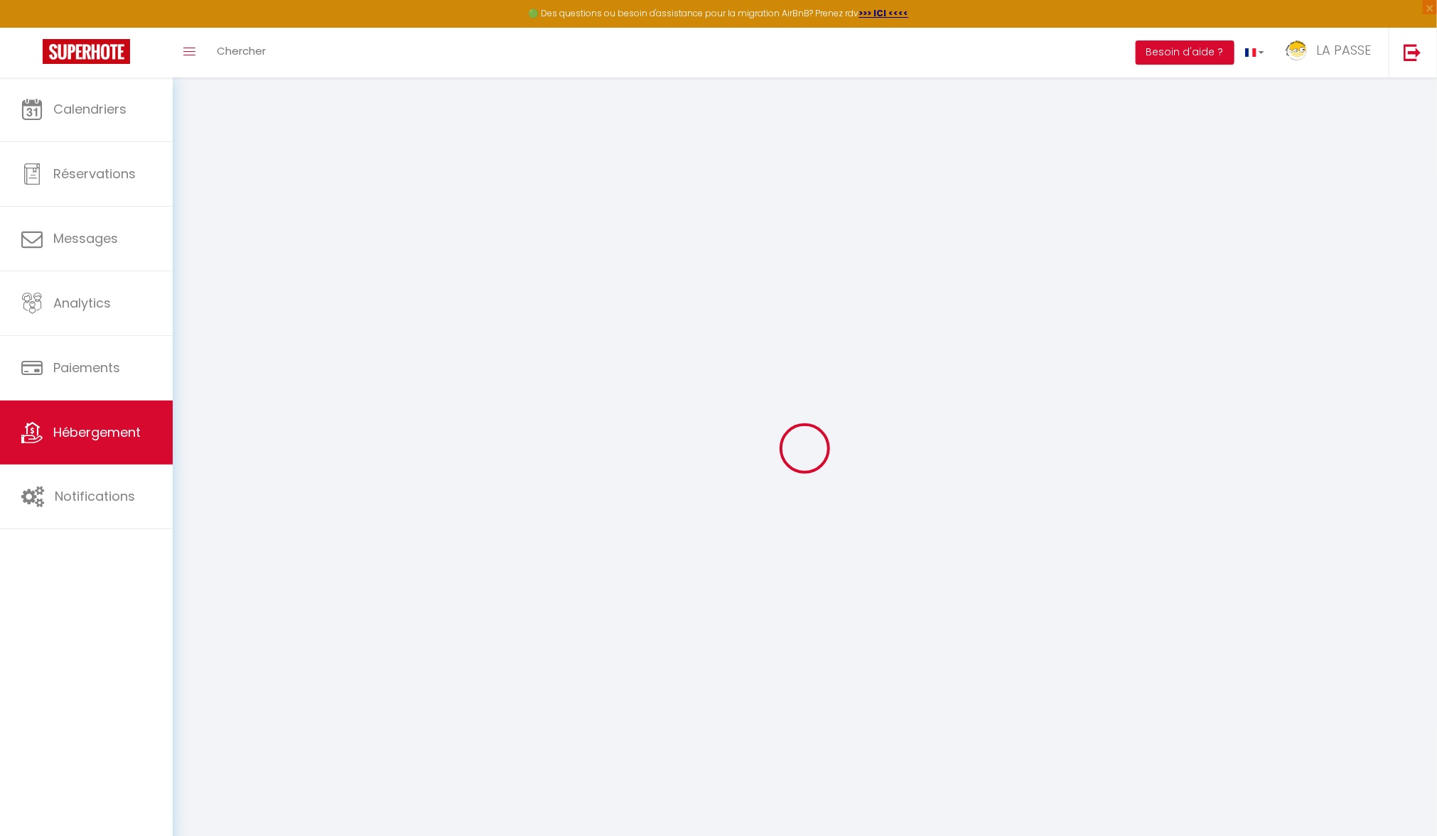
select select
checkbox input "false"
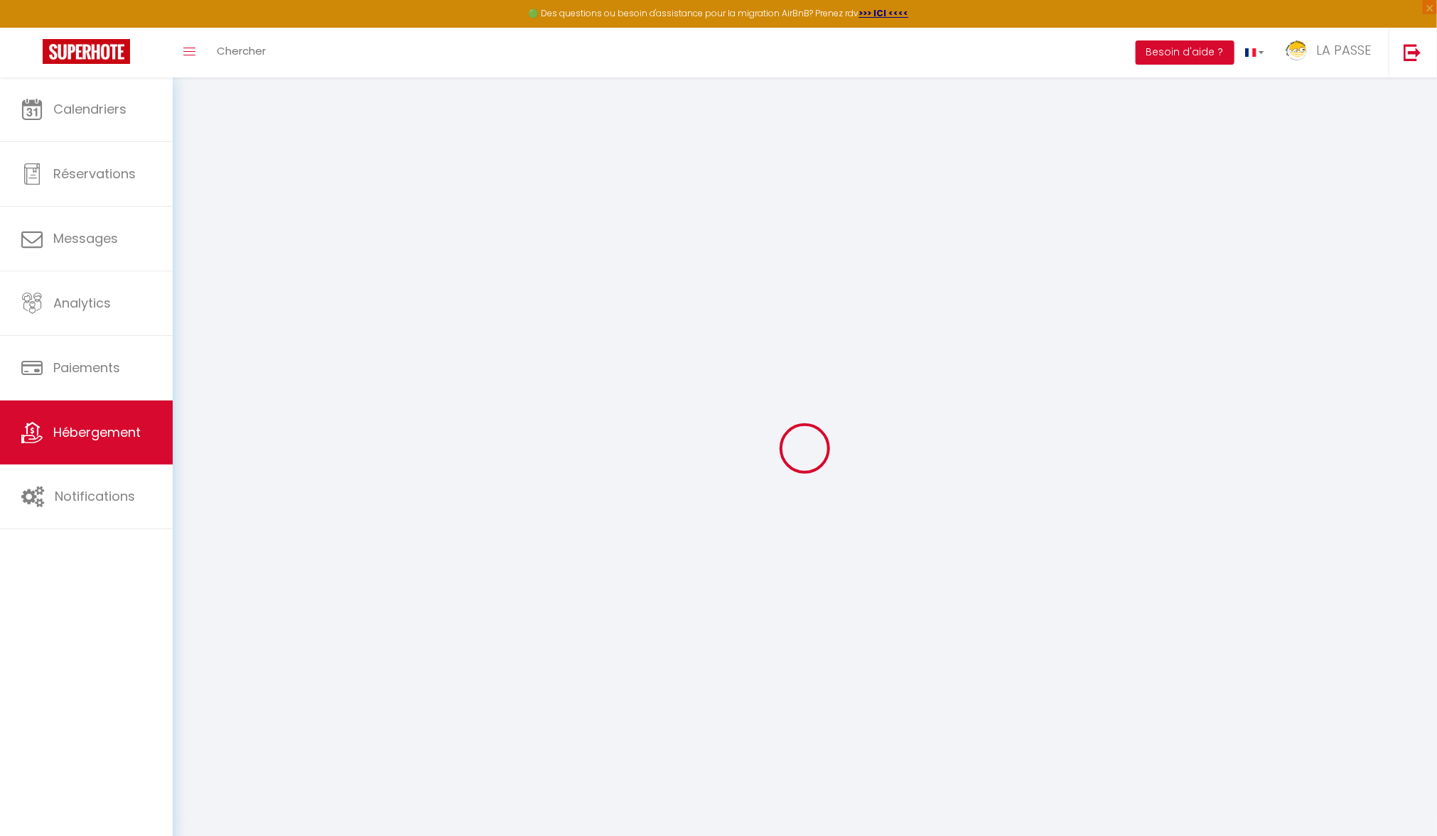
select select
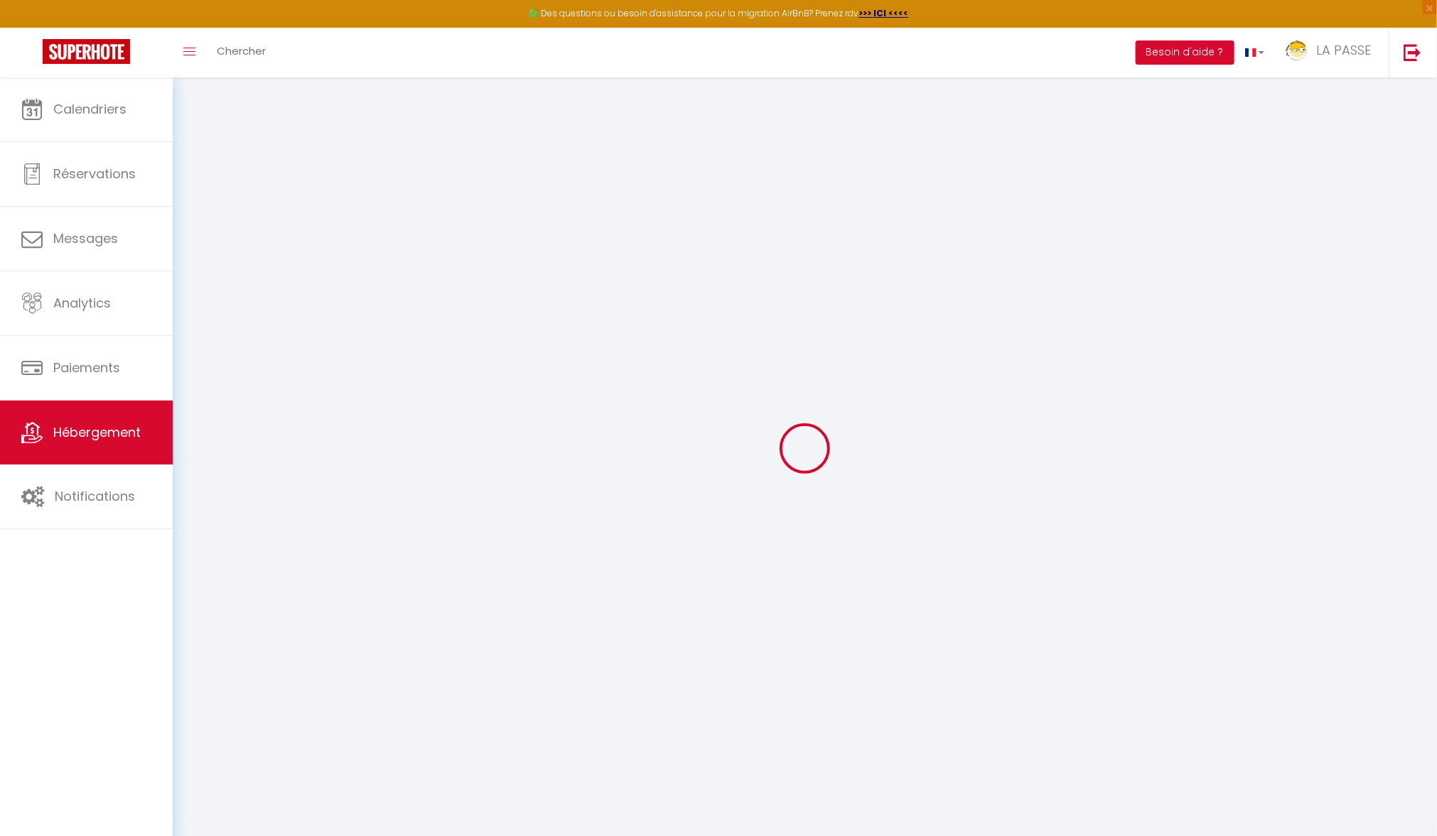
select select
checkbox input "false"
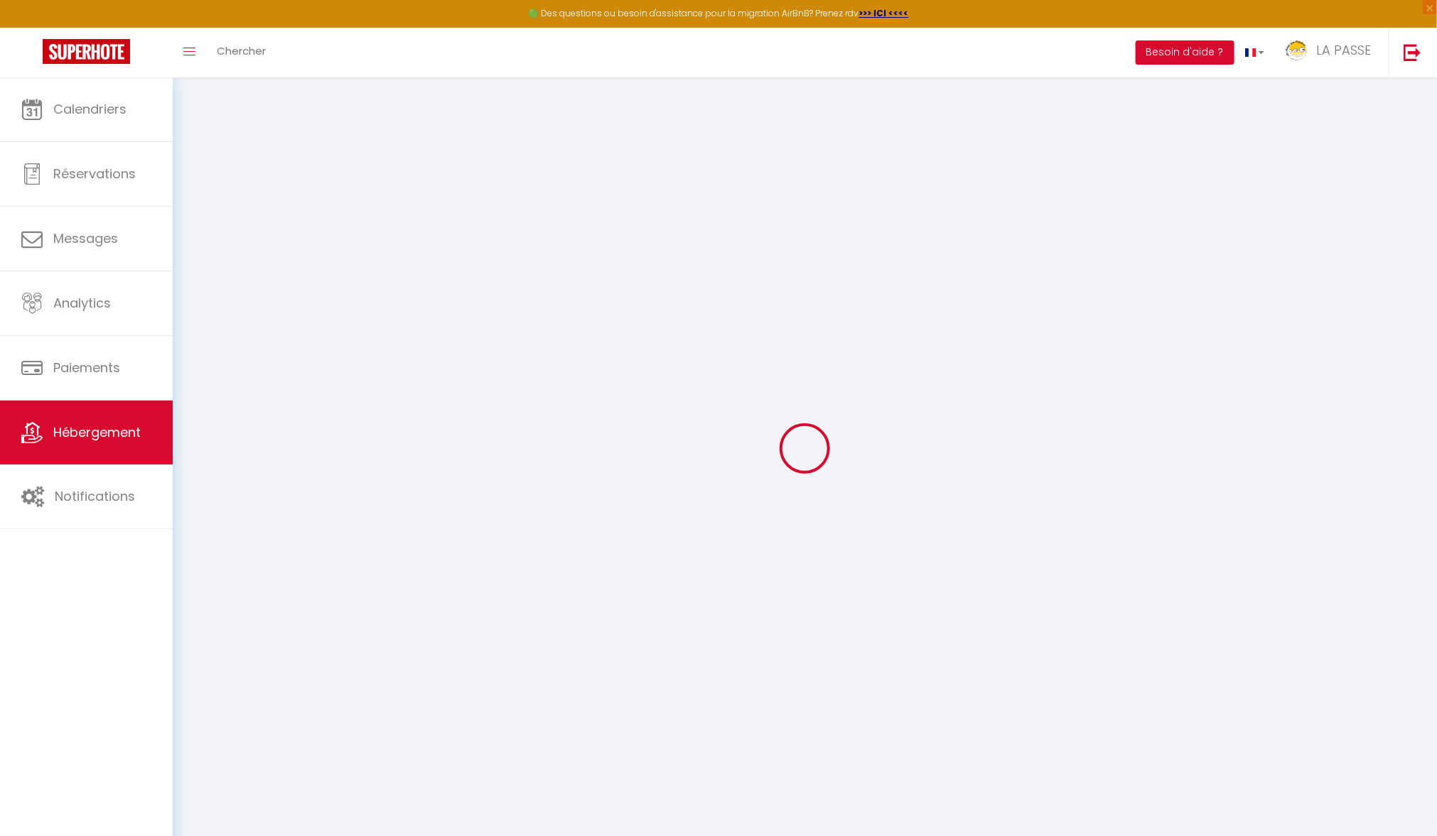
checkbox input "false"
select select
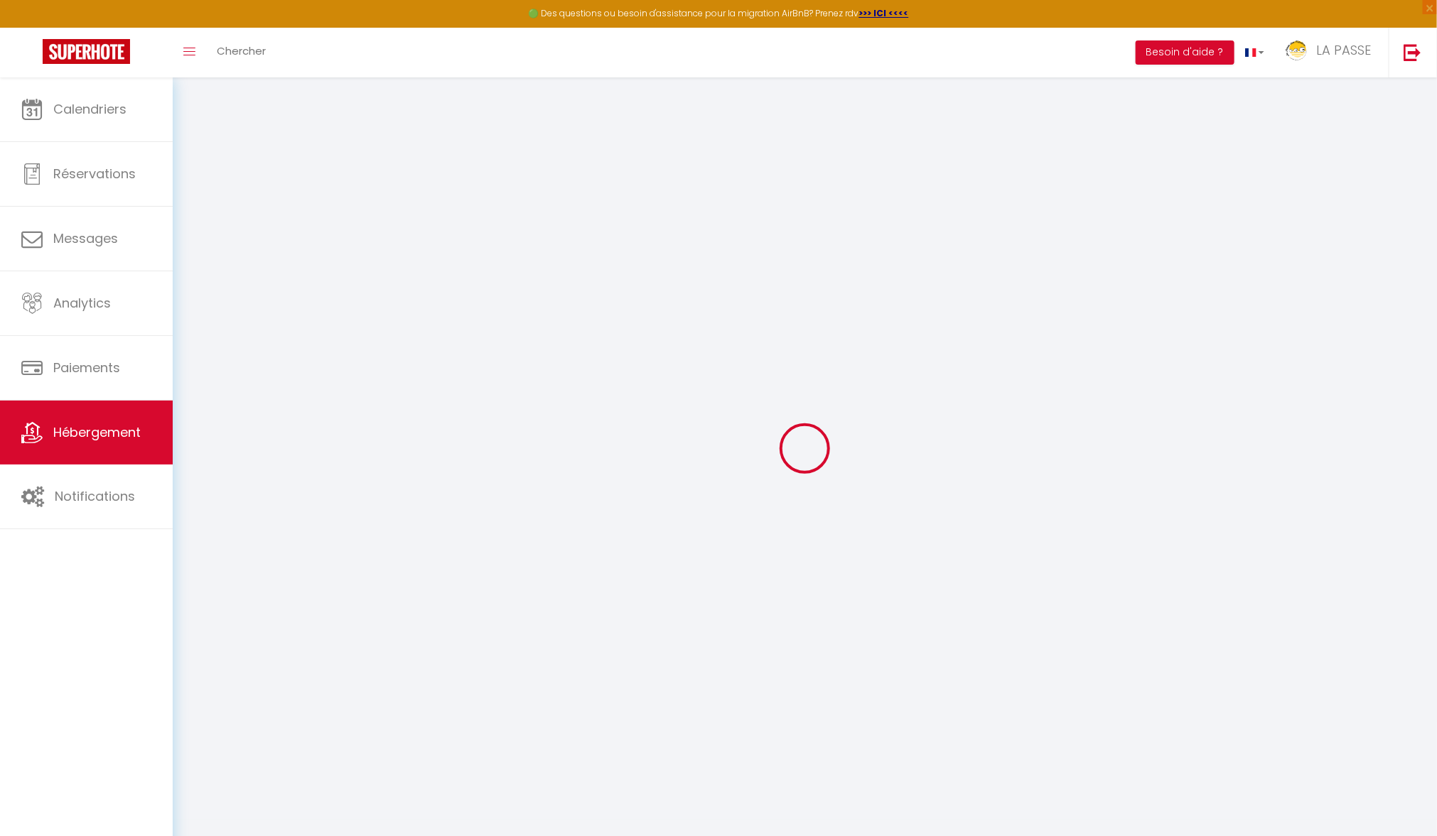
select select
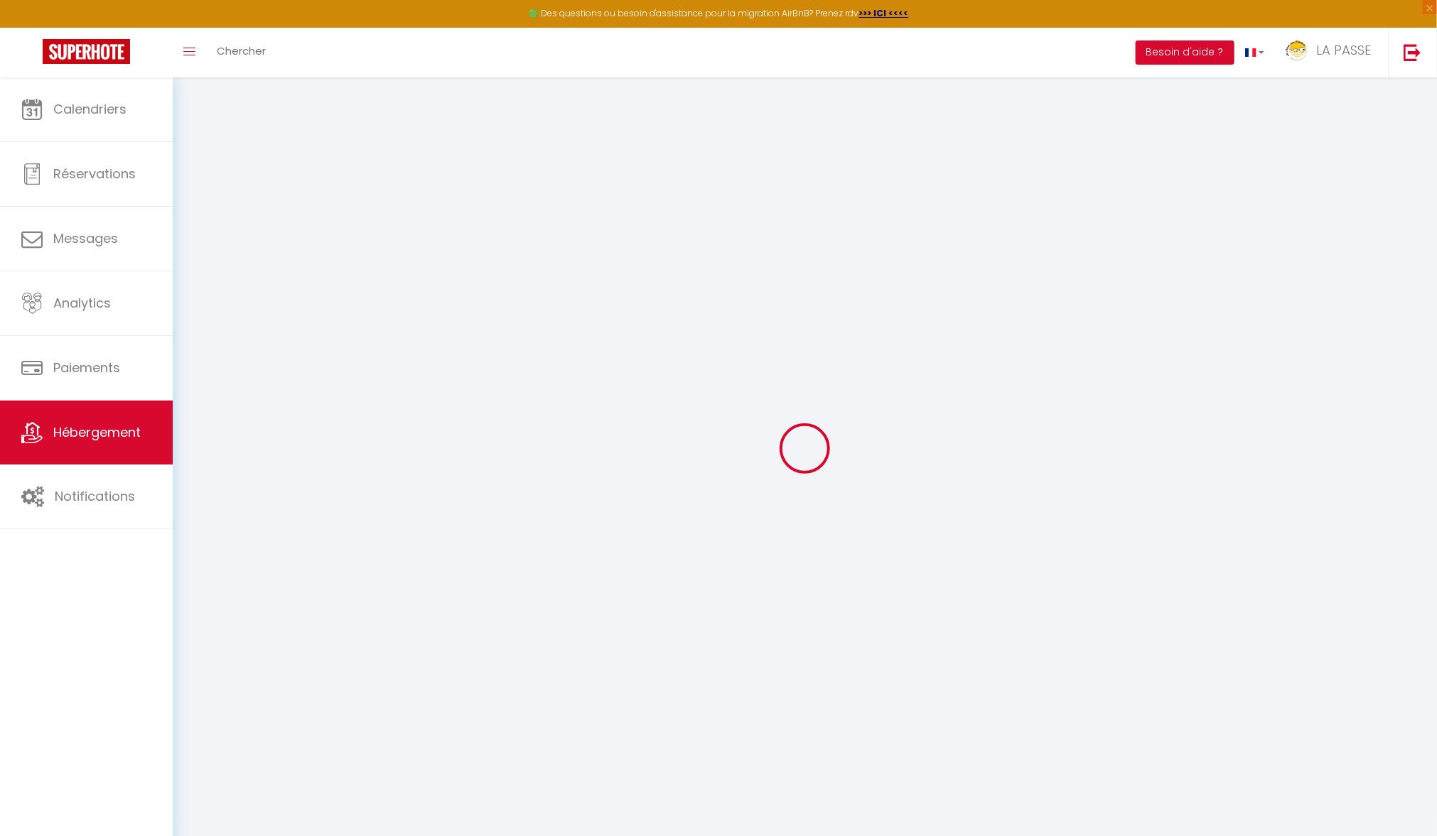
checkbox input "false"
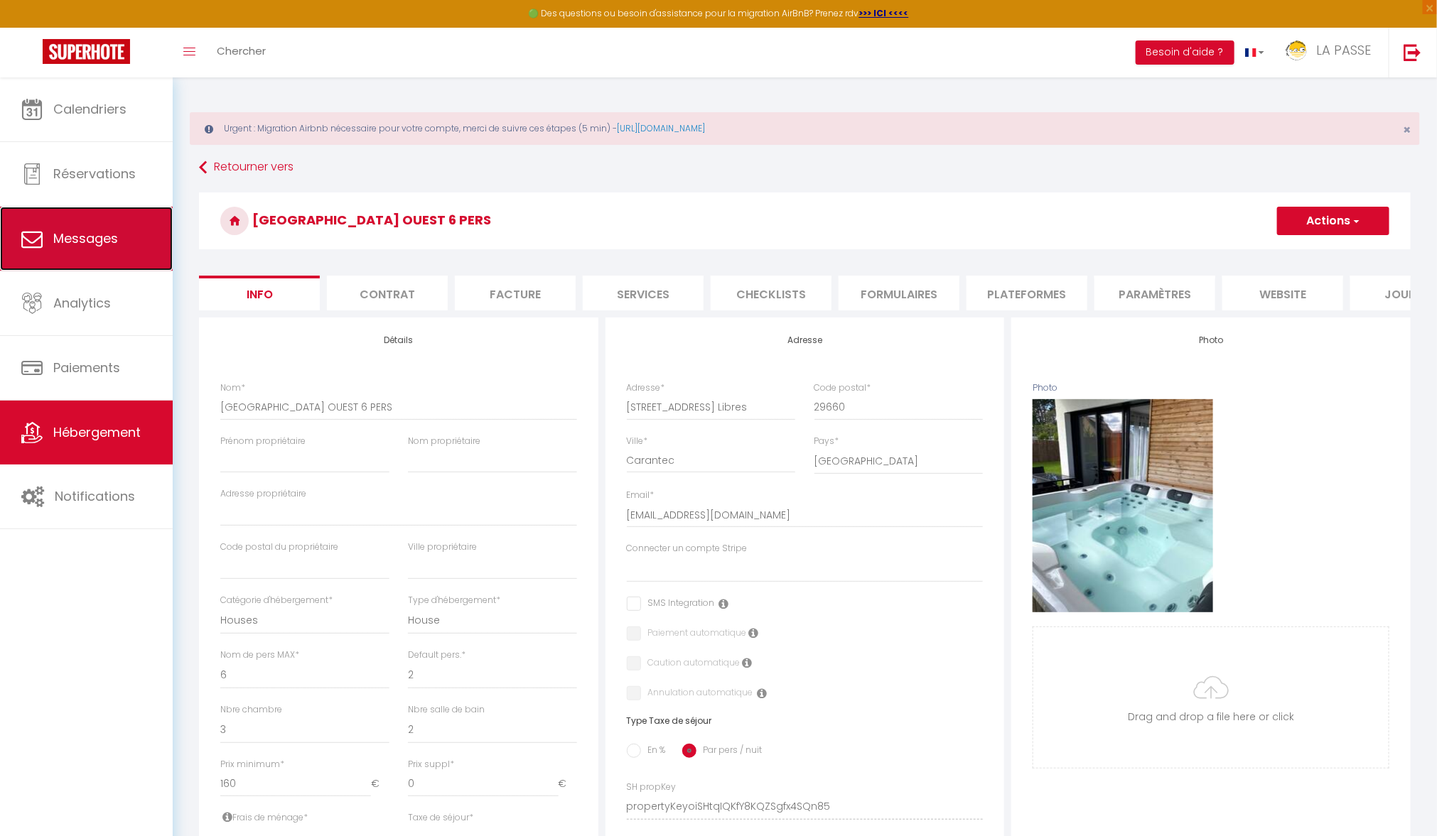
click at [147, 247] on link "Messages" at bounding box center [86, 239] width 173 height 64
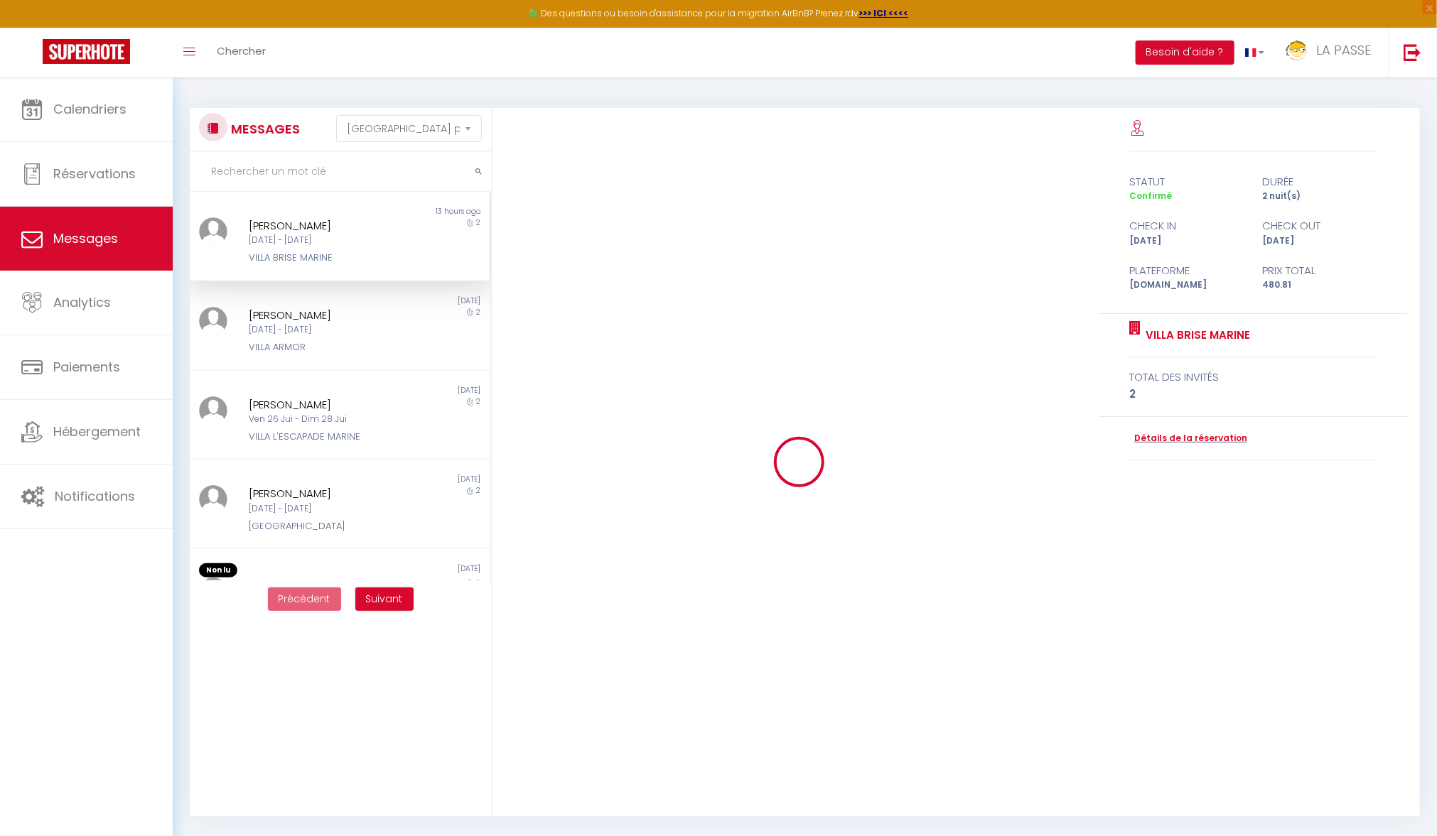
scroll to position [2410, 0]
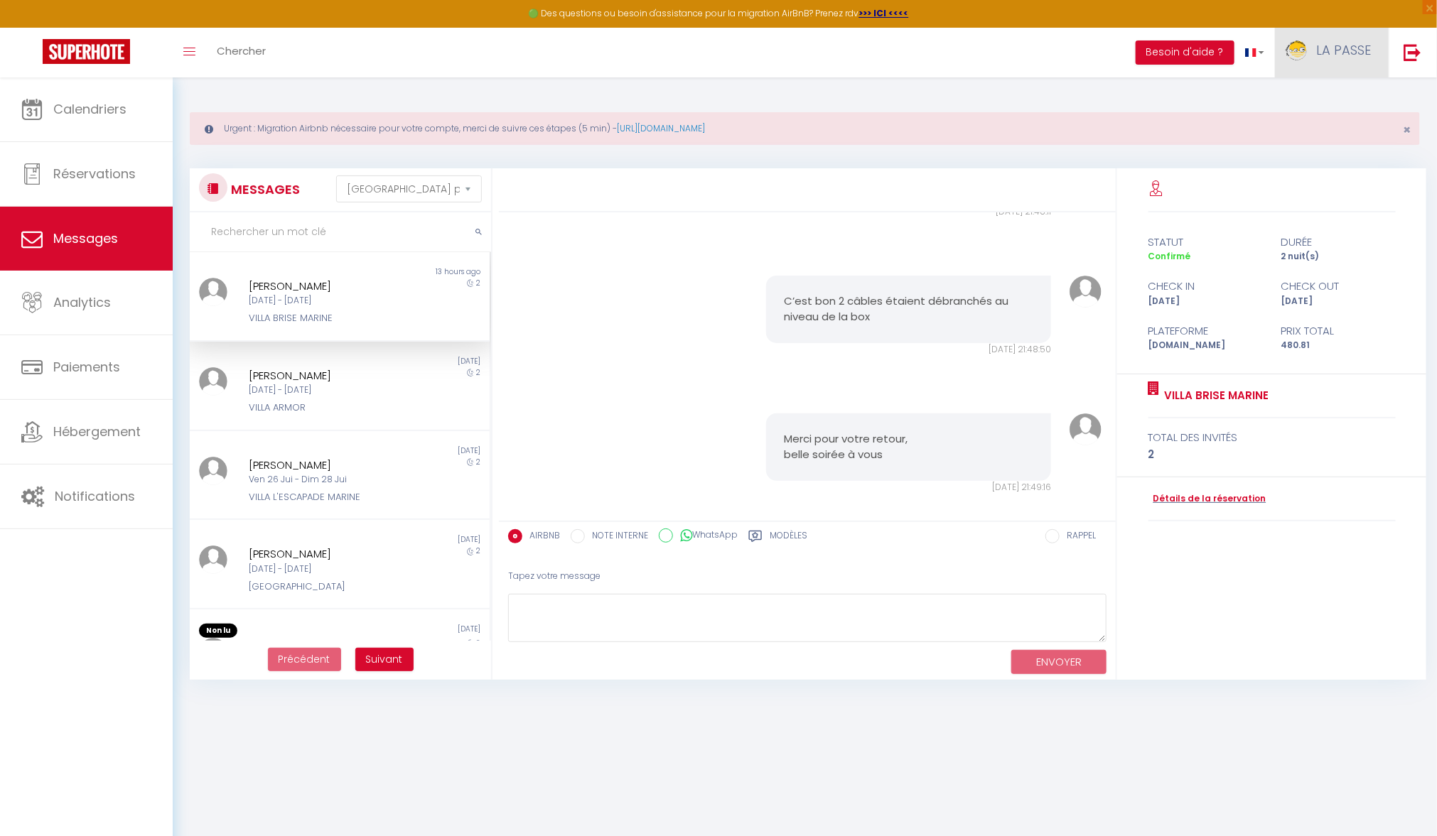
click at [1317, 59] on link "LA PASSE" at bounding box center [1332, 53] width 114 height 50
click at [1323, 95] on link "Paramètres" at bounding box center [1331, 99] width 105 height 24
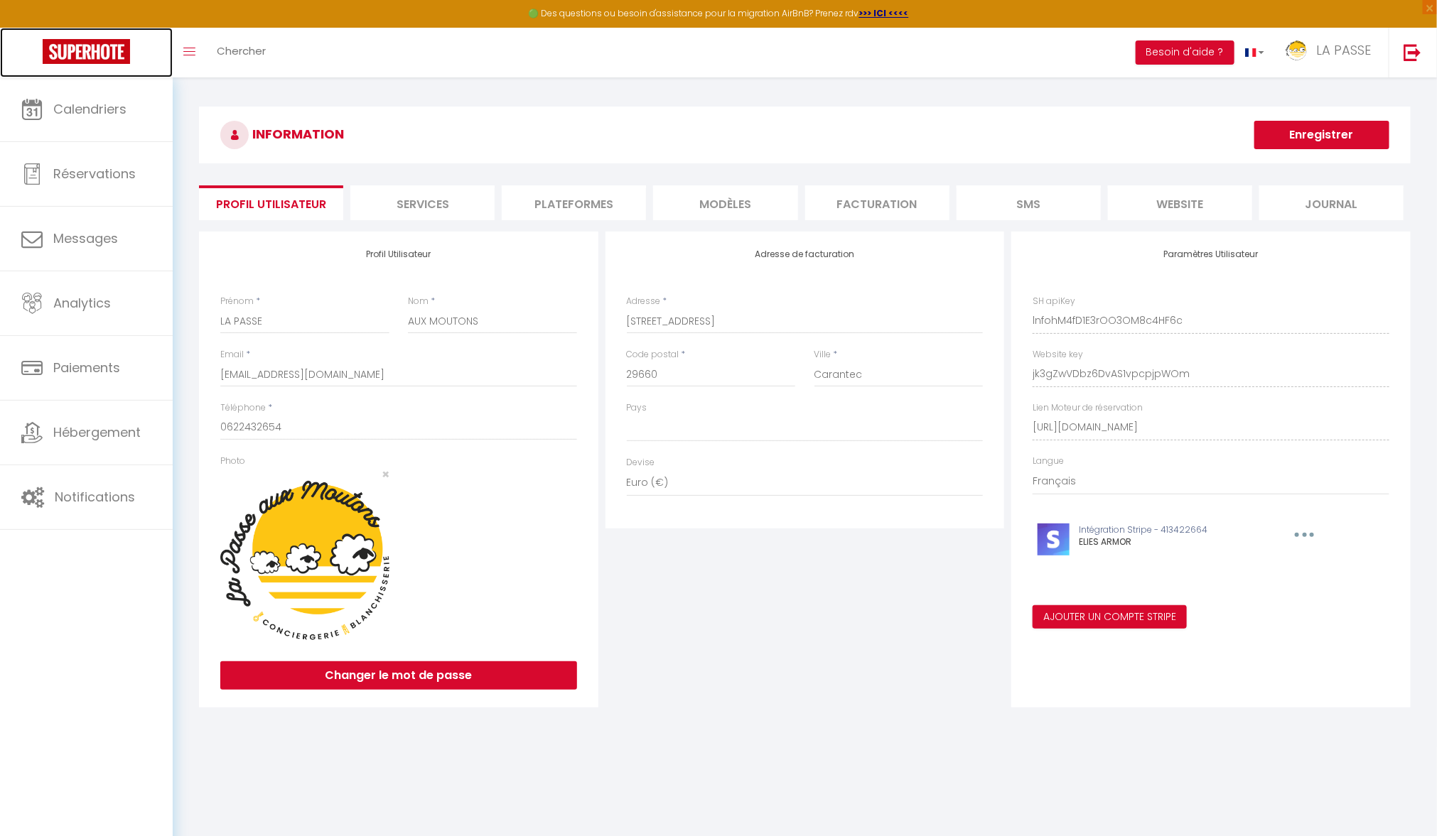
click at [101, 45] on img at bounding box center [86, 51] width 87 height 25
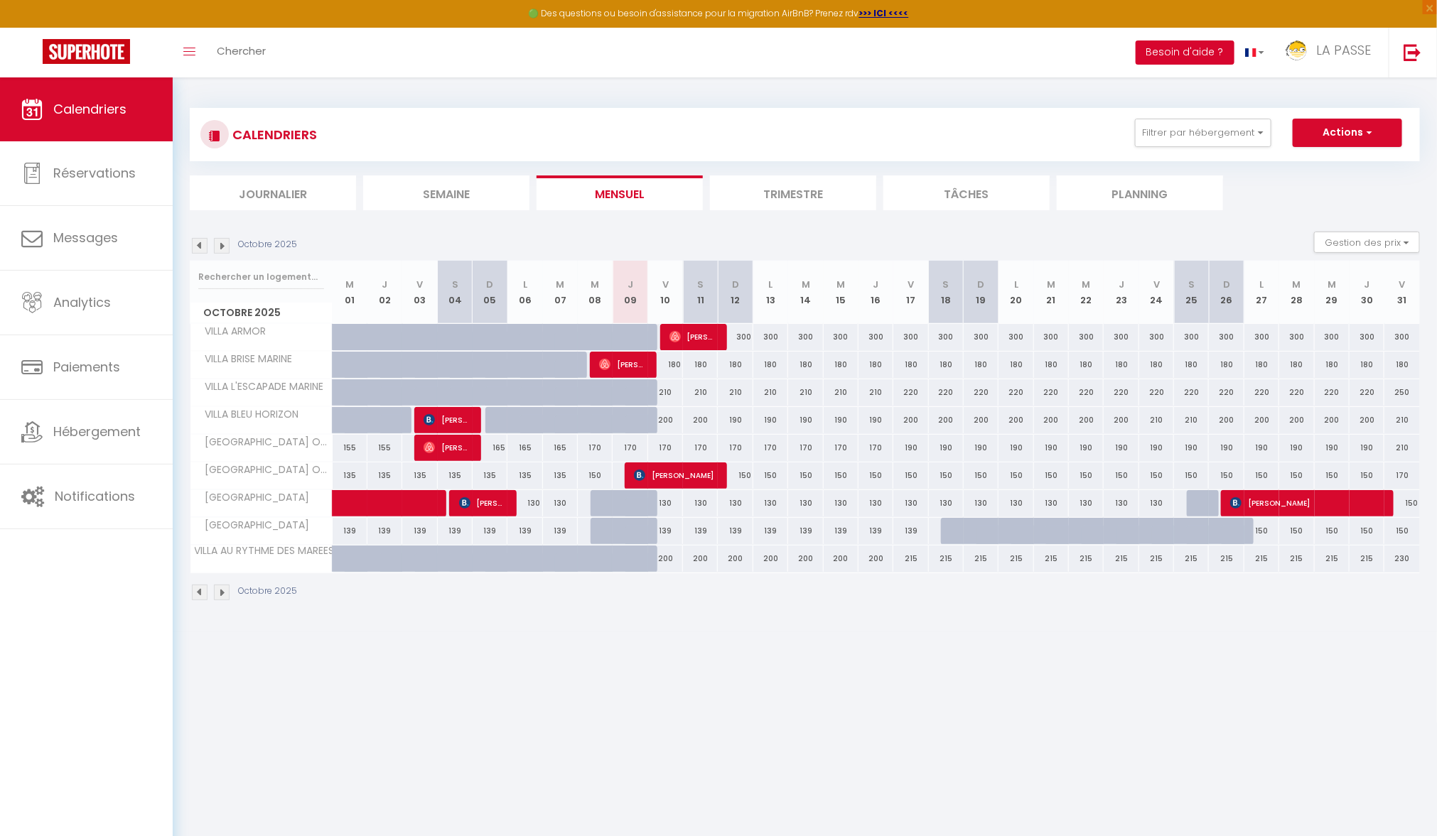
click at [1177, 41] on button "Besoin d'aide ?" at bounding box center [1184, 53] width 99 height 24
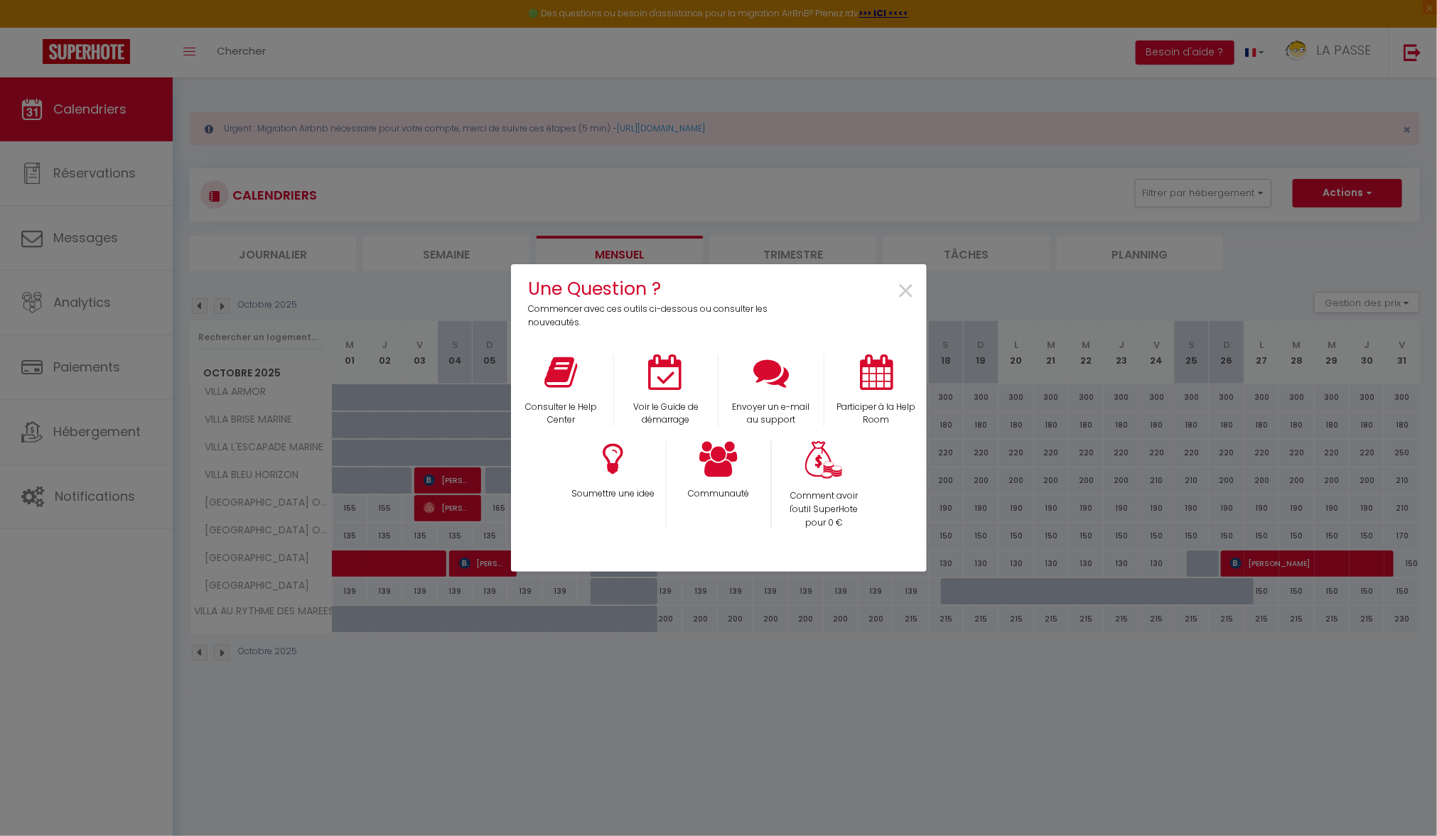
click at [425, 69] on div "Une Question ? Commencer avec ces outils ci-dessous ou consulter les nouveautés…" at bounding box center [718, 418] width 1437 height 836
click at [134, 224] on div "Une Question ? Commencer avec ces outils ci-dessous ou consulter les nouveautés…" at bounding box center [718, 418] width 1437 height 836
click at [903, 303] on span "×" at bounding box center [906, 291] width 19 height 45
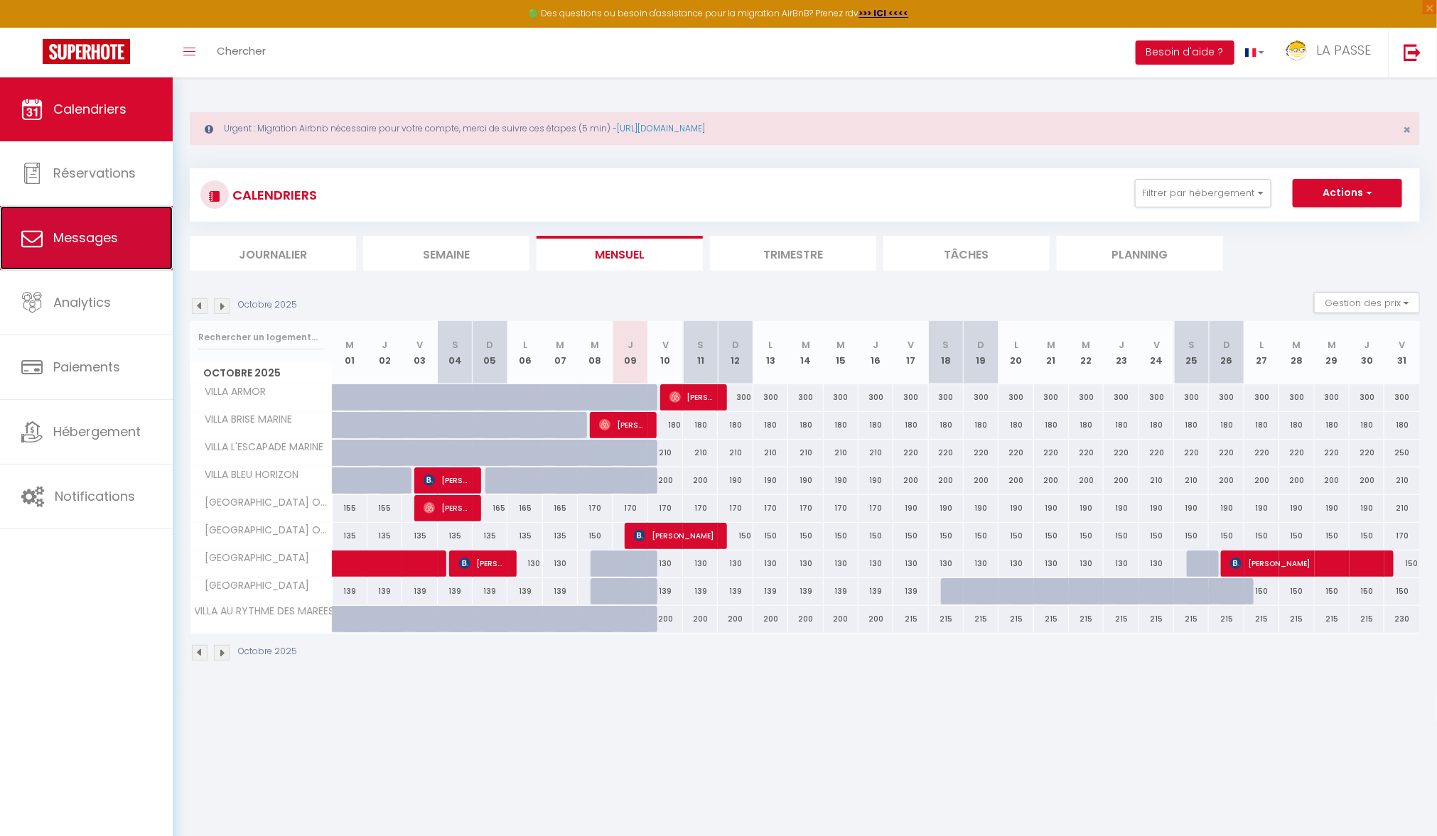
click at [90, 211] on link "Messages" at bounding box center [86, 238] width 173 height 64
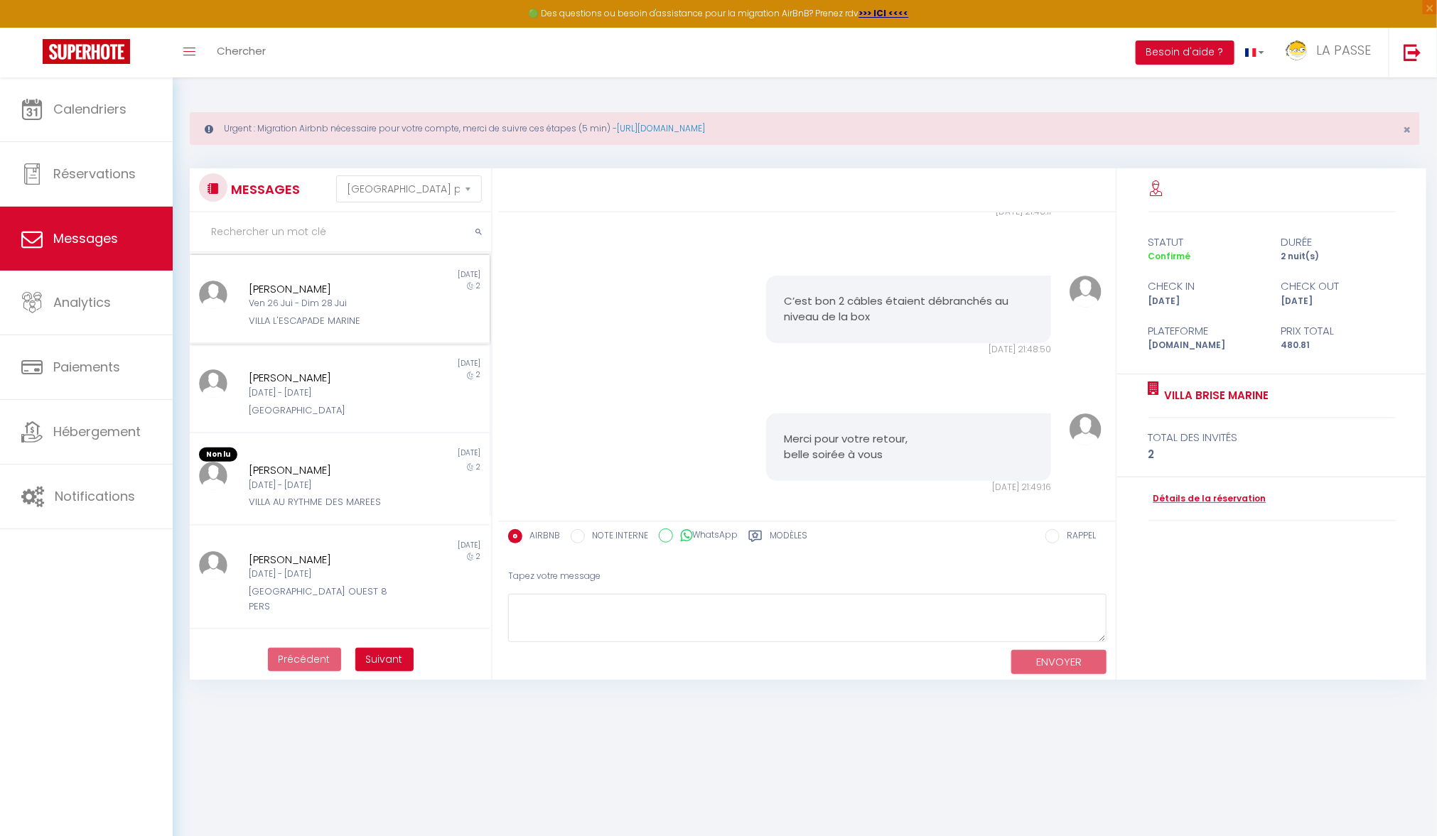
scroll to position [180, 0]
click at [360, 504] on div "VILLA AU RYTHME DES MAREES" at bounding box center [327, 499] width 156 height 14
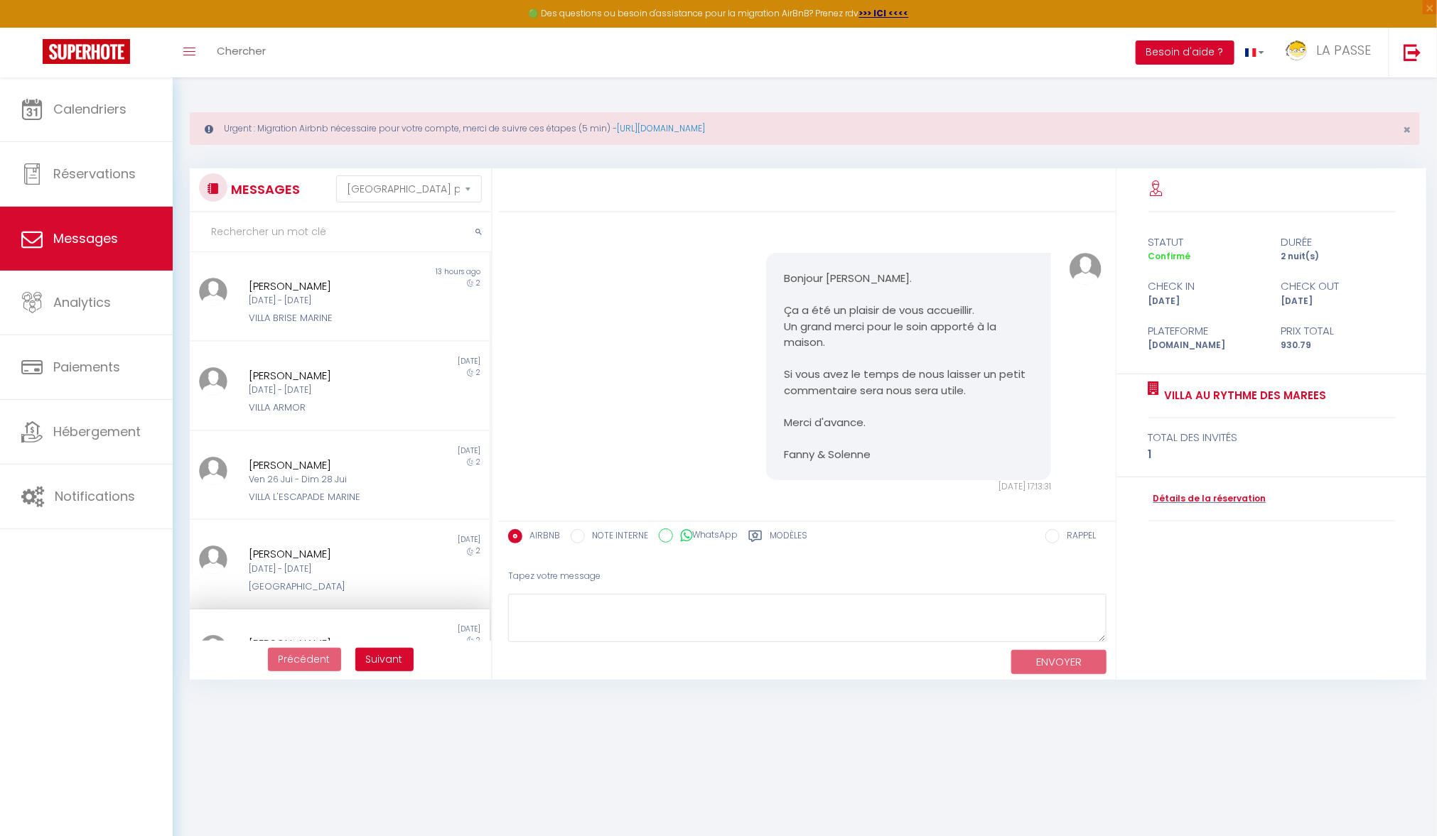
click at [1173, 42] on button "Besoin d'aide ?" at bounding box center [1184, 53] width 99 height 24
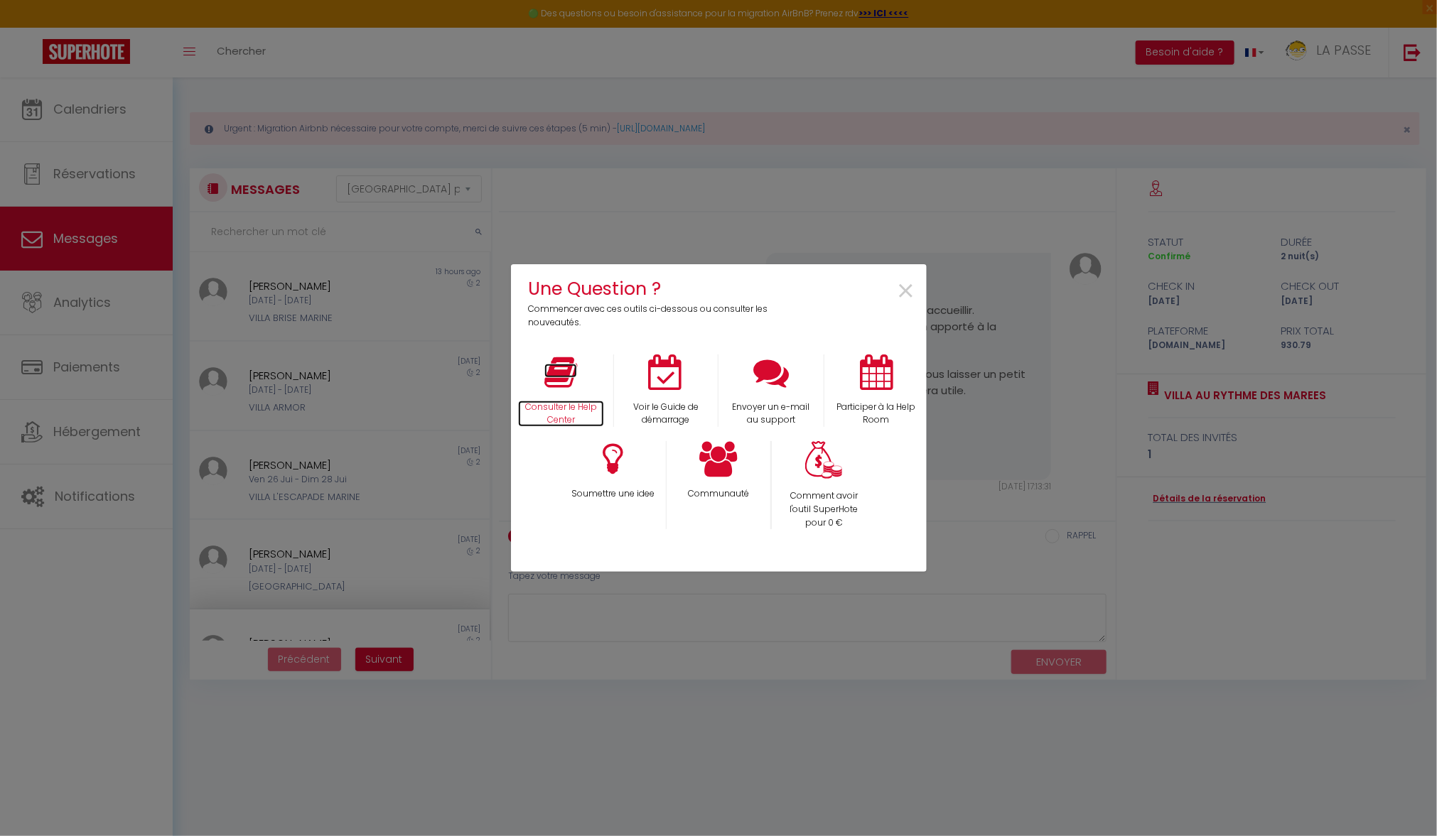
click at [586, 419] on p "Consulter le Help Center" at bounding box center [561, 414] width 87 height 27
click at [910, 296] on span "×" at bounding box center [906, 291] width 19 height 45
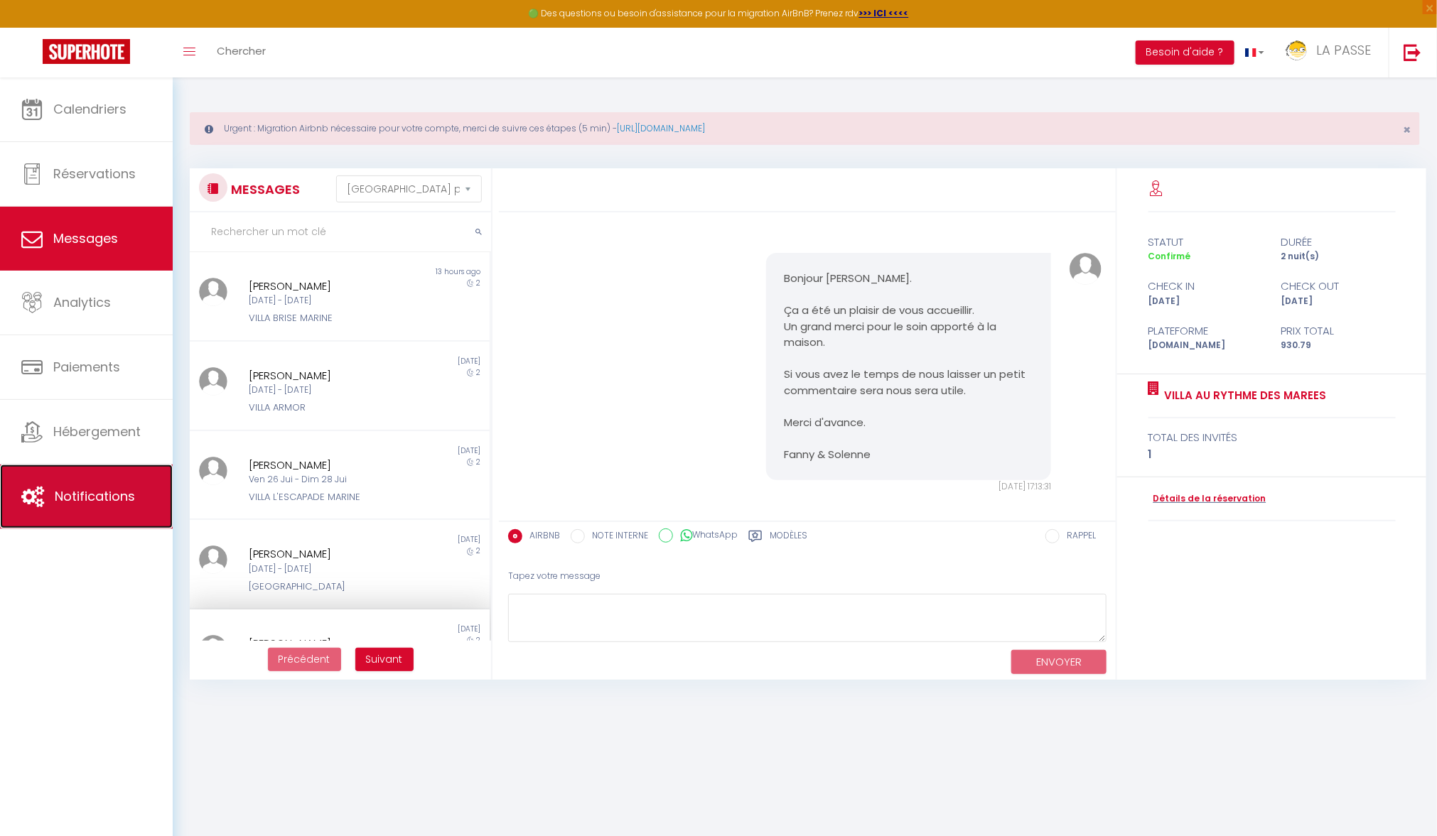
click at [121, 487] on span "Notifications" at bounding box center [95, 496] width 80 height 18
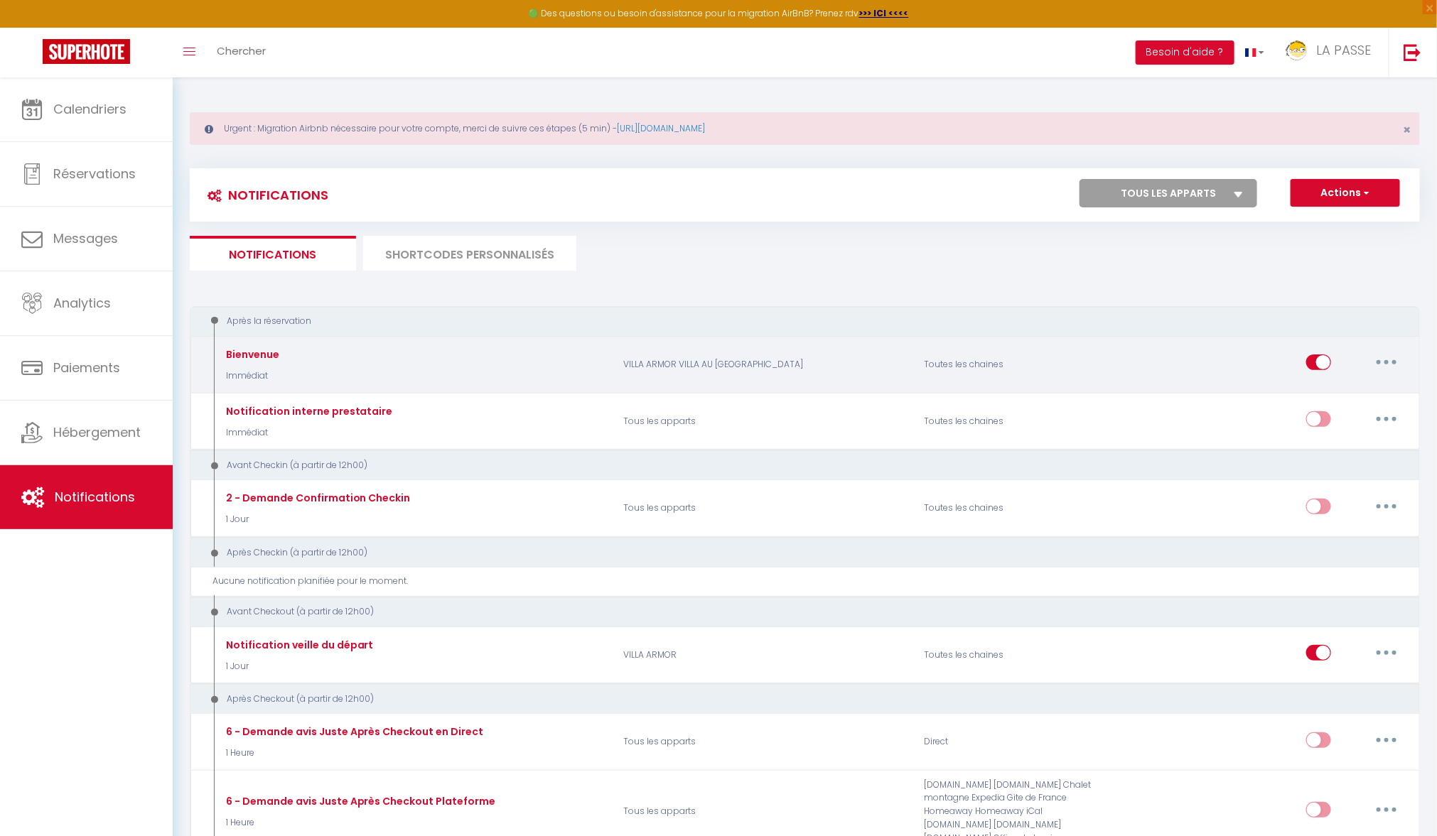
click at [907, 368] on p "VILLA ARMOR VILLA AU [GEOGRAPHIC_DATA]" at bounding box center [764, 364] width 301 height 41
click at [1389, 372] on button "button" at bounding box center [1386, 362] width 40 height 23
click at [1369, 391] on link "Editer" at bounding box center [1349, 395] width 105 height 24
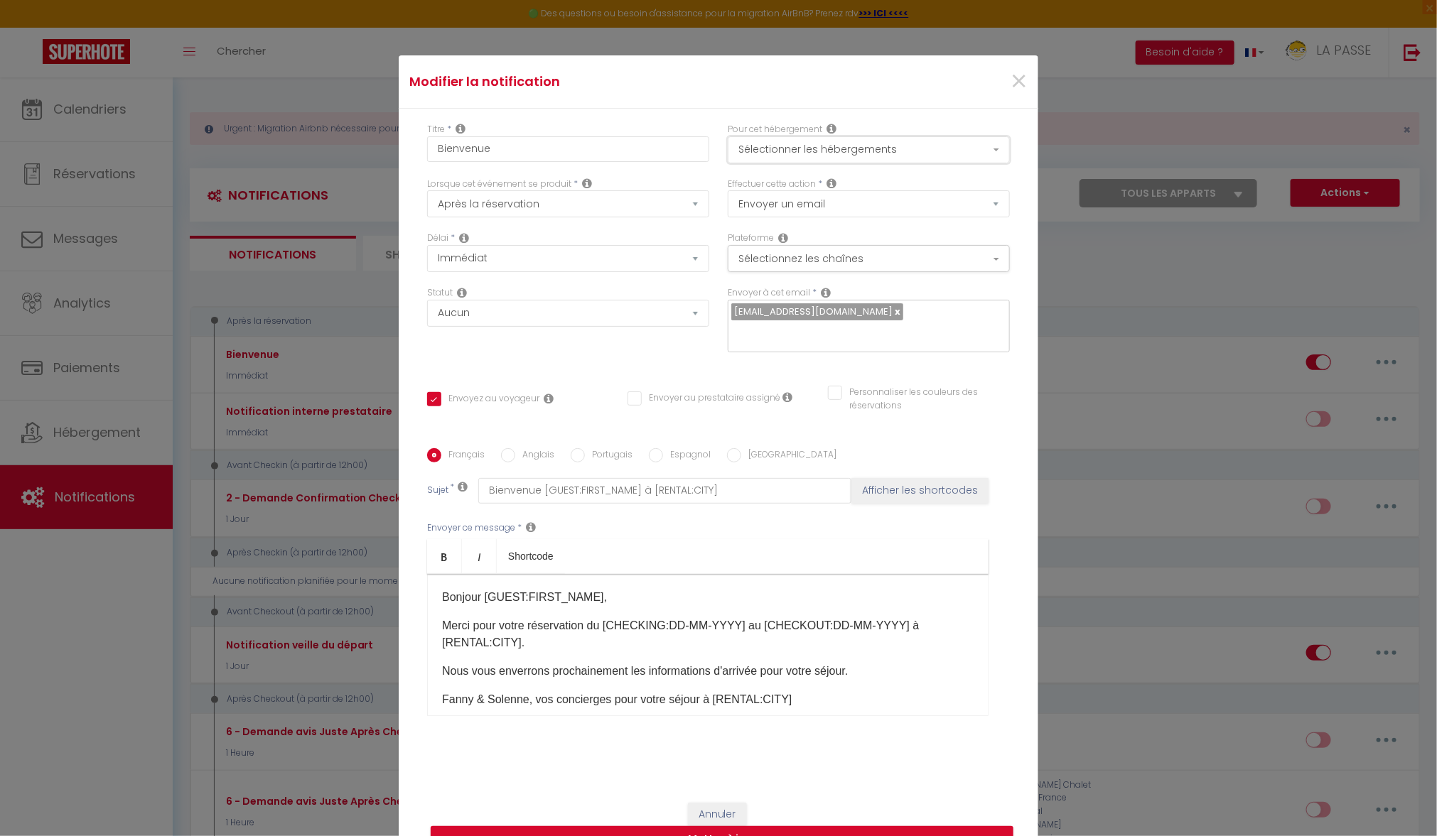
click at [849, 149] on button "Sélectionner les hébergements" at bounding box center [869, 149] width 282 height 27
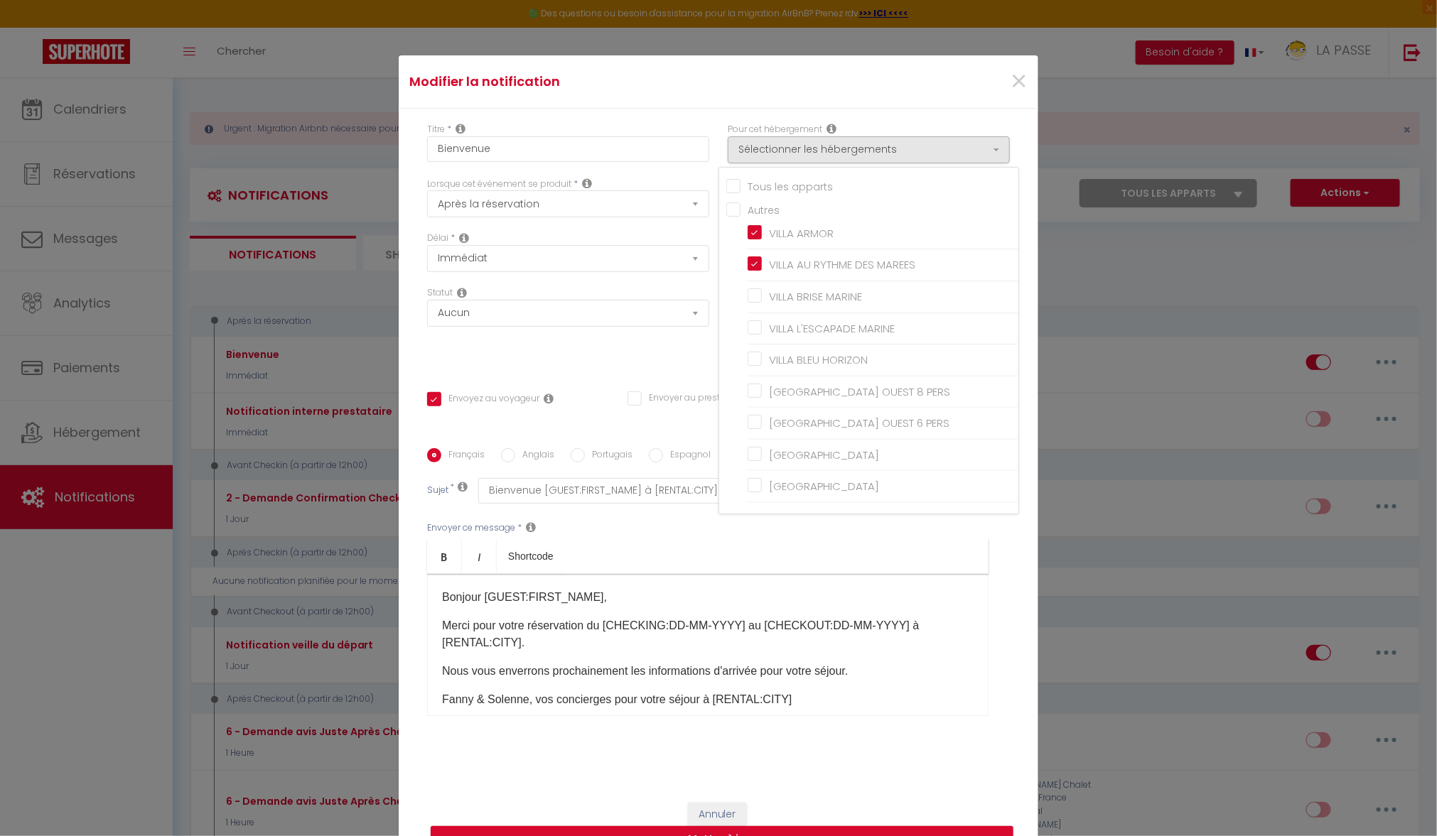
click at [736, 190] on input "Tous les apparts" at bounding box center [872, 185] width 292 height 14
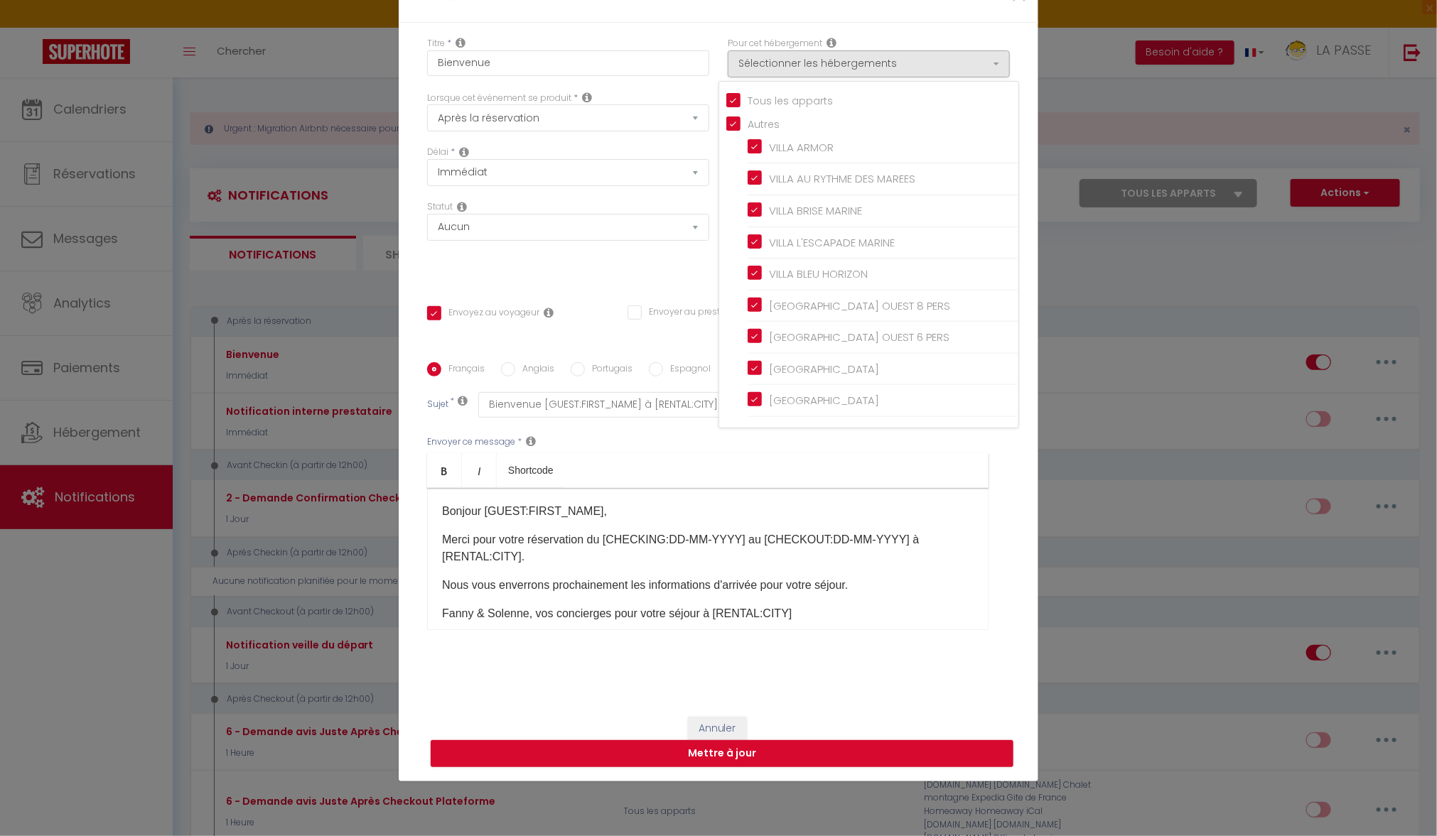
scroll to position [20, 0]
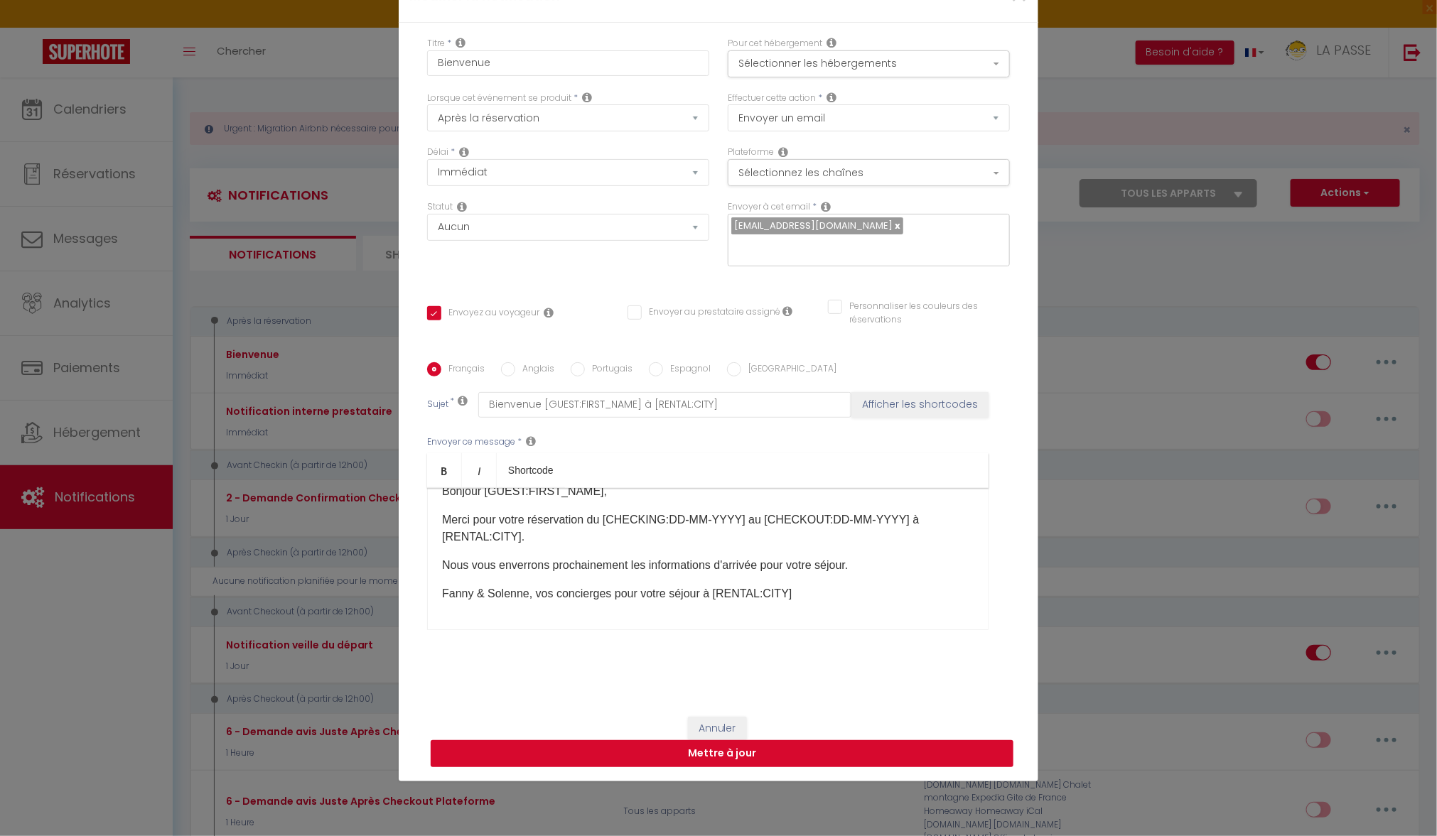
click at [785, 755] on button "Mettre à jour" at bounding box center [722, 753] width 583 height 27
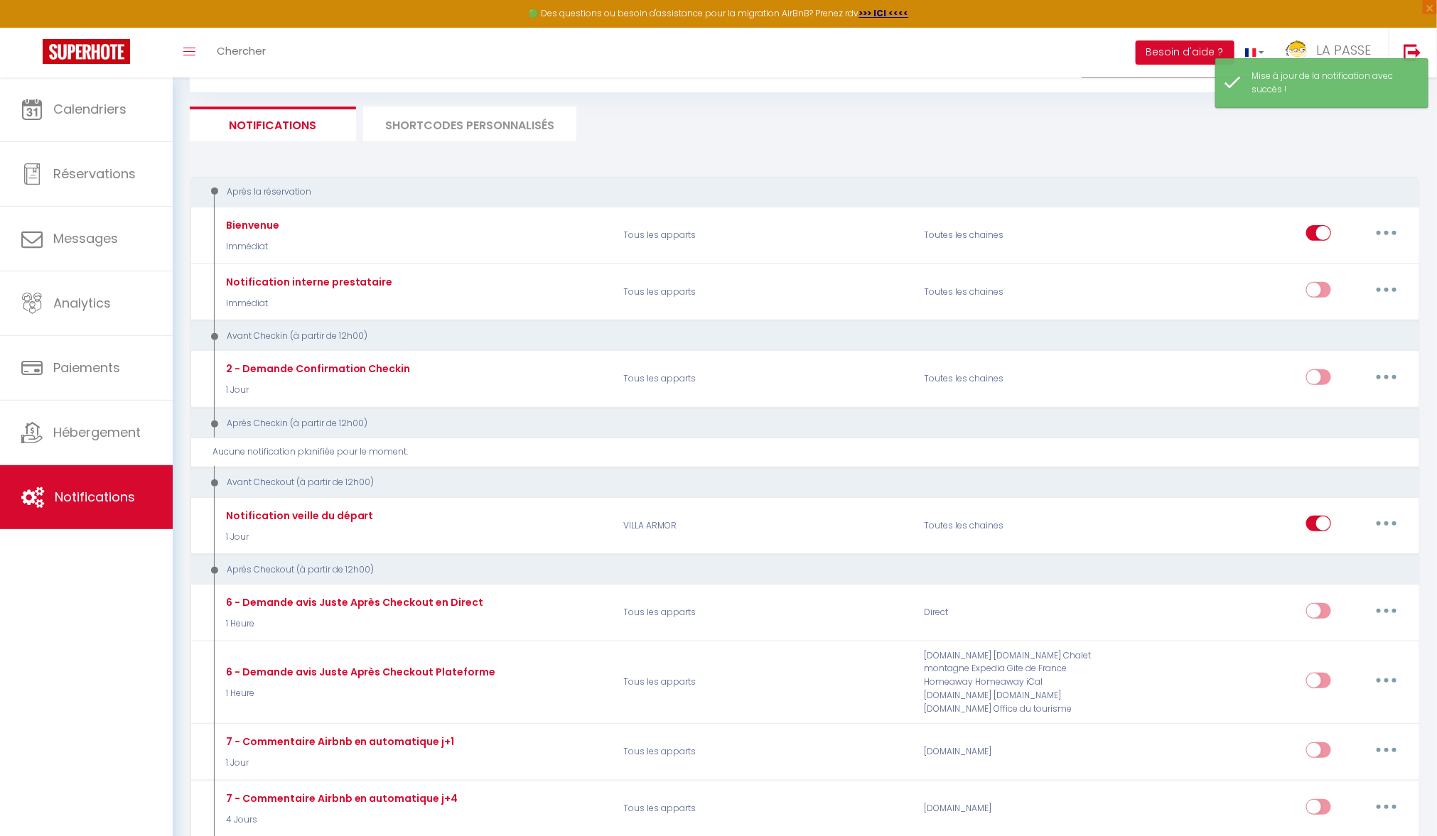
scroll to position [139, 0]
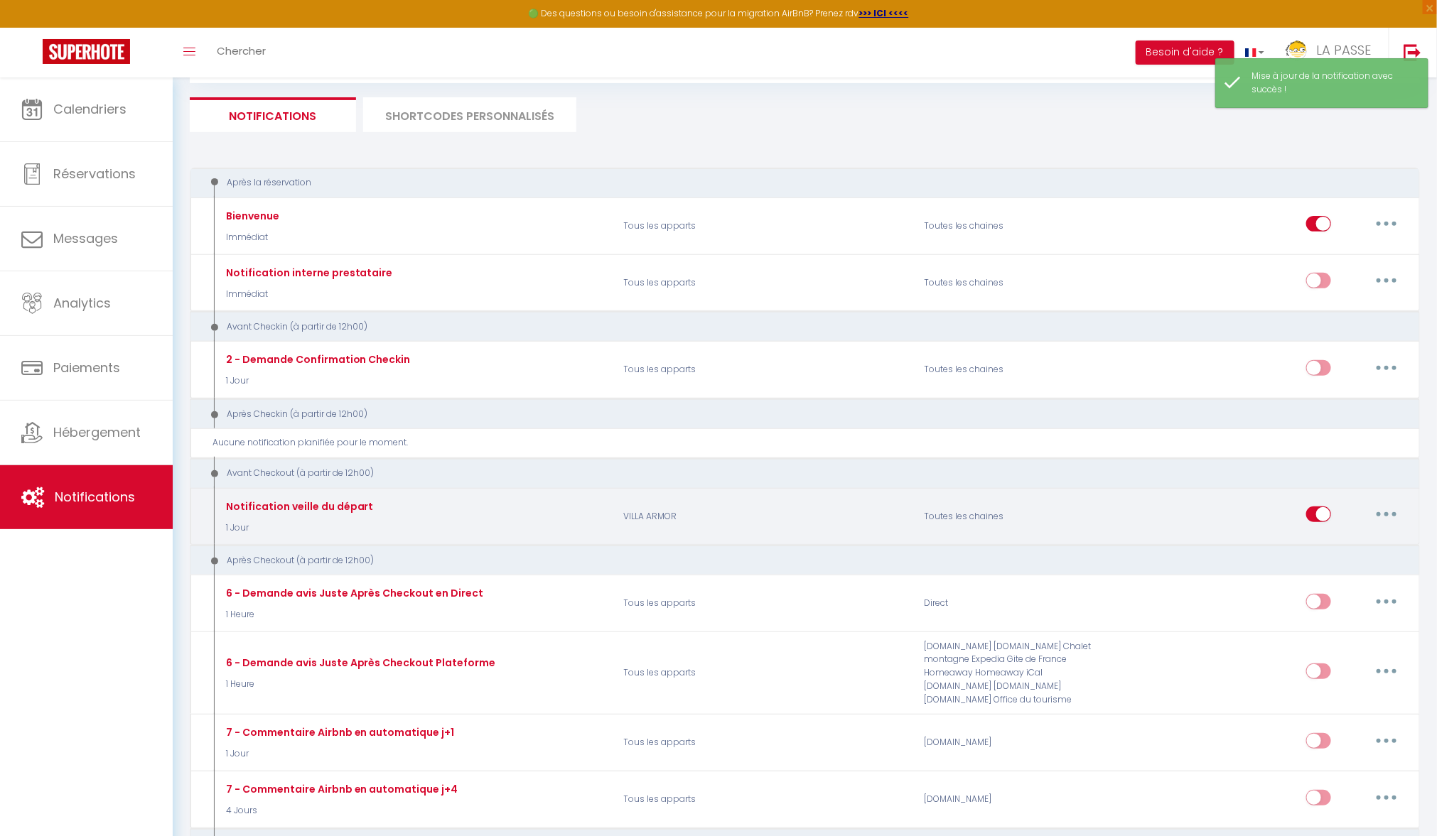
click at [1392, 514] on button "button" at bounding box center [1386, 514] width 40 height 23
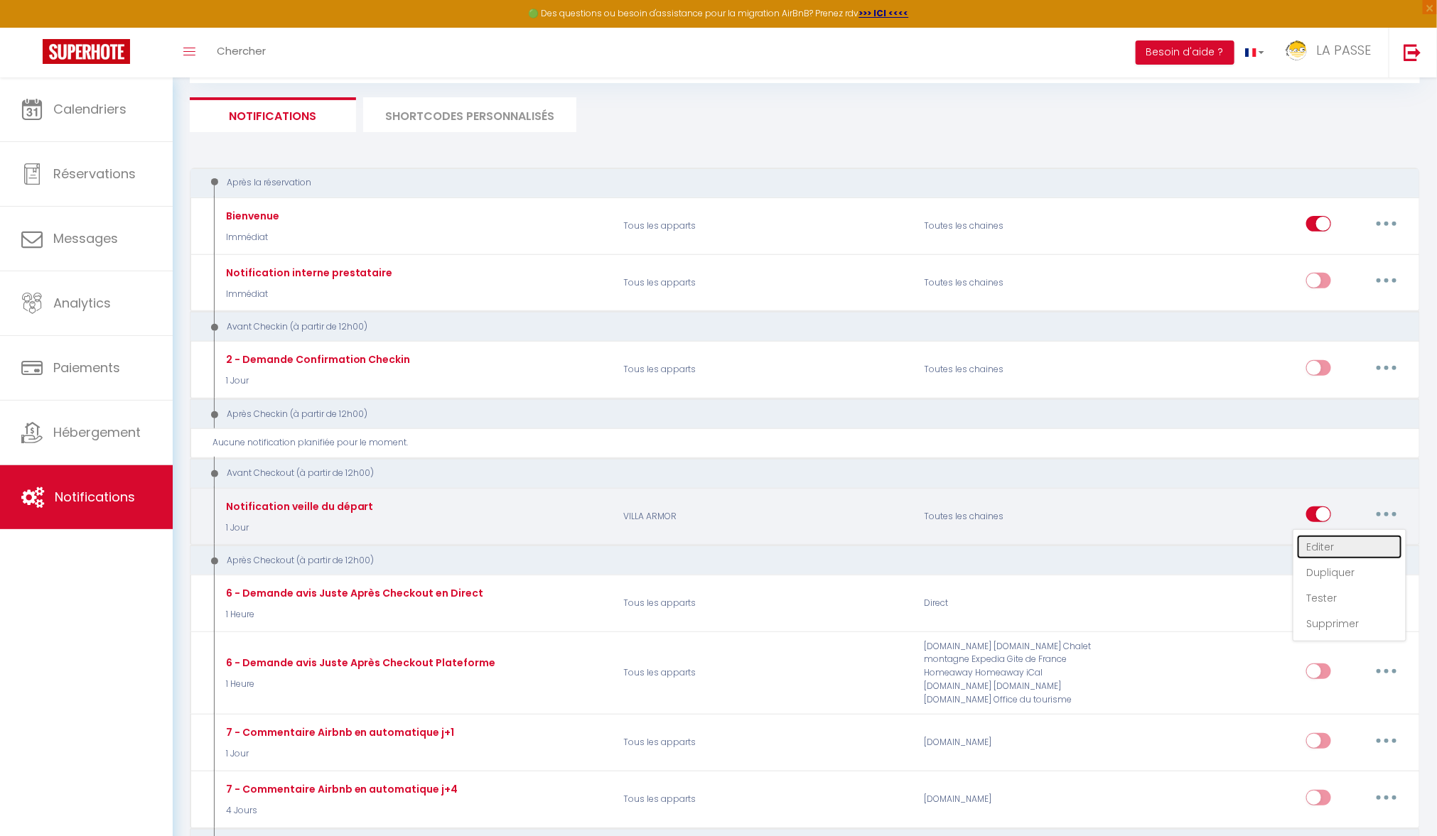
click at [1354, 539] on link "Editer" at bounding box center [1349, 547] width 105 height 24
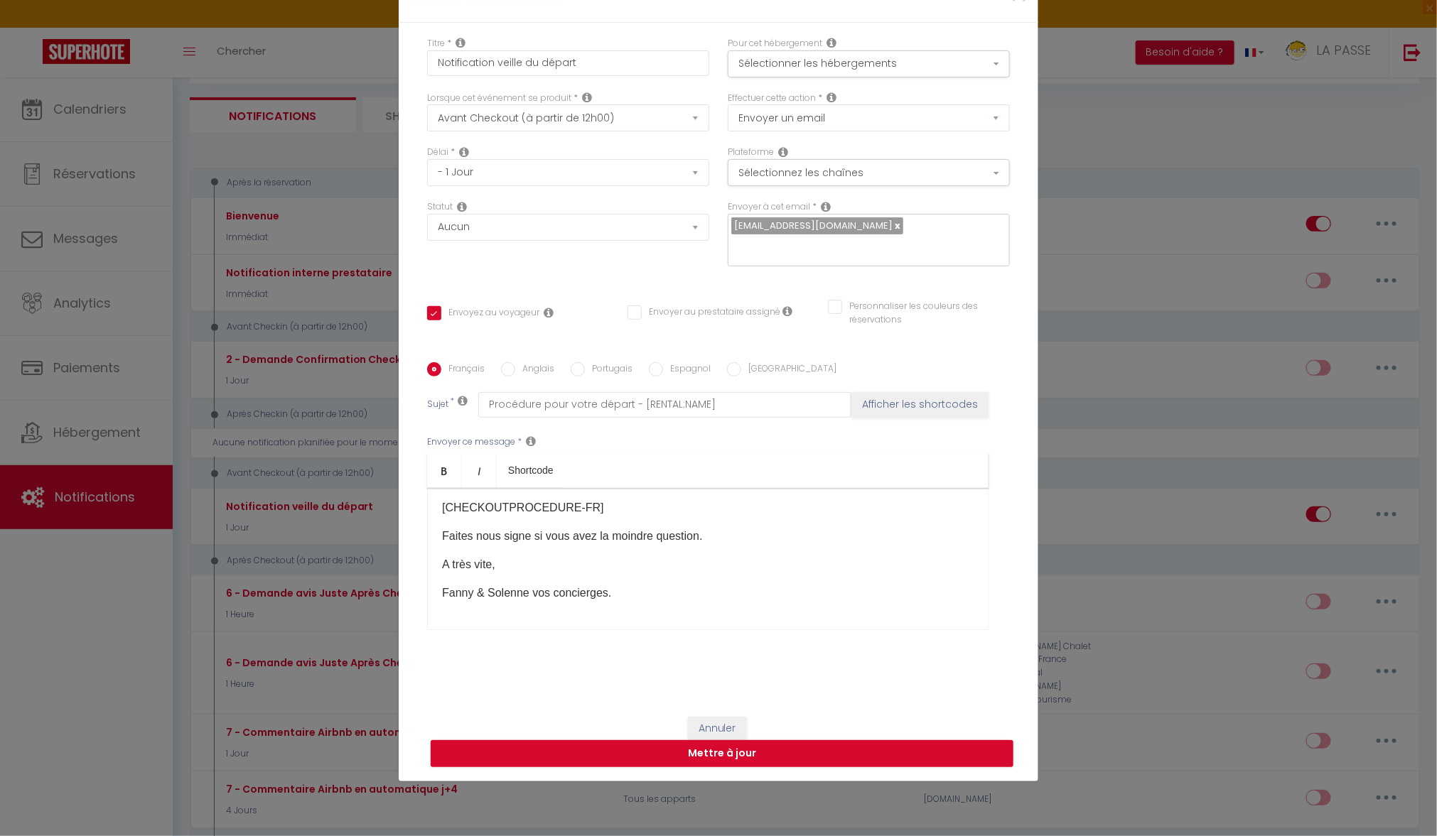
scroll to position [0, 0]
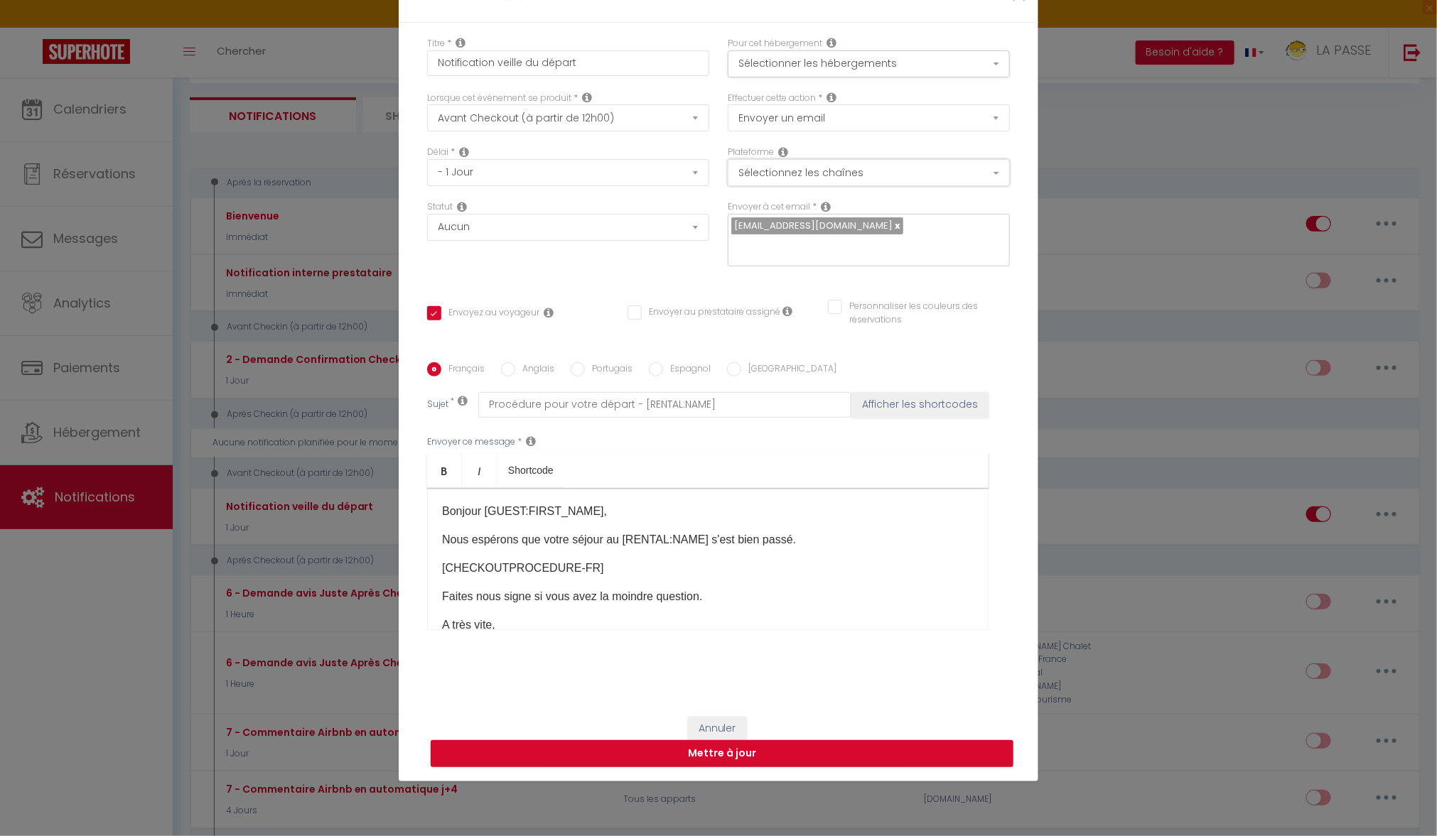
click at [851, 165] on button "Sélectionnez les chaînes" at bounding box center [869, 172] width 282 height 27
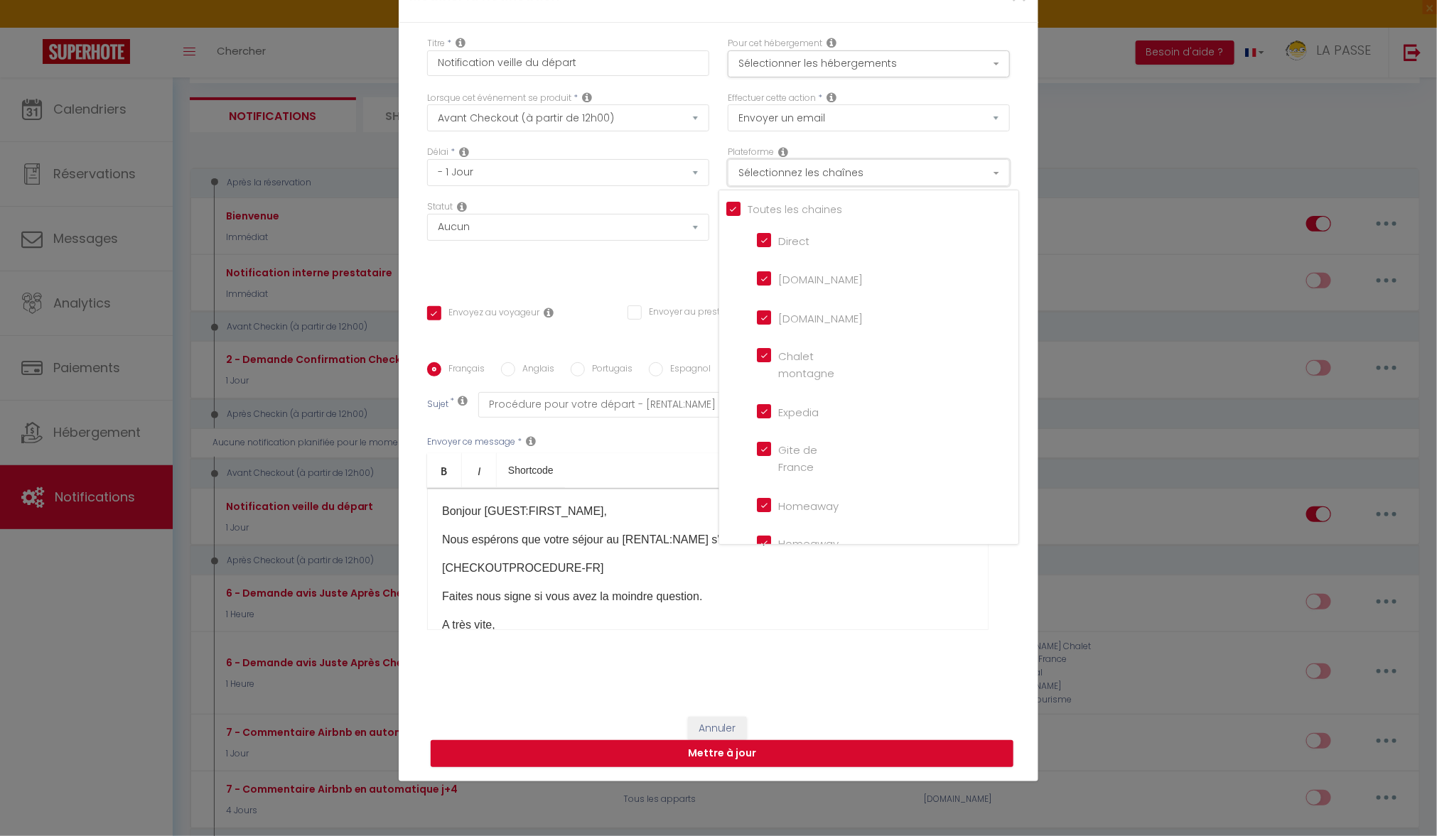
click at [843, 173] on button "Sélectionnez les chaînes" at bounding box center [869, 172] width 282 height 27
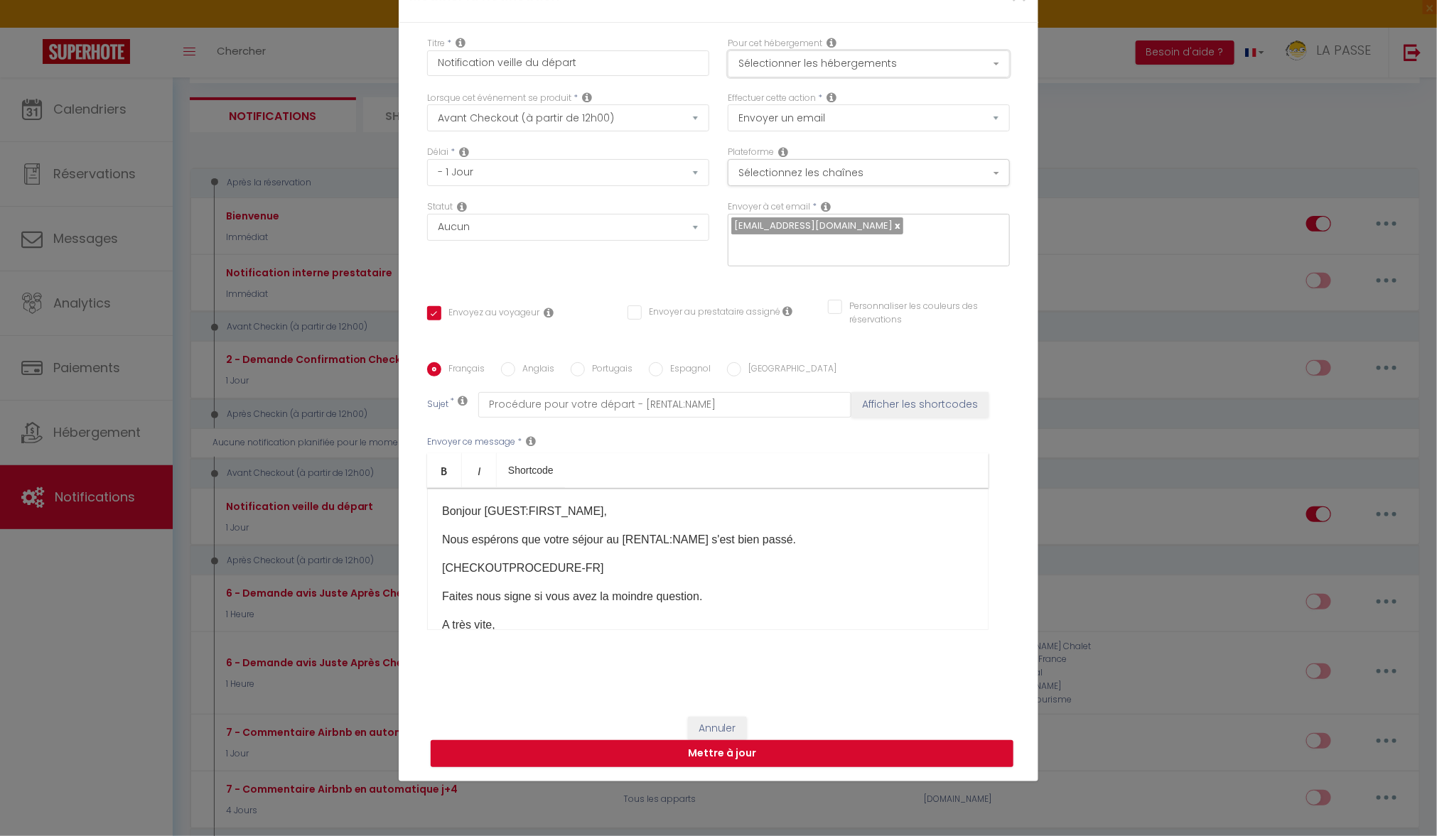
click at [844, 71] on button "Sélectionner les hébergements" at bounding box center [869, 63] width 282 height 27
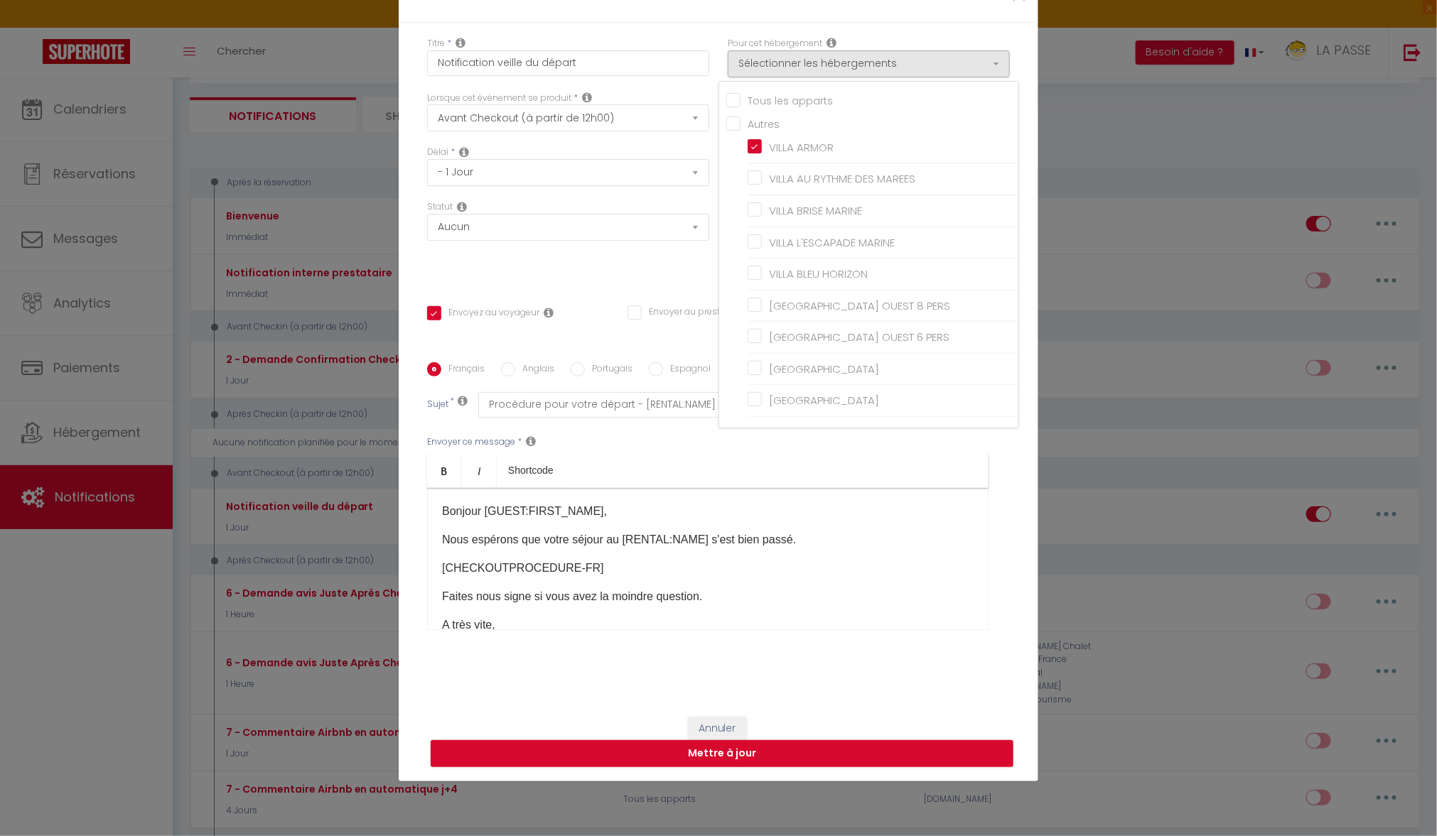
click at [734, 99] on input "Tous les apparts" at bounding box center [872, 99] width 292 height 14
click at [779, 757] on button "Mettre à jour" at bounding box center [722, 753] width 583 height 27
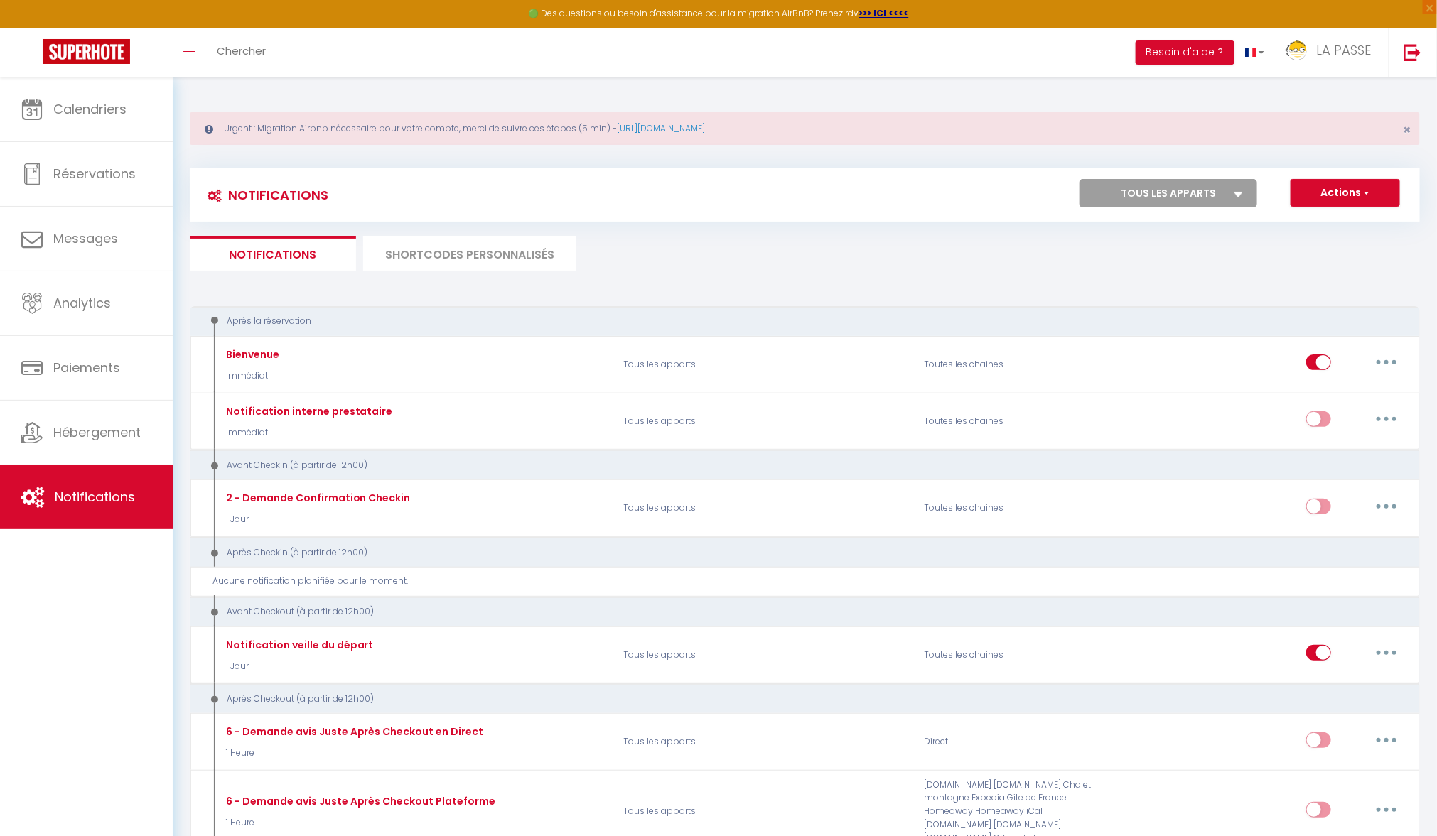
click at [483, 264] on li "SHORTCODES PERSONNALISÉS" at bounding box center [469, 253] width 213 height 35
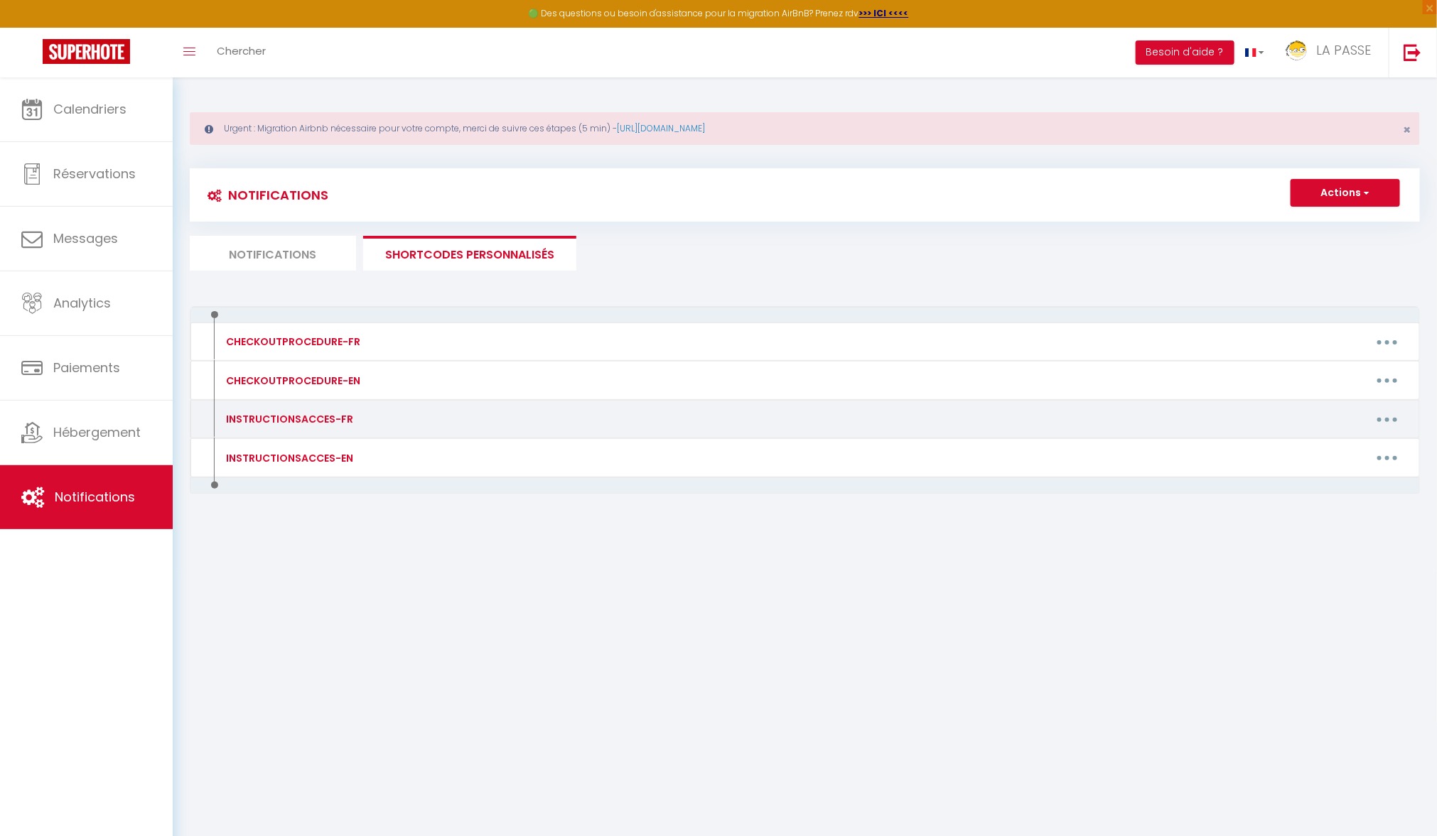
click at [371, 417] on div "INSTRUCTIONSACCES-FR" at bounding box center [363, 419] width 301 height 23
click at [300, 423] on div "INSTRUCTIONSACCES-FR" at bounding box center [287, 419] width 131 height 16
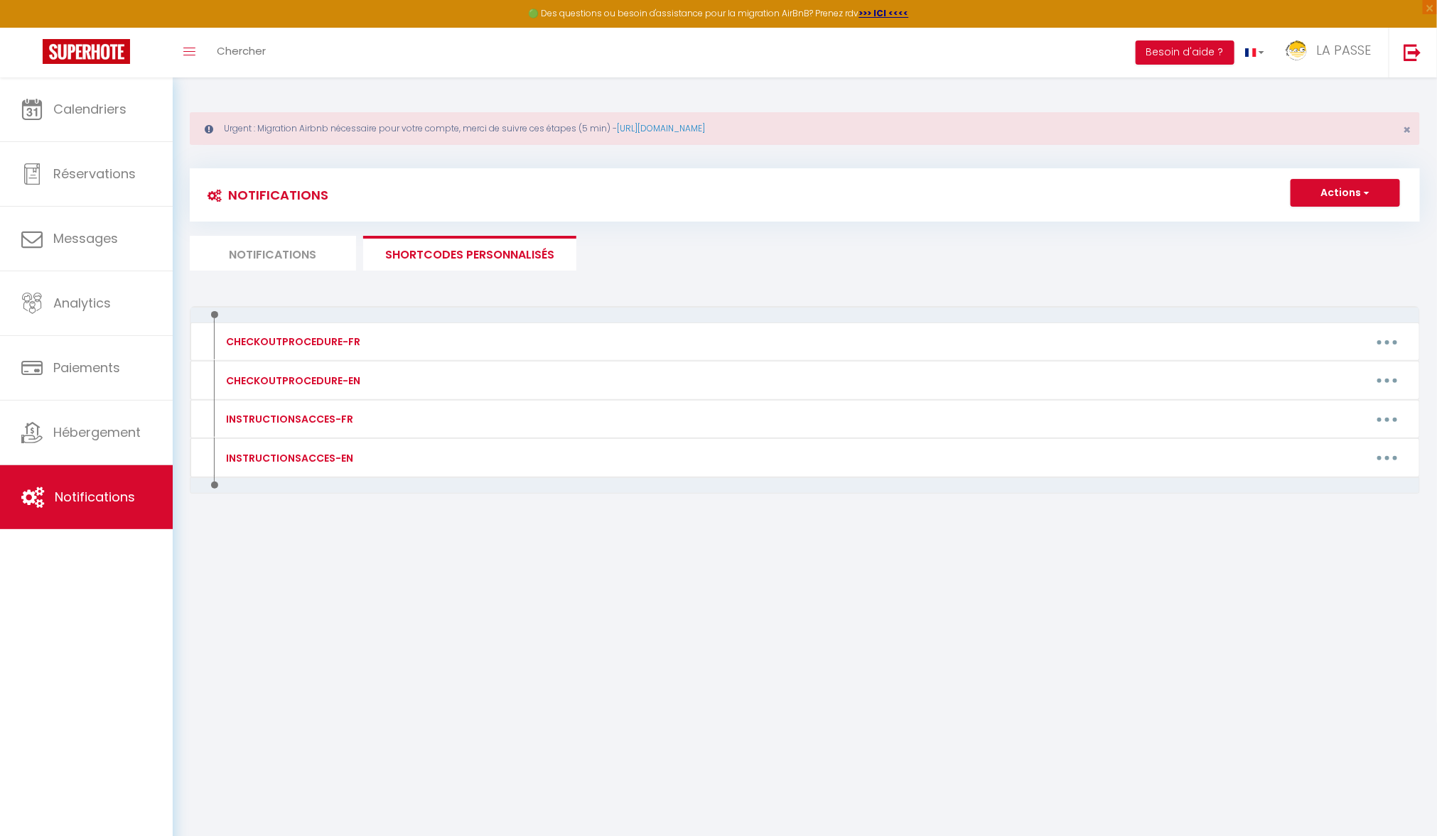
click at [295, 249] on li "Notifications" at bounding box center [273, 253] width 166 height 35
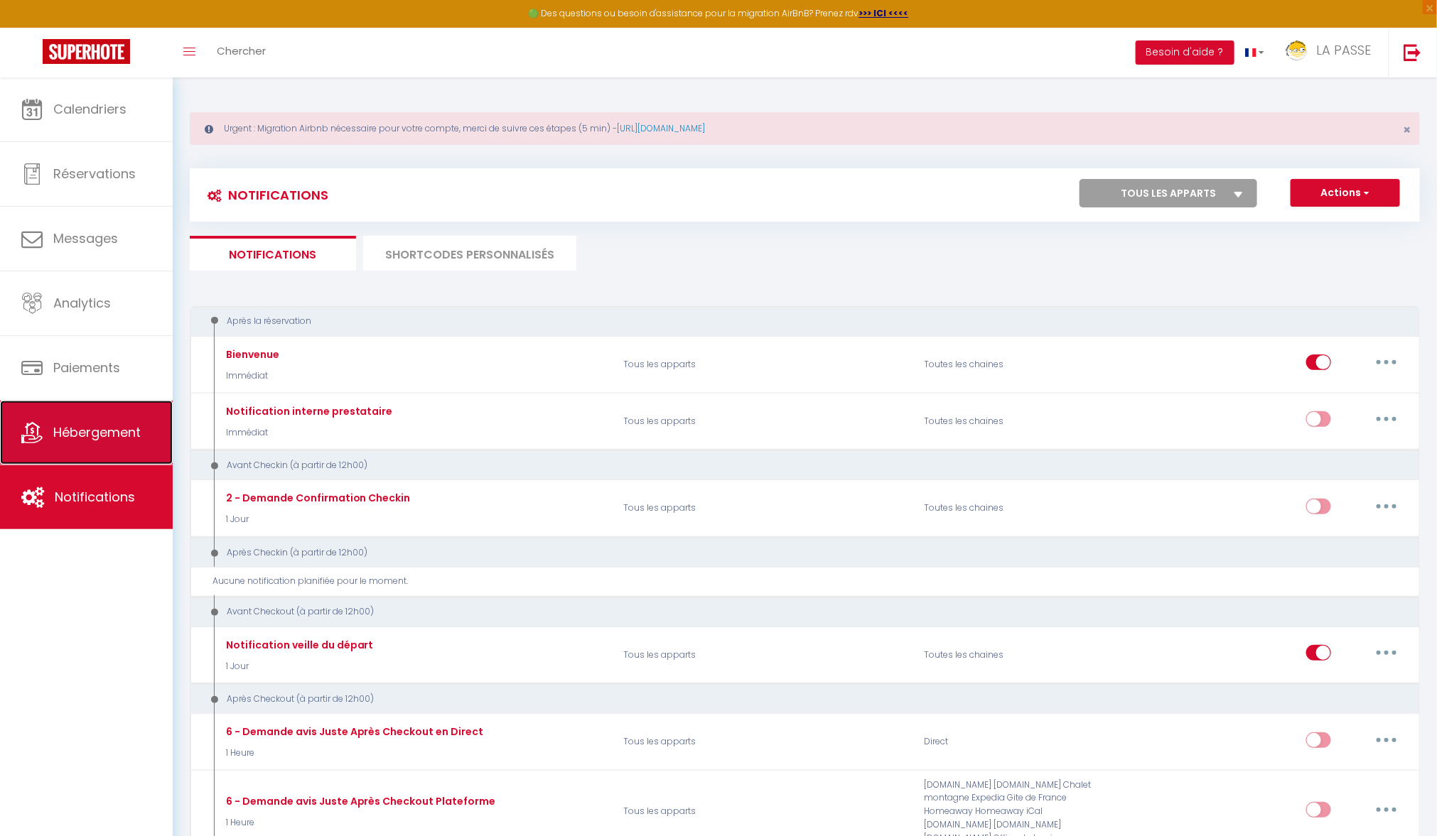
click at [109, 433] on span "Hébergement" at bounding box center [96, 433] width 87 height 18
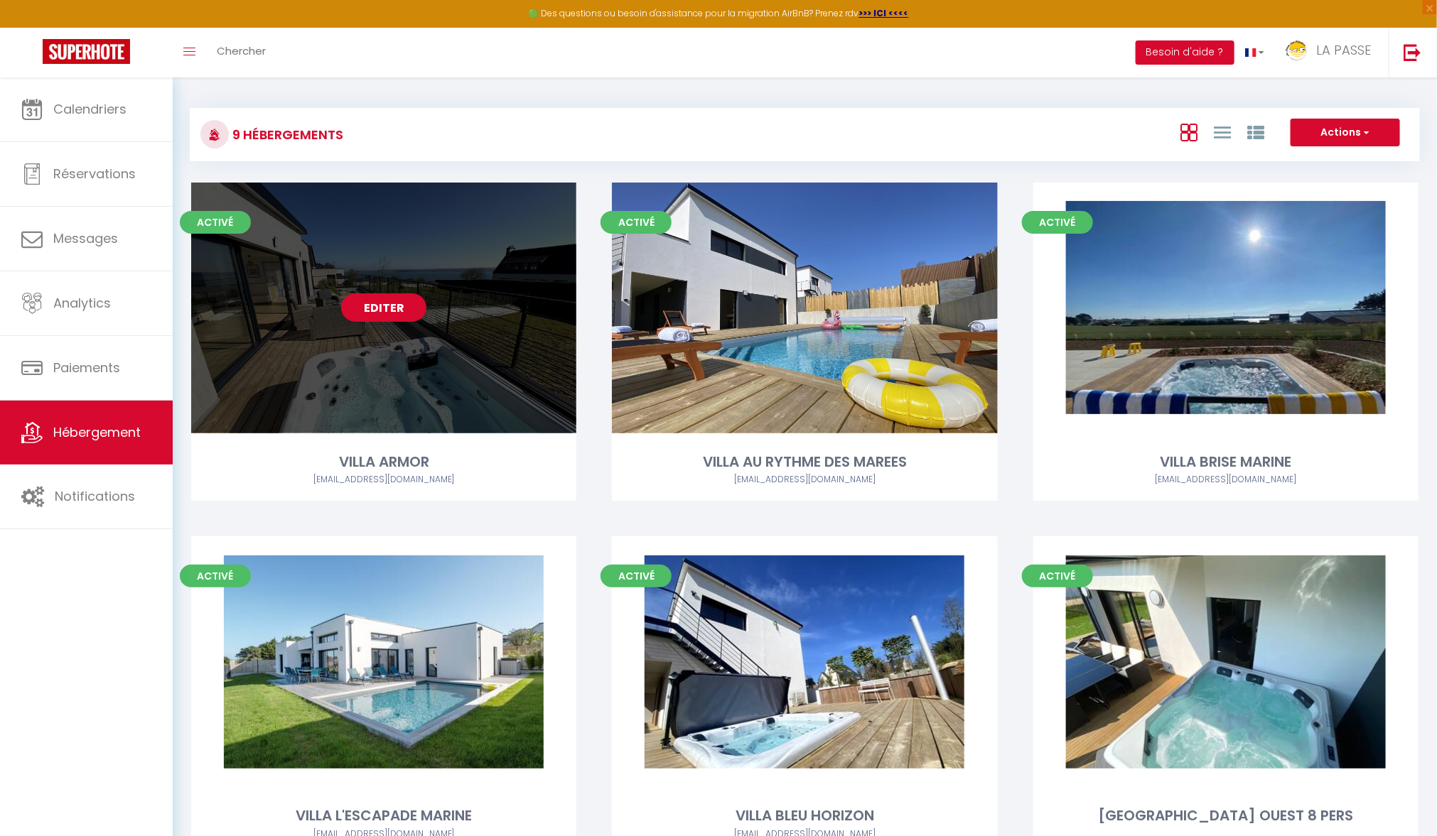
click at [387, 303] on link "Editer" at bounding box center [383, 307] width 85 height 28
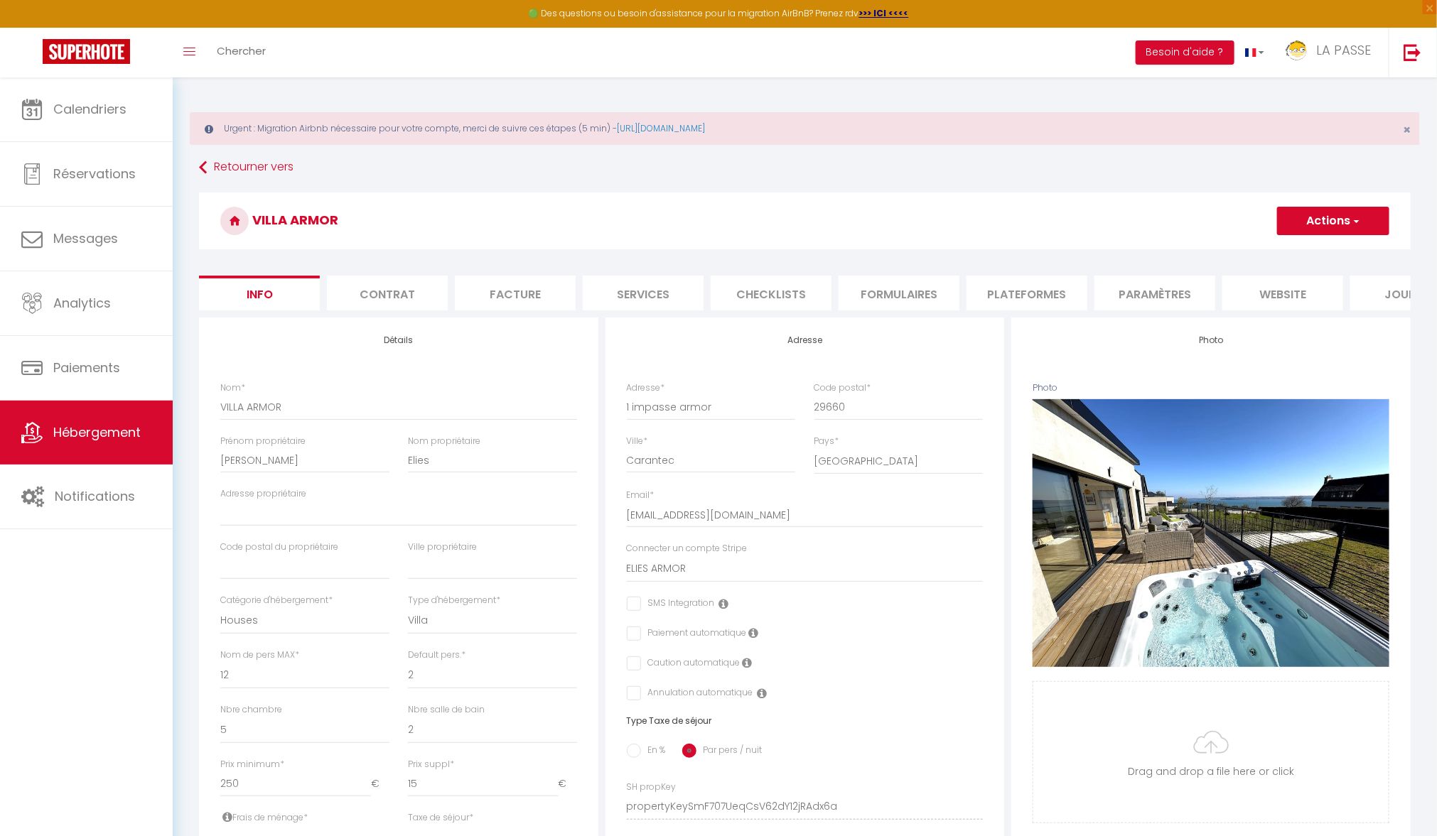
click at [937, 292] on li "Formulaires" at bounding box center [898, 293] width 121 height 35
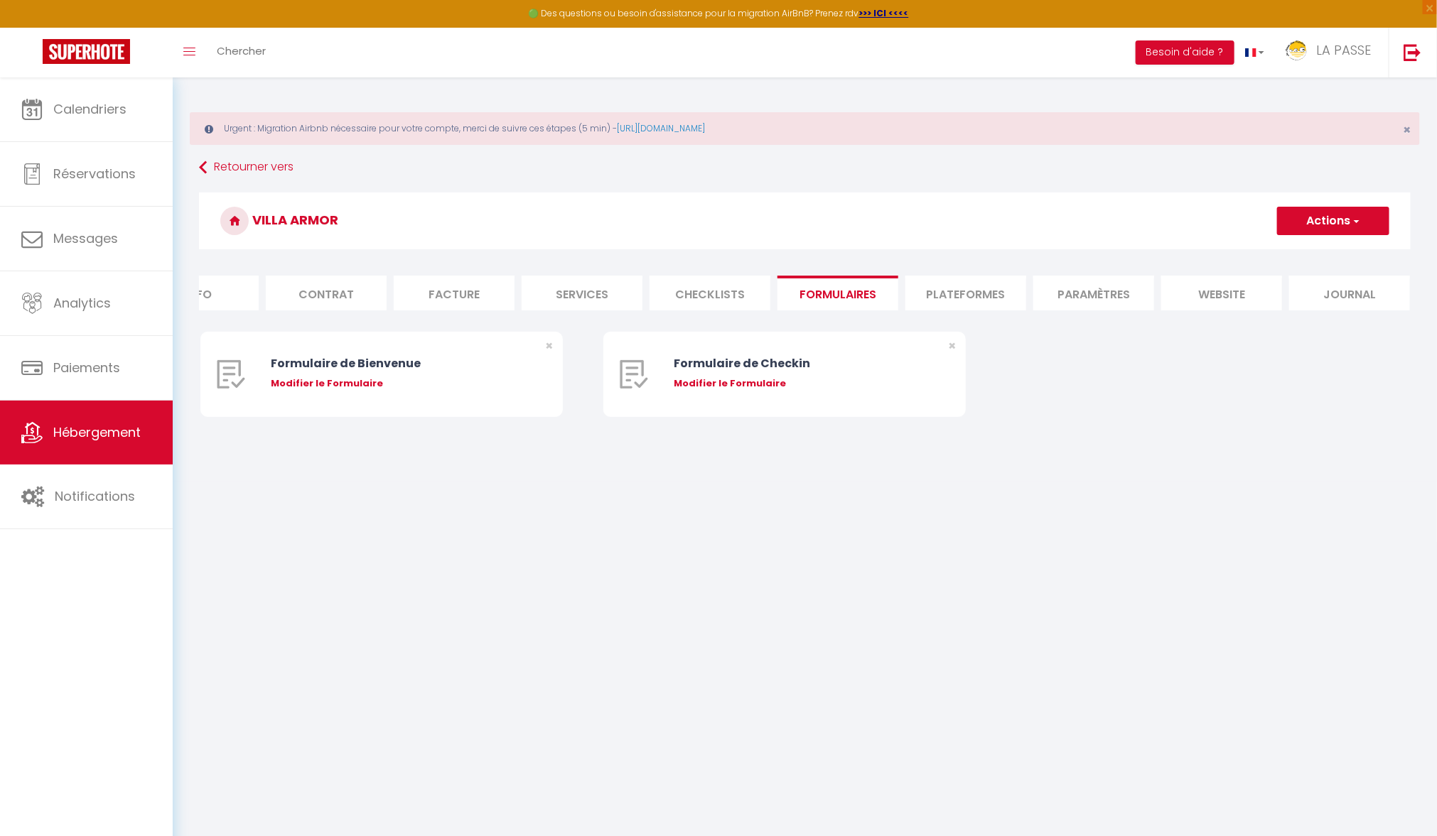
scroll to position [0, 67]
click at [1079, 293] on li "Paramètres" at bounding box center [1087, 293] width 121 height 35
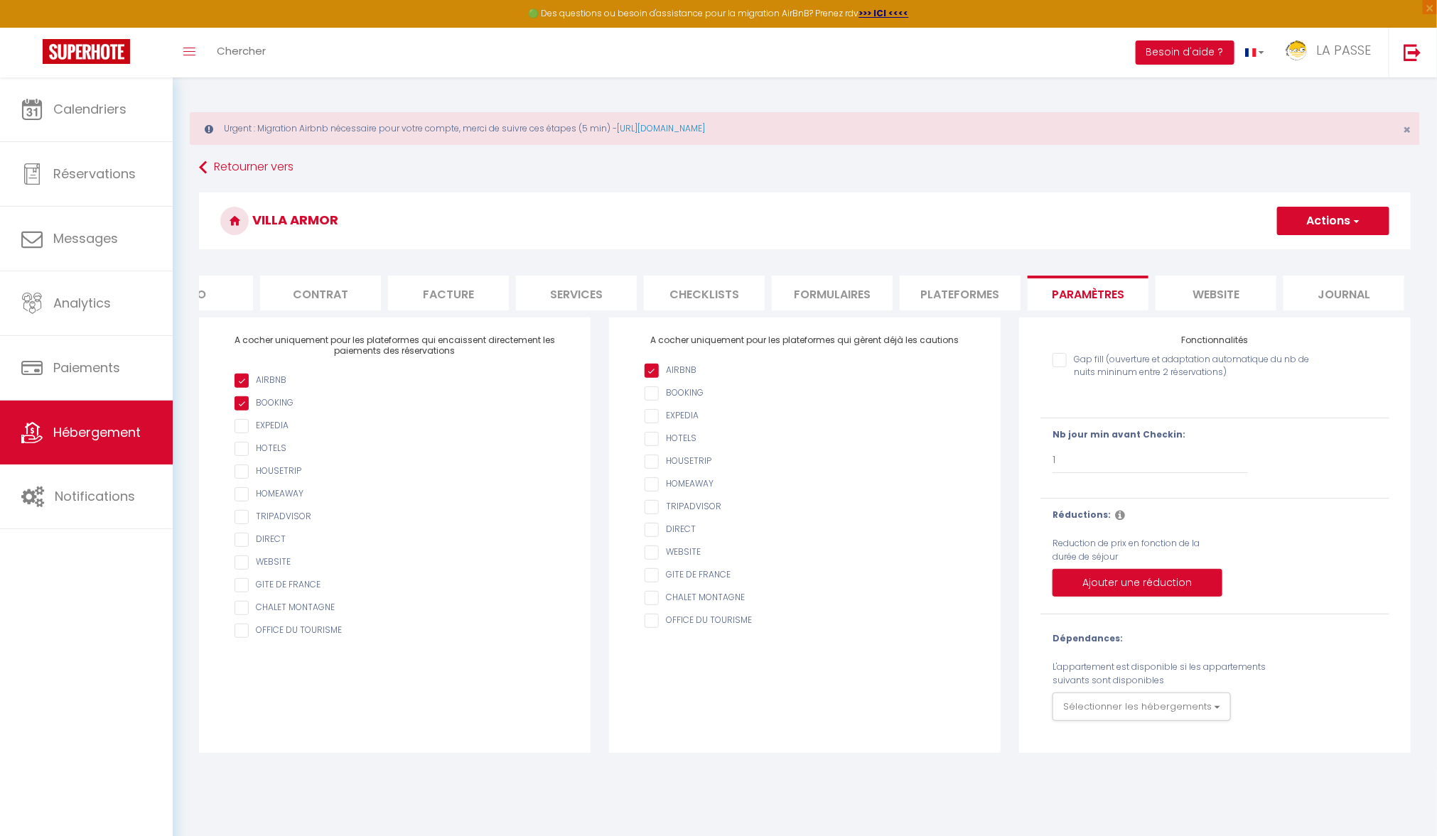
click at [1193, 302] on li "website" at bounding box center [1215, 293] width 121 height 35
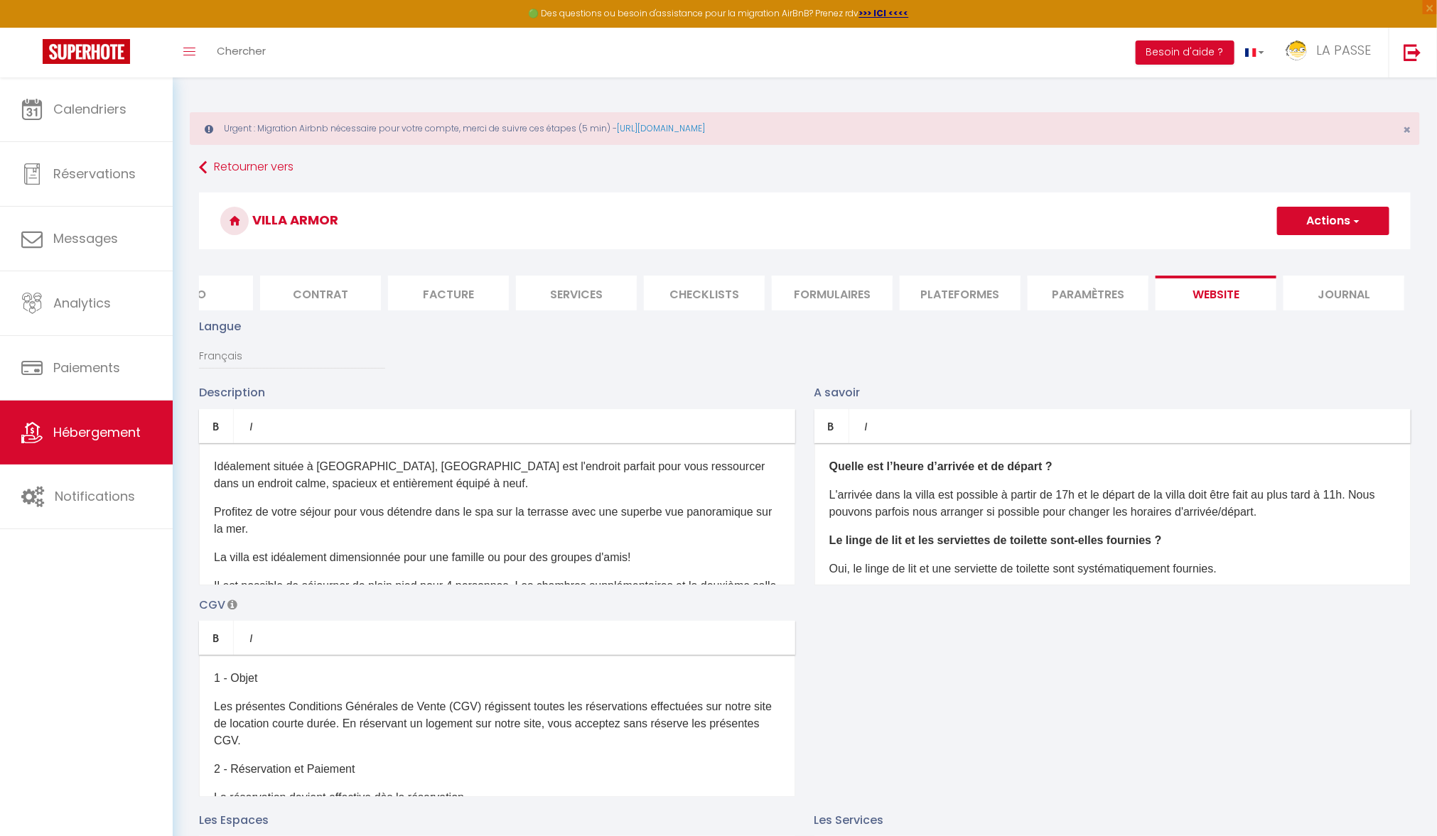
click at [1336, 300] on li "Journal" at bounding box center [1343, 293] width 121 height 35
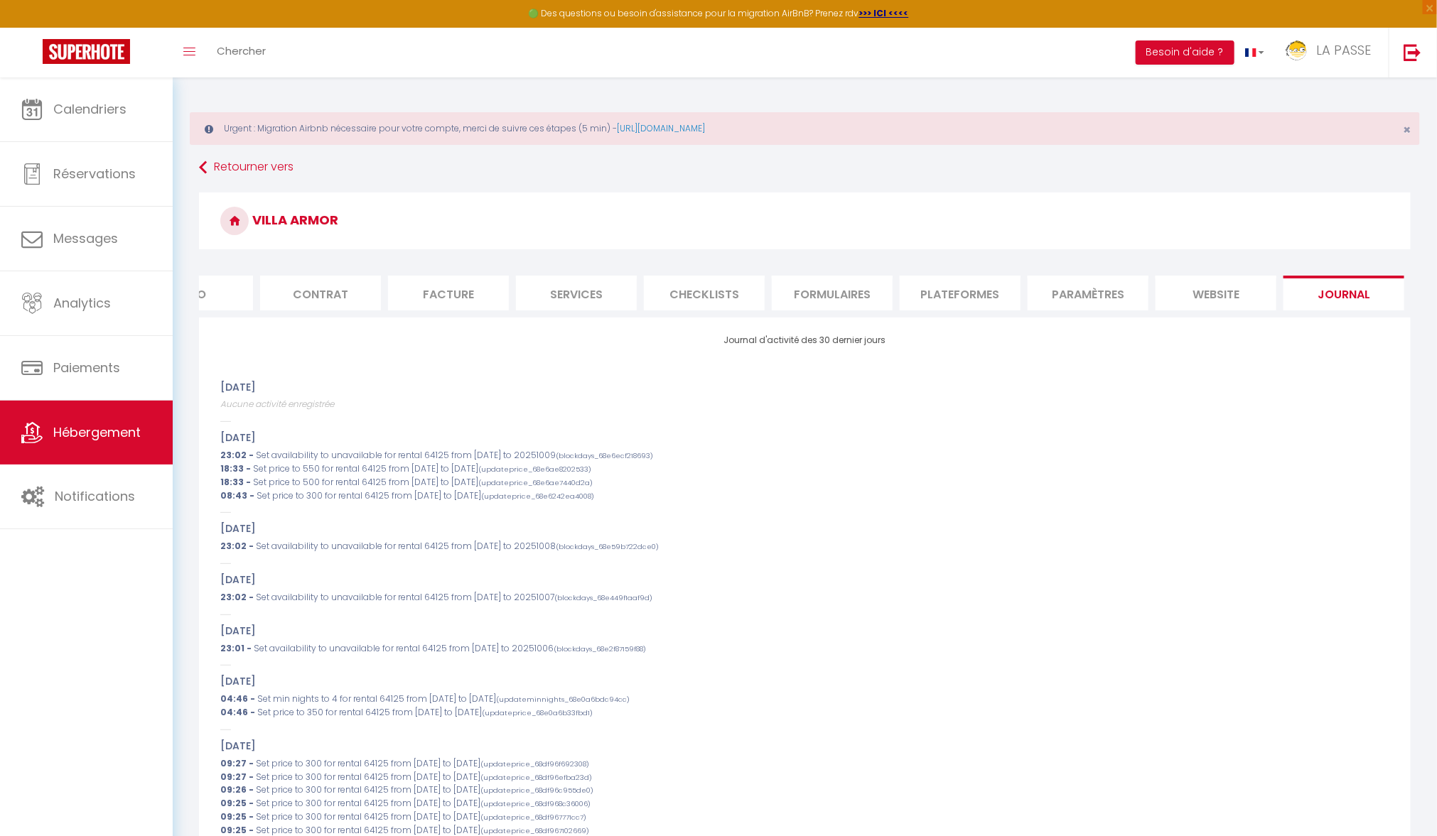
click at [736, 296] on li "Checklists" at bounding box center [704, 293] width 121 height 35
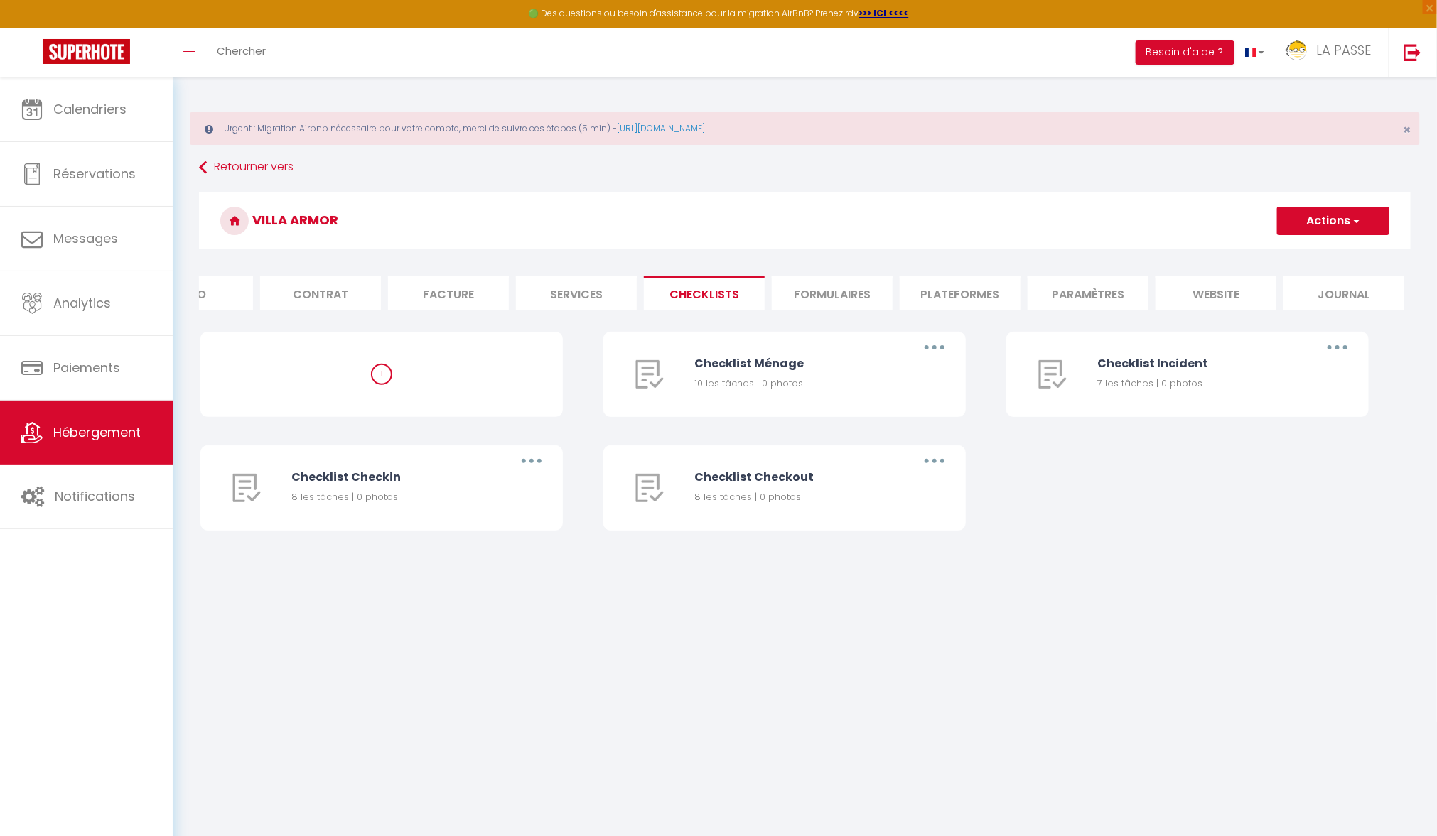
click at [591, 295] on li "Services" at bounding box center [576, 293] width 121 height 35
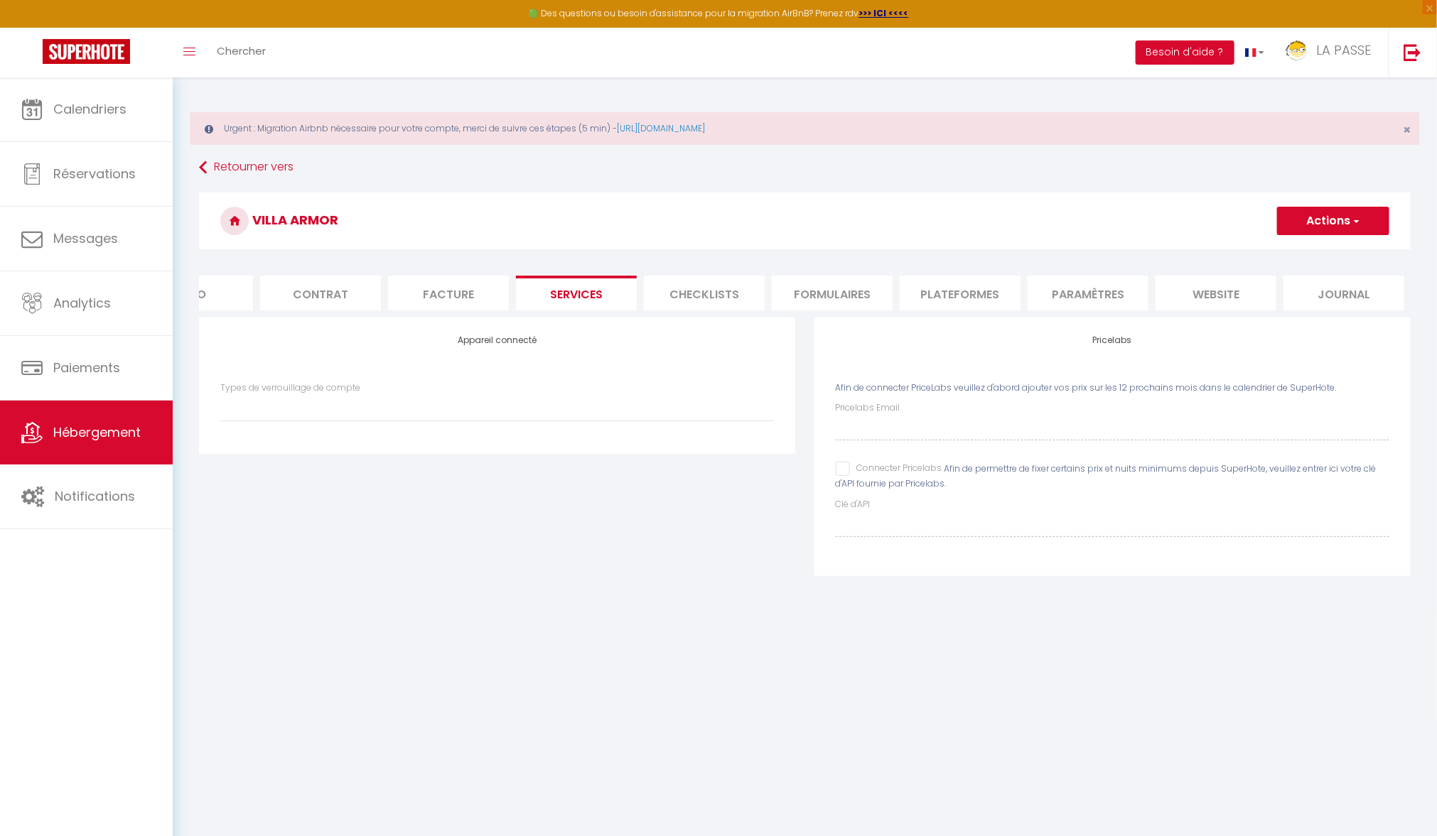
click at [454, 291] on li "Facture" at bounding box center [448, 293] width 121 height 35
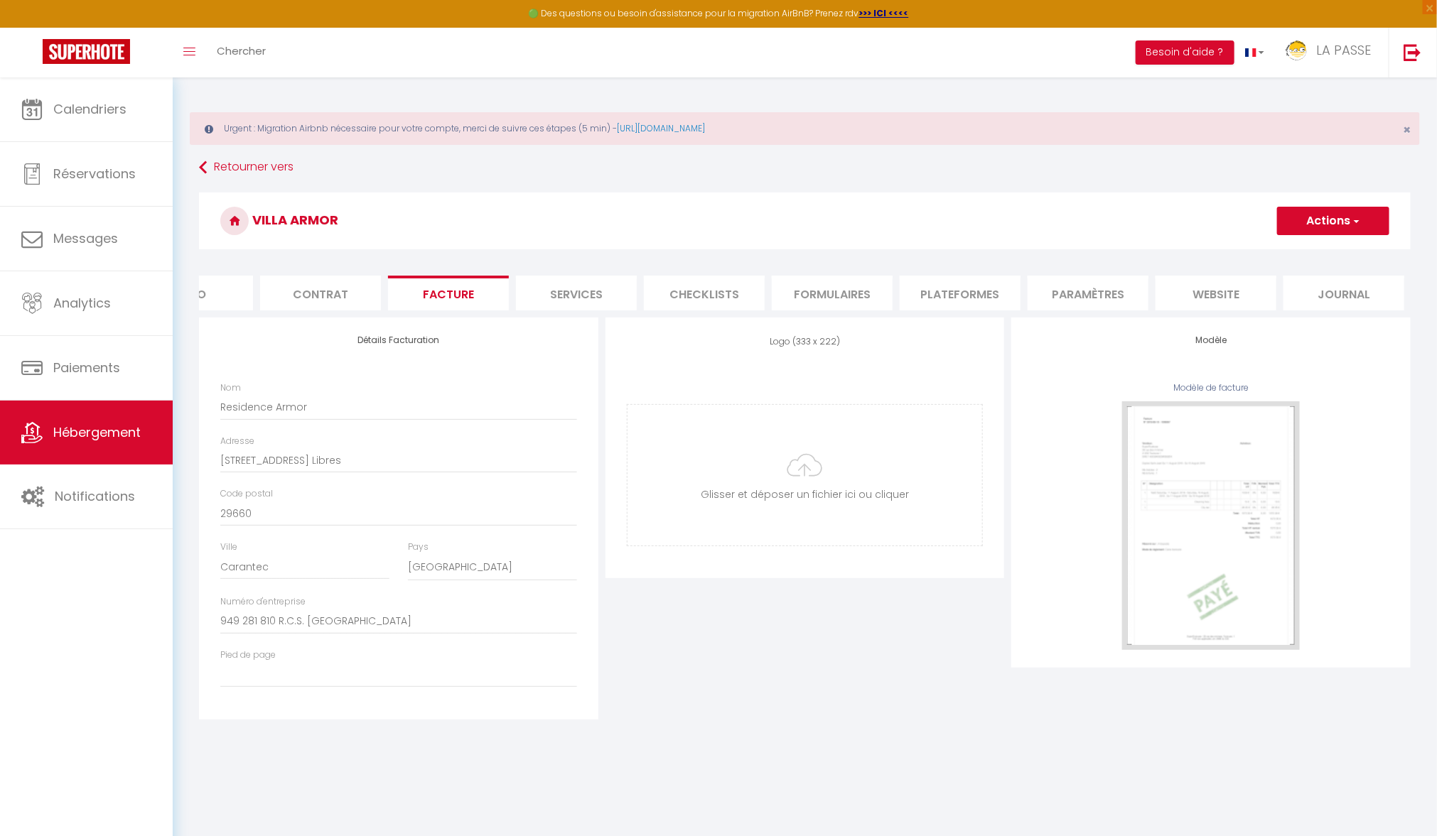
click at [324, 308] on li "Contrat" at bounding box center [320, 293] width 121 height 35
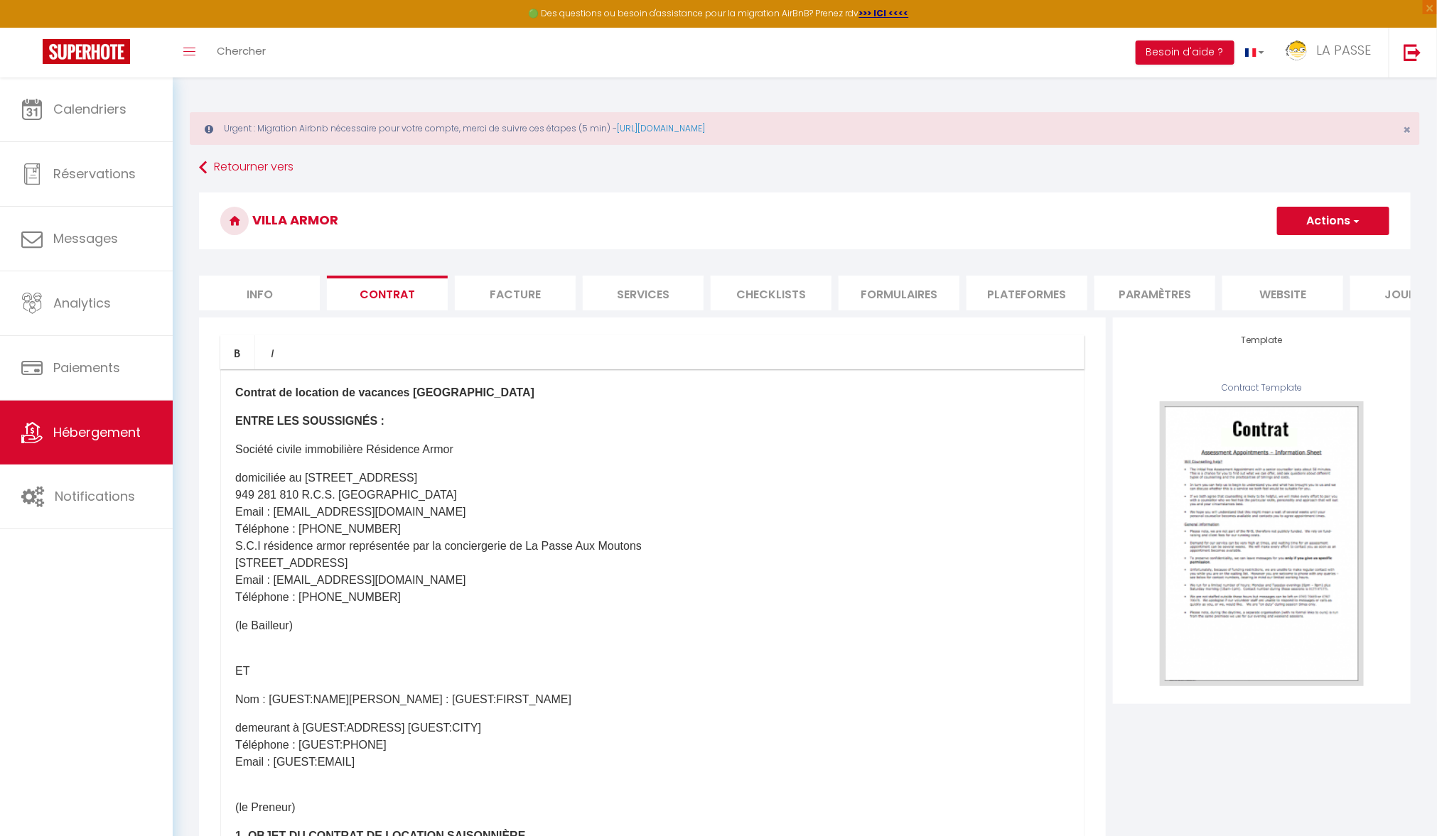
click at [284, 279] on li "Info" at bounding box center [259, 293] width 121 height 35
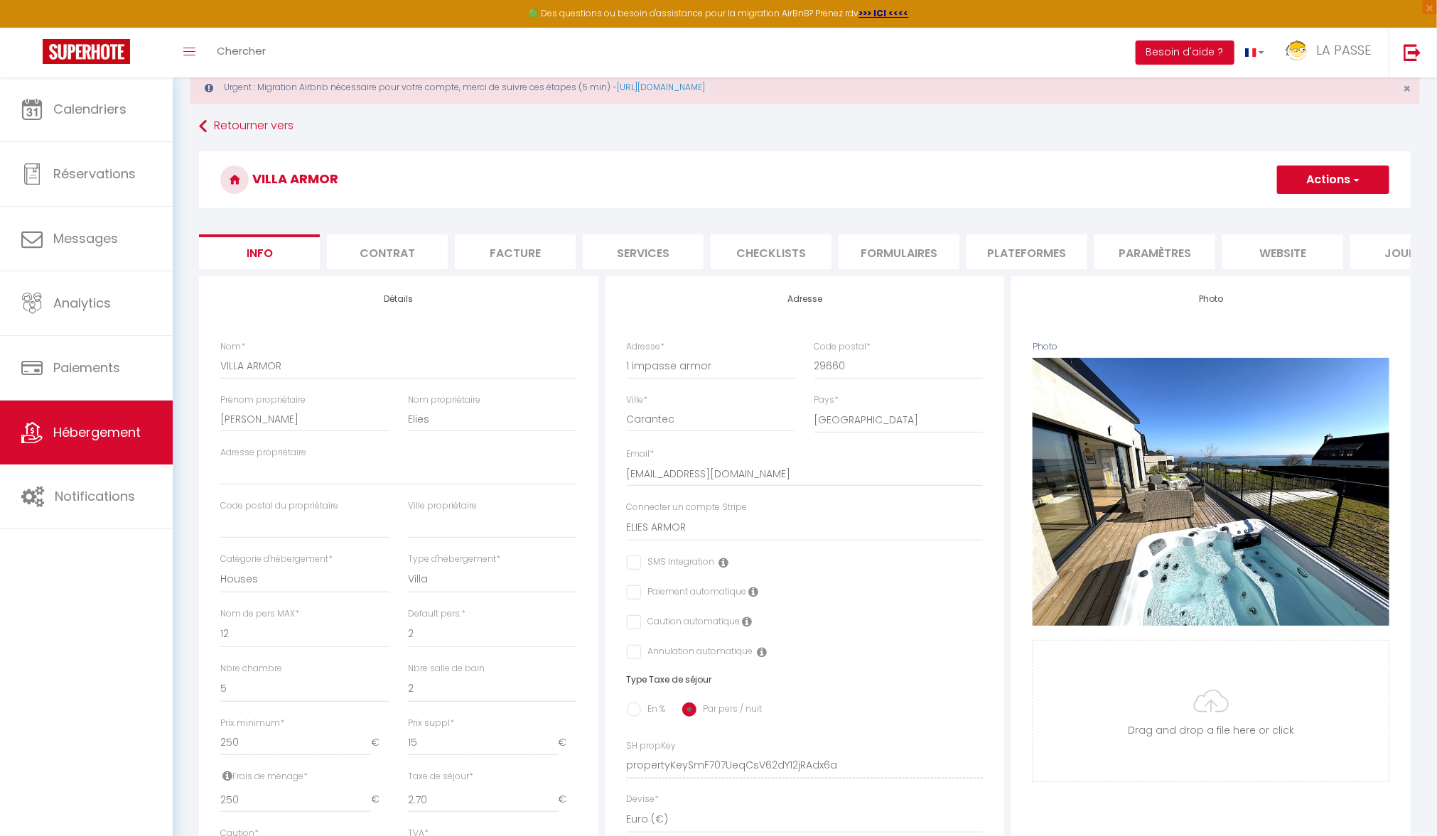
scroll to position [34, 0]
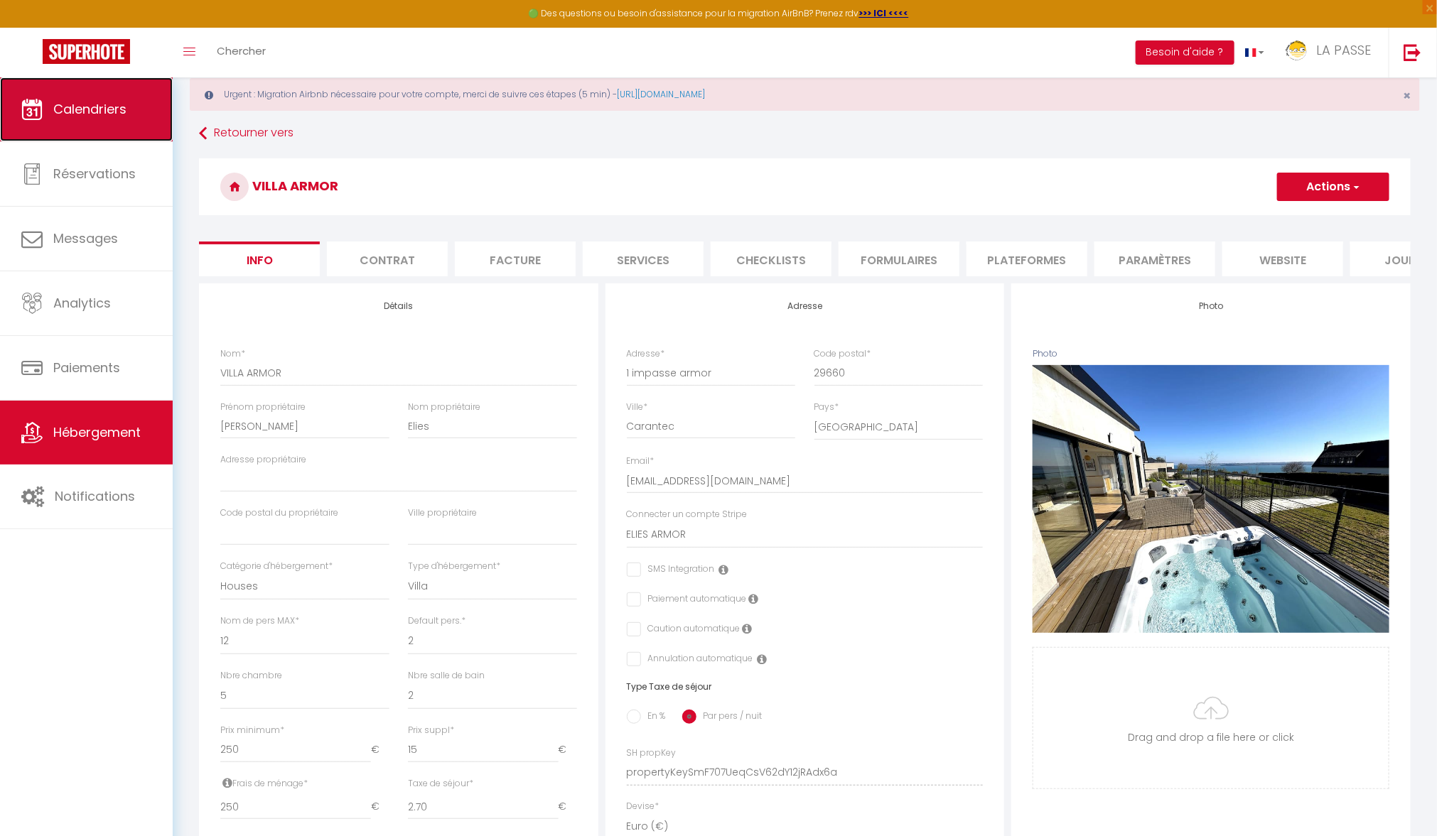
click at [164, 105] on link "Calendriers" at bounding box center [86, 109] width 173 height 64
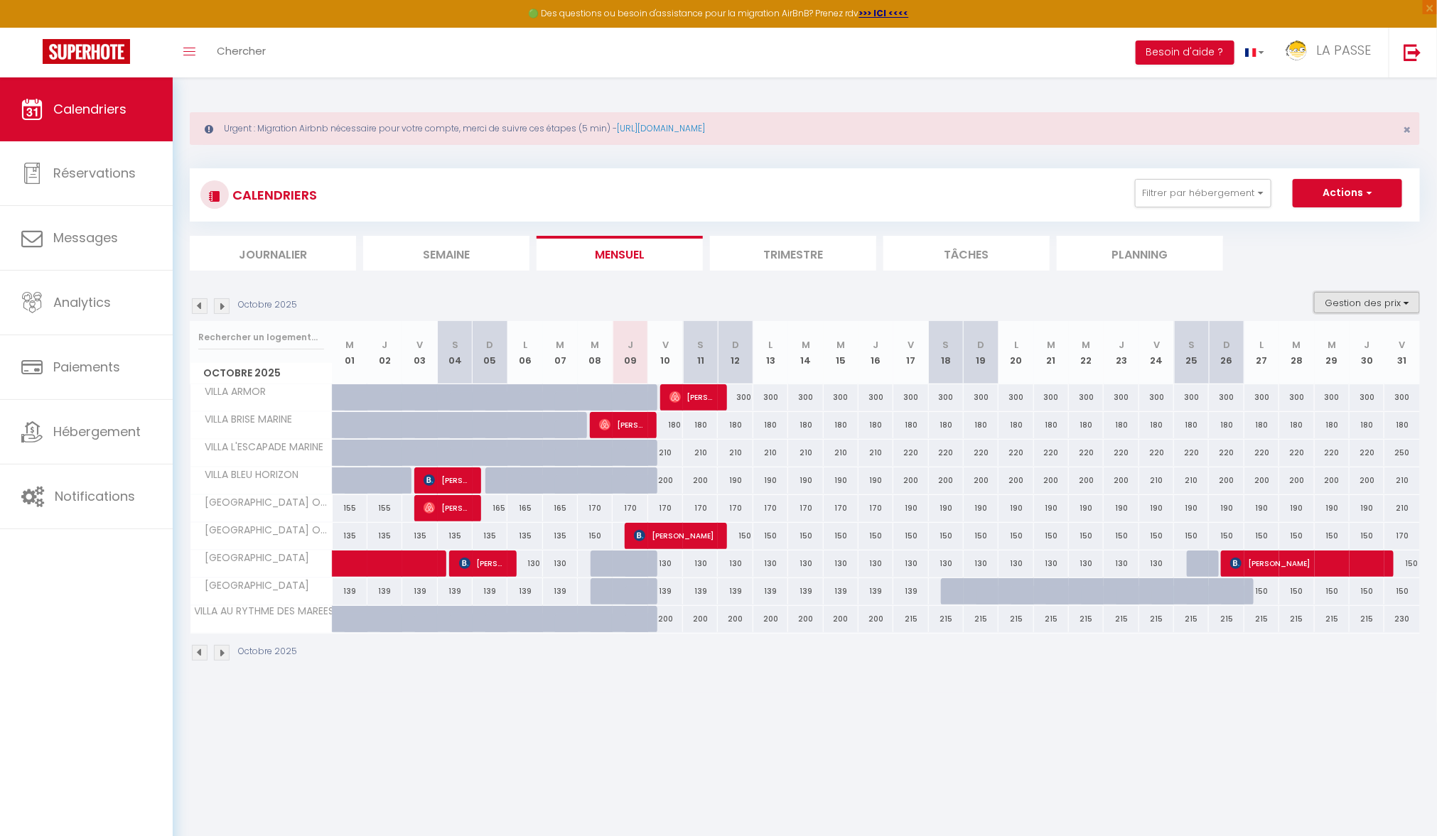
click at [1386, 295] on button "Gestion des prix" at bounding box center [1367, 302] width 106 height 21
click at [1298, 343] on input "Nb Nuits minimum" at bounding box center [1355, 347] width 128 height 14
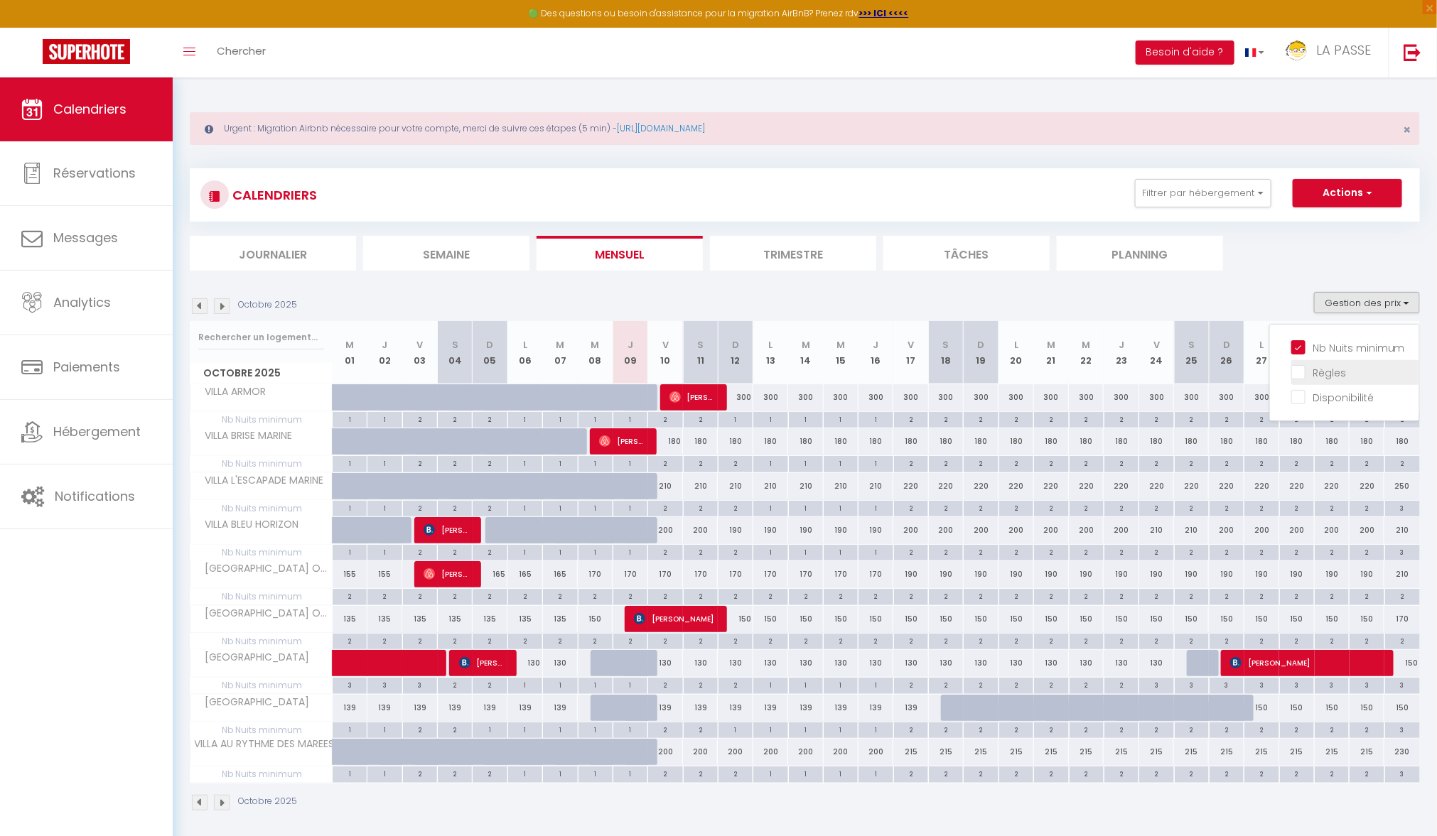
click at [1305, 377] on label "Règles" at bounding box center [1325, 373] width 41 height 16
click at [1302, 377] on input "Règles" at bounding box center [1355, 372] width 128 height 14
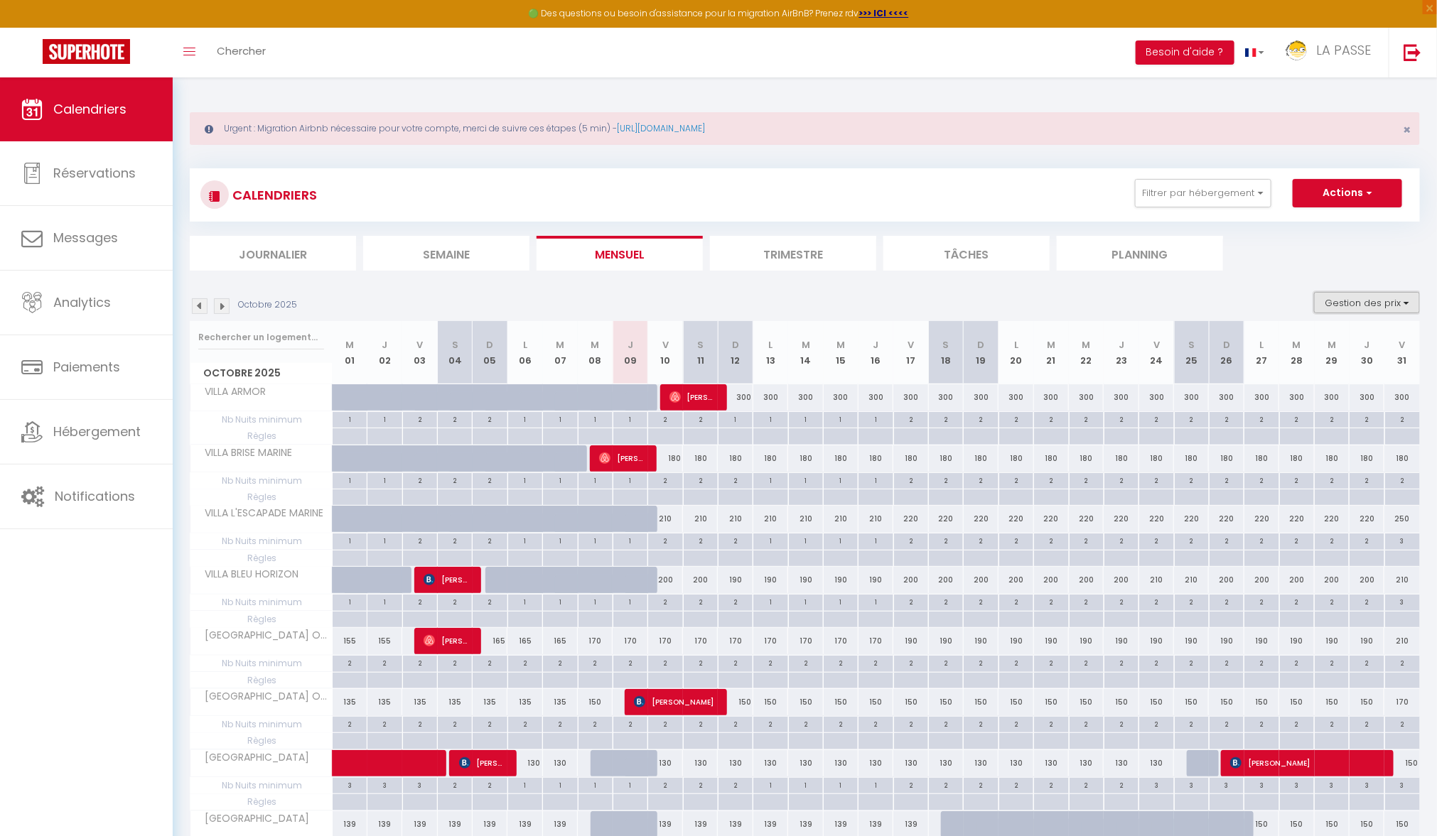
click at [1349, 301] on button "Gestion des prix" at bounding box center [1367, 302] width 106 height 21
click at [1305, 402] on input "Disponibilité" at bounding box center [1355, 396] width 128 height 14
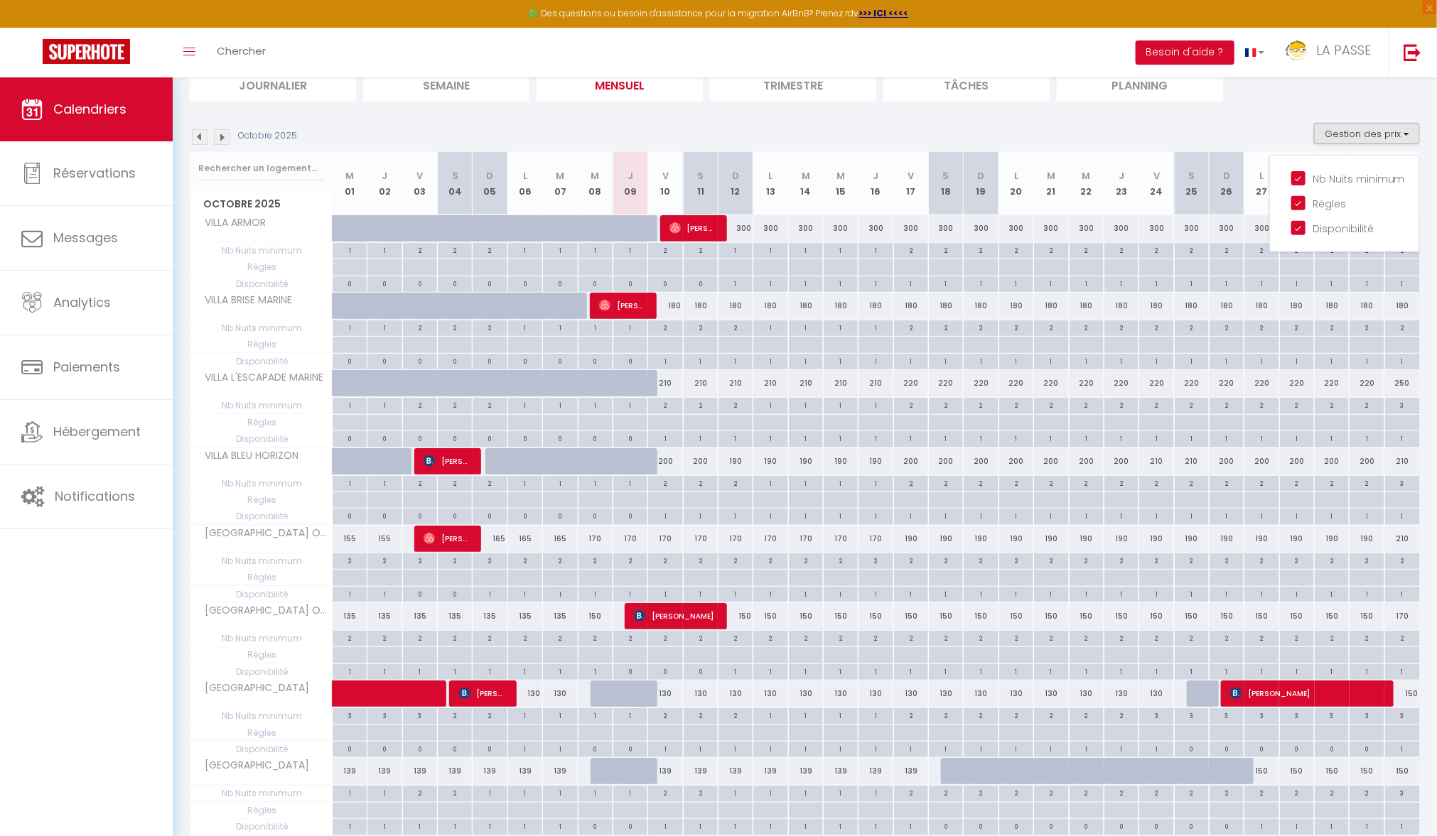
scroll to position [168, 0]
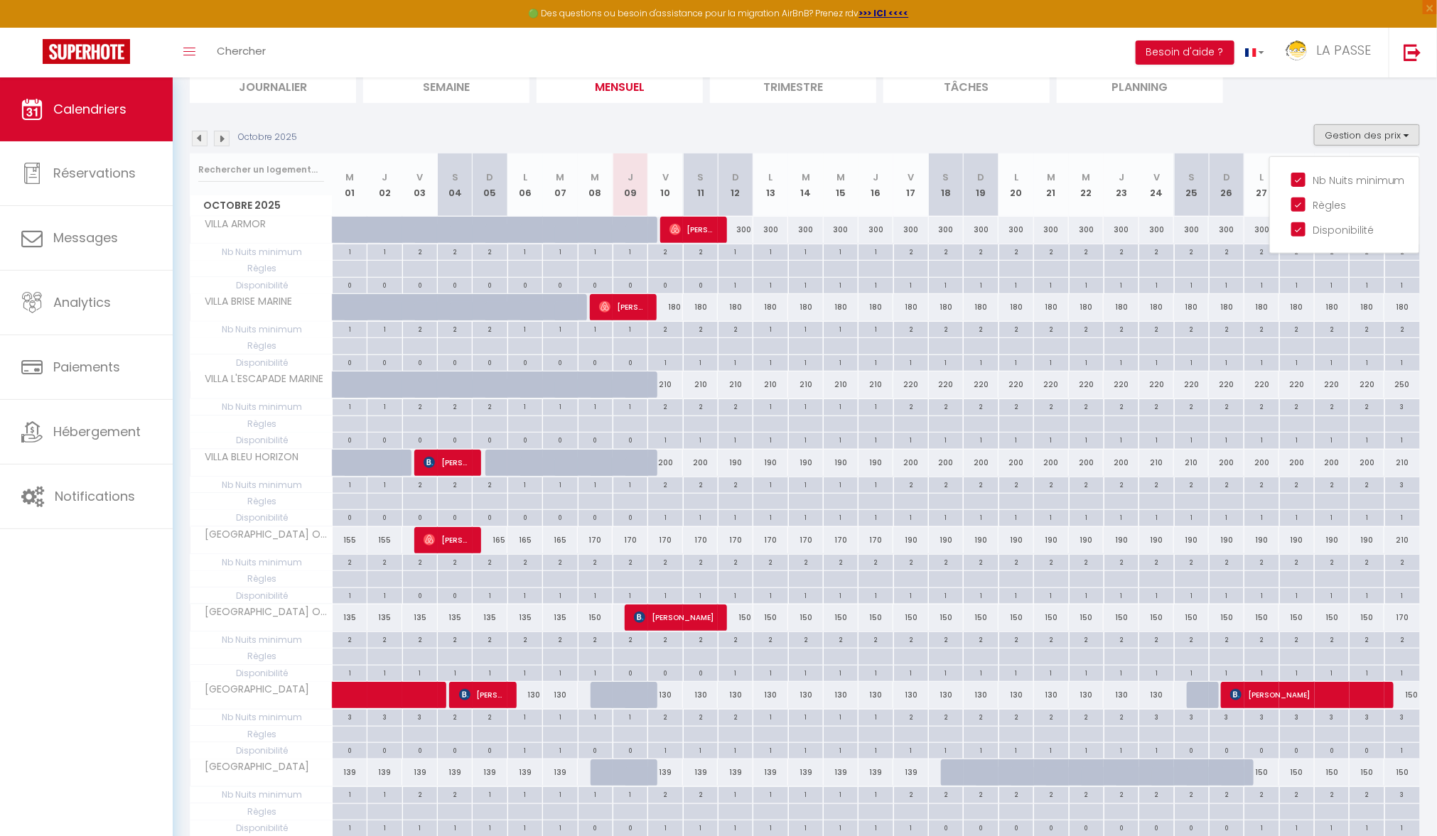
click at [1262, 145] on div "Octobre 2025 Gestion des prix Nb Nuits minimum Règles Disponibilité" at bounding box center [805, 138] width 1230 height 29
click at [220, 148] on div "Octobre 2025 Gestion des prix Nb Nuits minimum Règles Disponibilité" at bounding box center [805, 138] width 1230 height 29
click at [220, 141] on img at bounding box center [222, 139] width 16 height 16
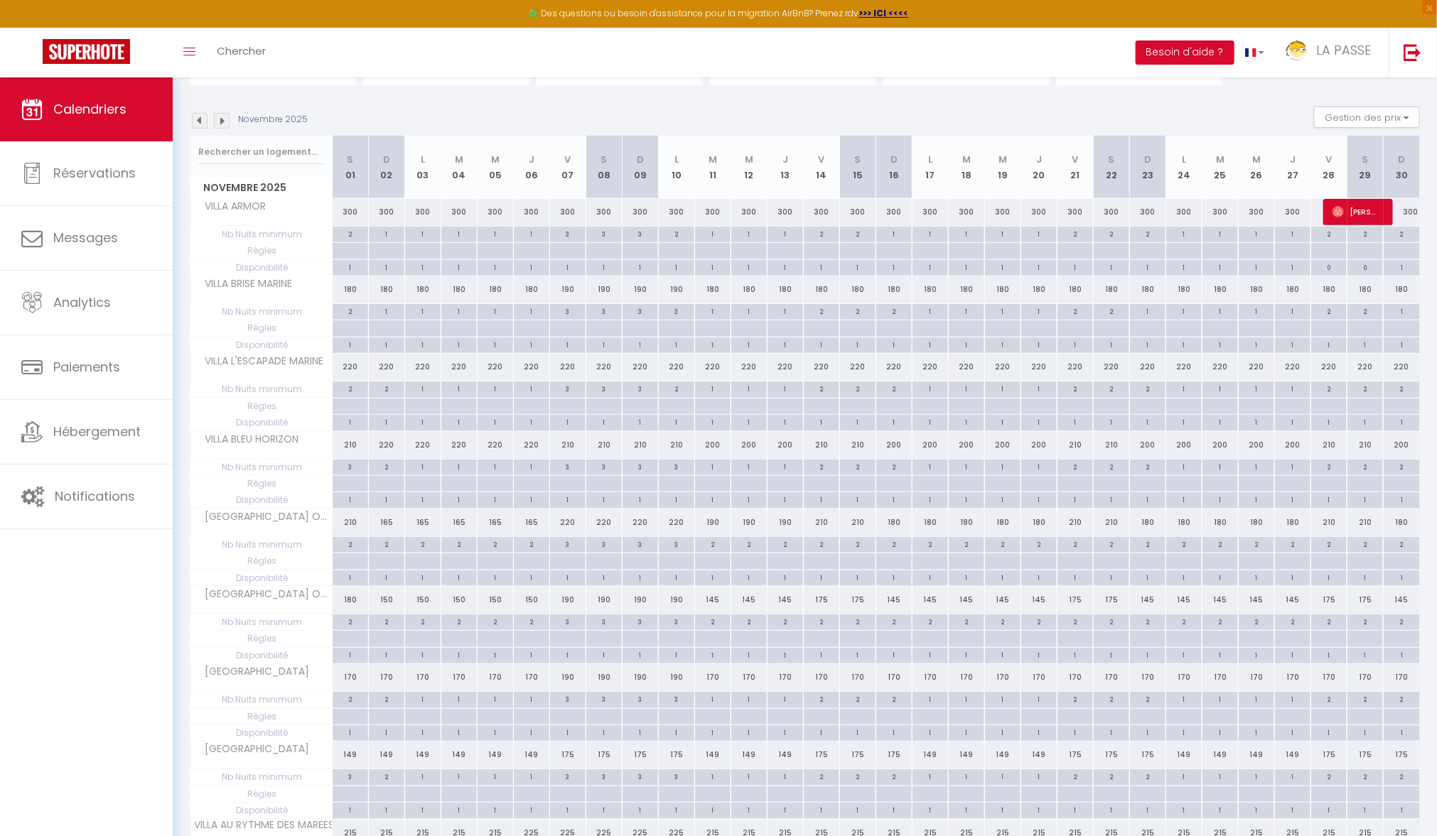
scroll to position [193, 0]
